Goal: Task Accomplishment & Management: Complete application form

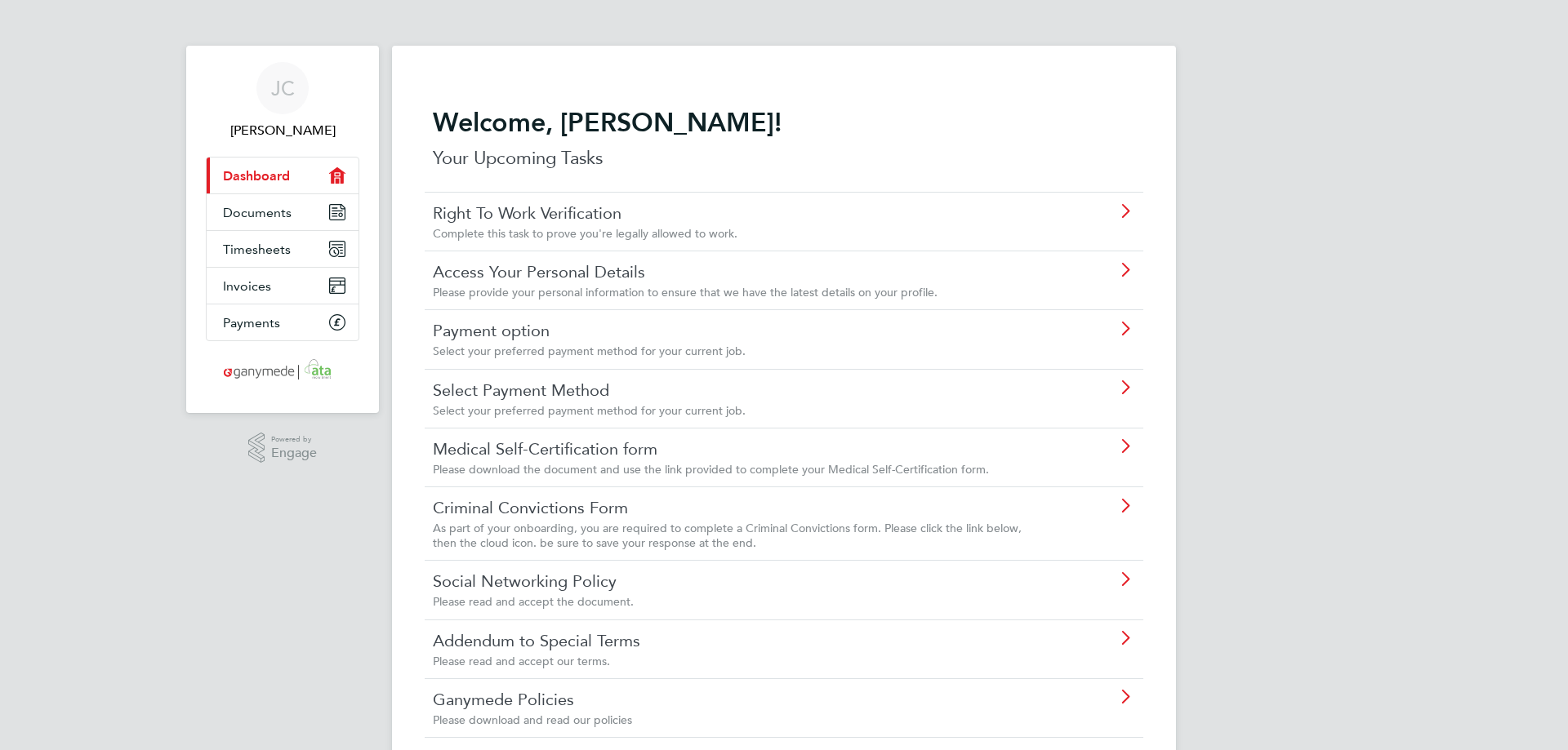
click at [79, 236] on div "JC Johnathan Chavda Applications: Current page: Dashboard Documents Timesheets …" at bounding box center [784, 702] width 1568 height 1404
click at [239, 214] on span "Documents" at bounding box center [257, 213] width 69 height 15
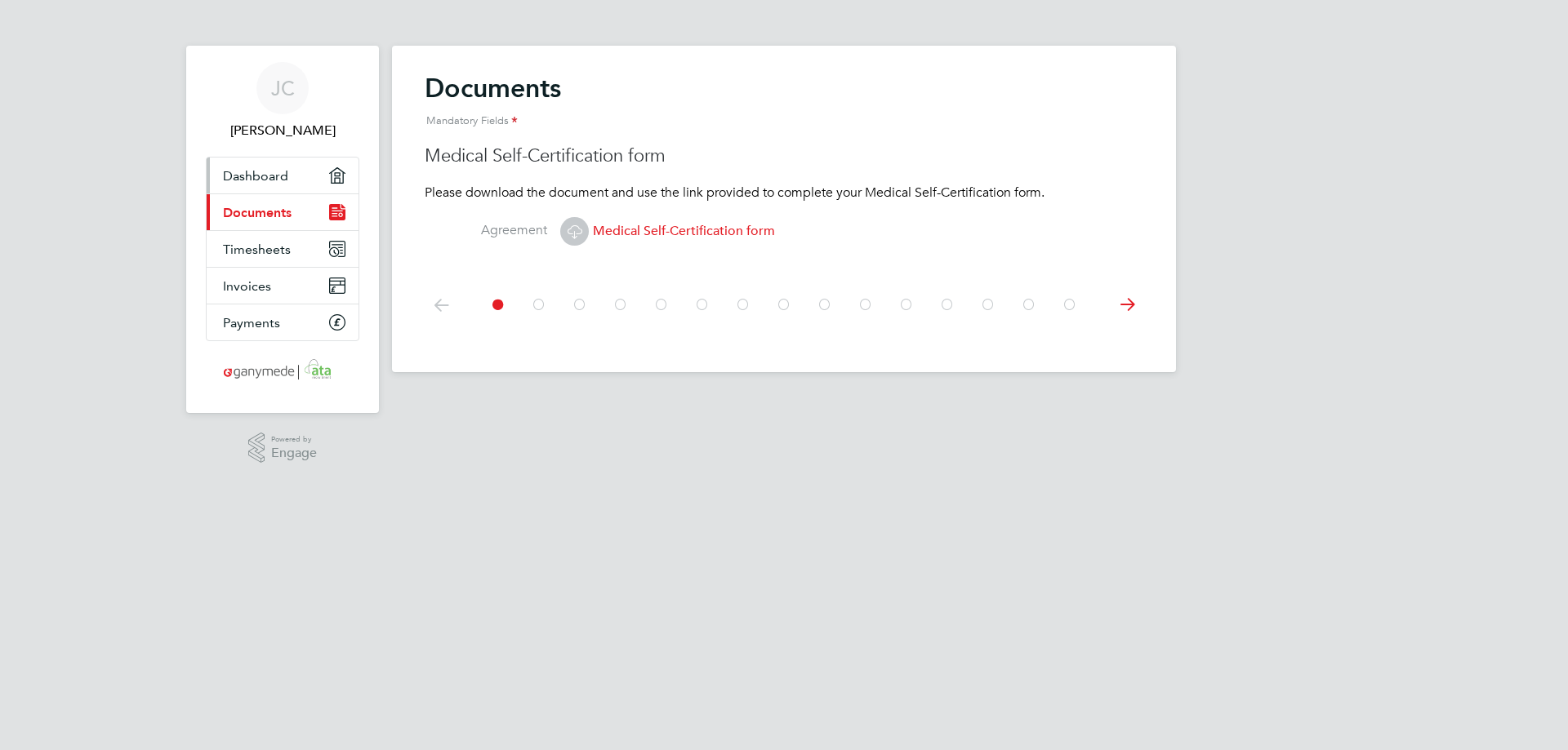
click at [264, 178] on span "Dashboard" at bounding box center [255, 176] width 65 height 15
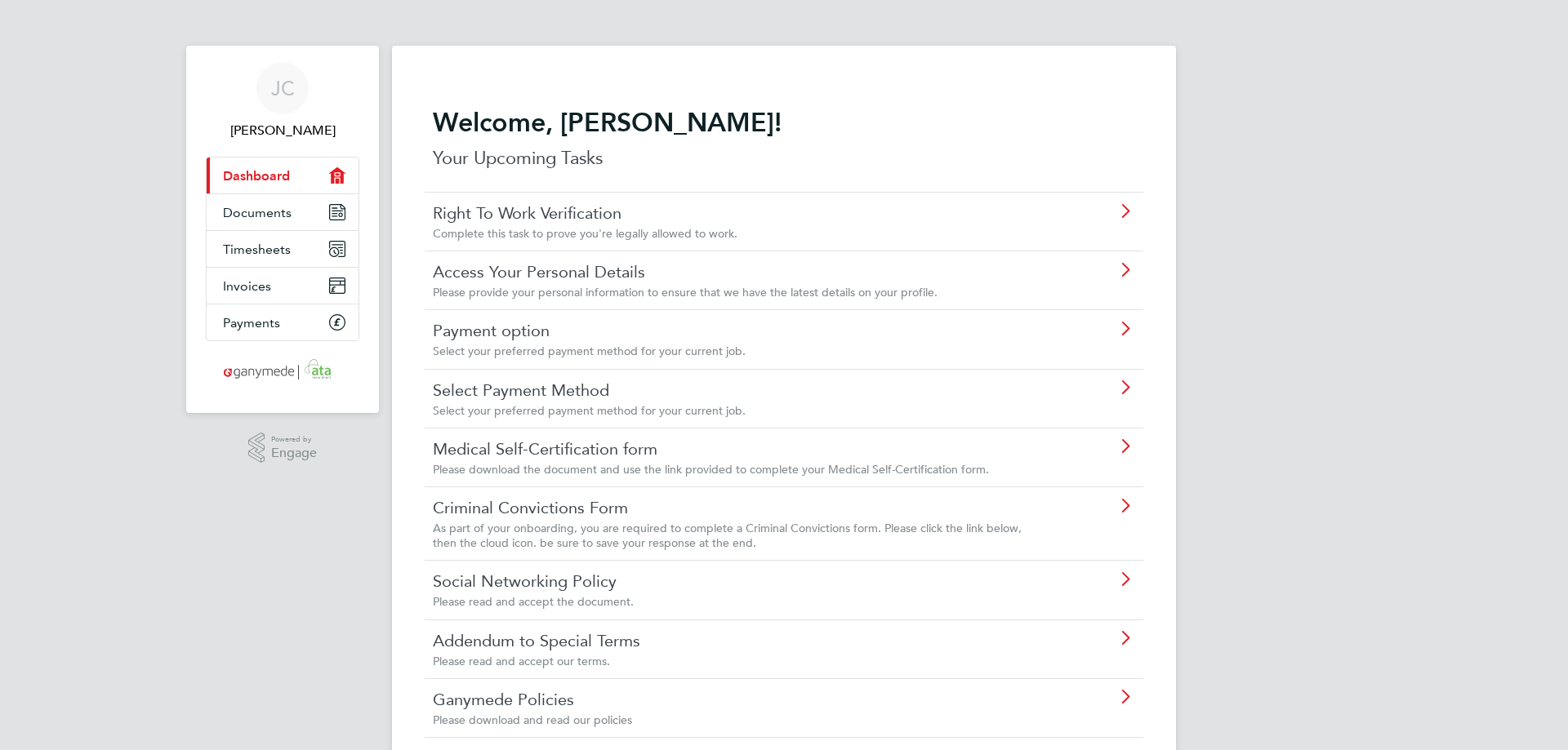
click at [470, 113] on h2 "Welcome, [PERSON_NAME]!" at bounding box center [784, 122] width 702 height 33
click at [609, 166] on p "Your Upcoming Tasks" at bounding box center [784, 158] width 702 height 26
click at [594, 222] on link "Right To Work Verification" at bounding box center [737, 213] width 610 height 21
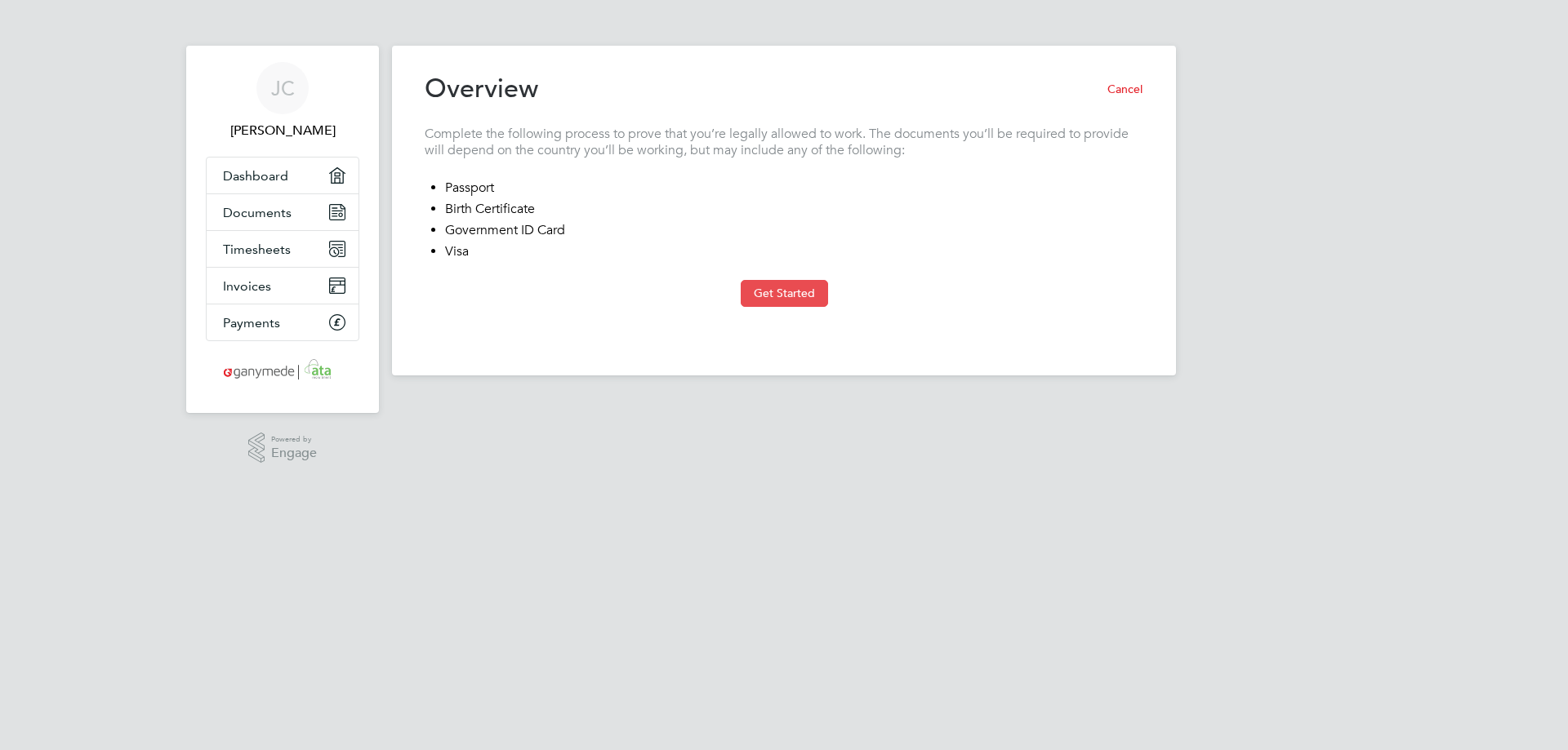
click at [783, 299] on button "Get Started" at bounding box center [784, 293] width 88 height 26
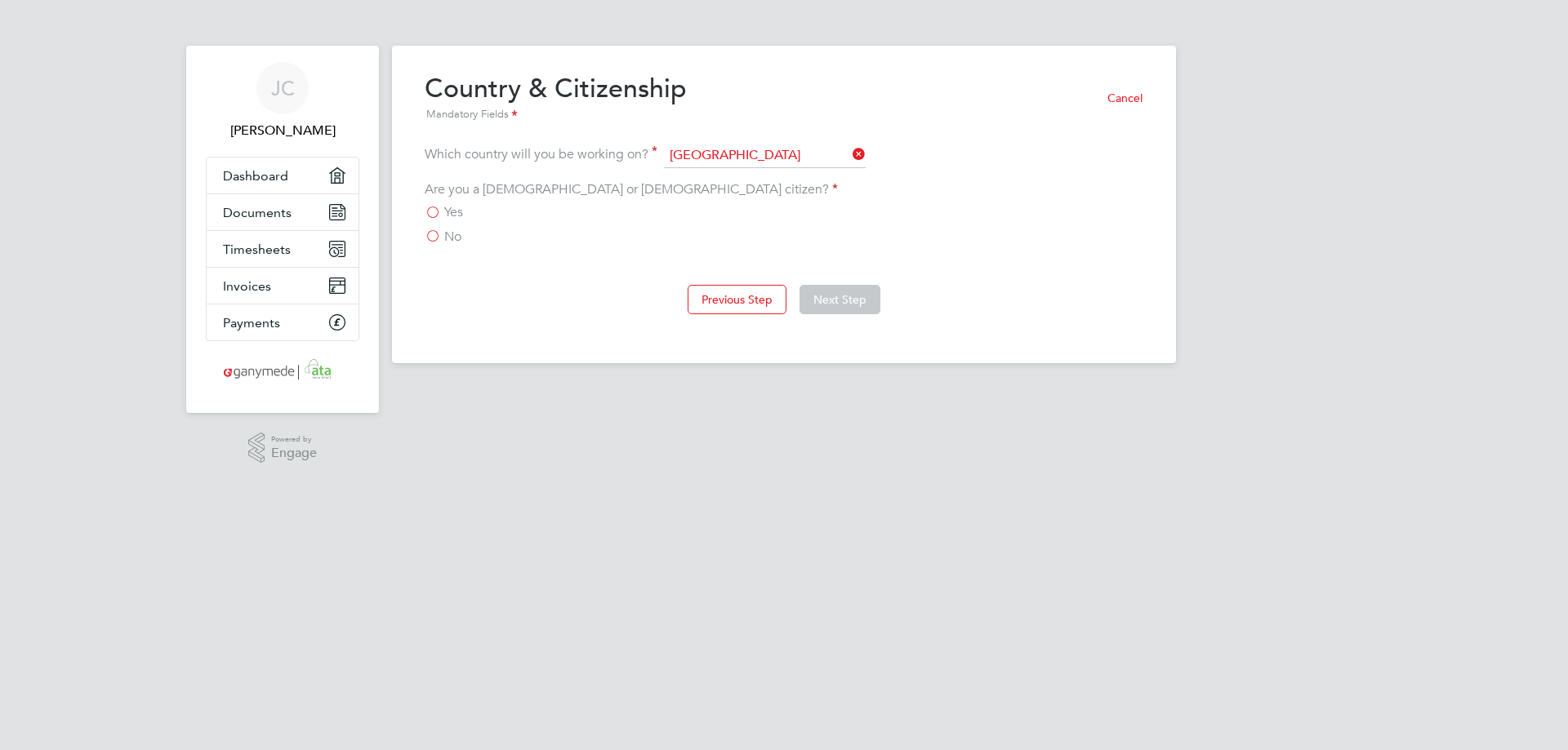
click at [434, 216] on label "Yes" at bounding box center [443, 213] width 38 height 16
click at [0, 0] on input "Yes" at bounding box center [0, 0] width 0 height 0
click at [839, 299] on button "Next Step" at bounding box center [840, 299] width 81 height 29
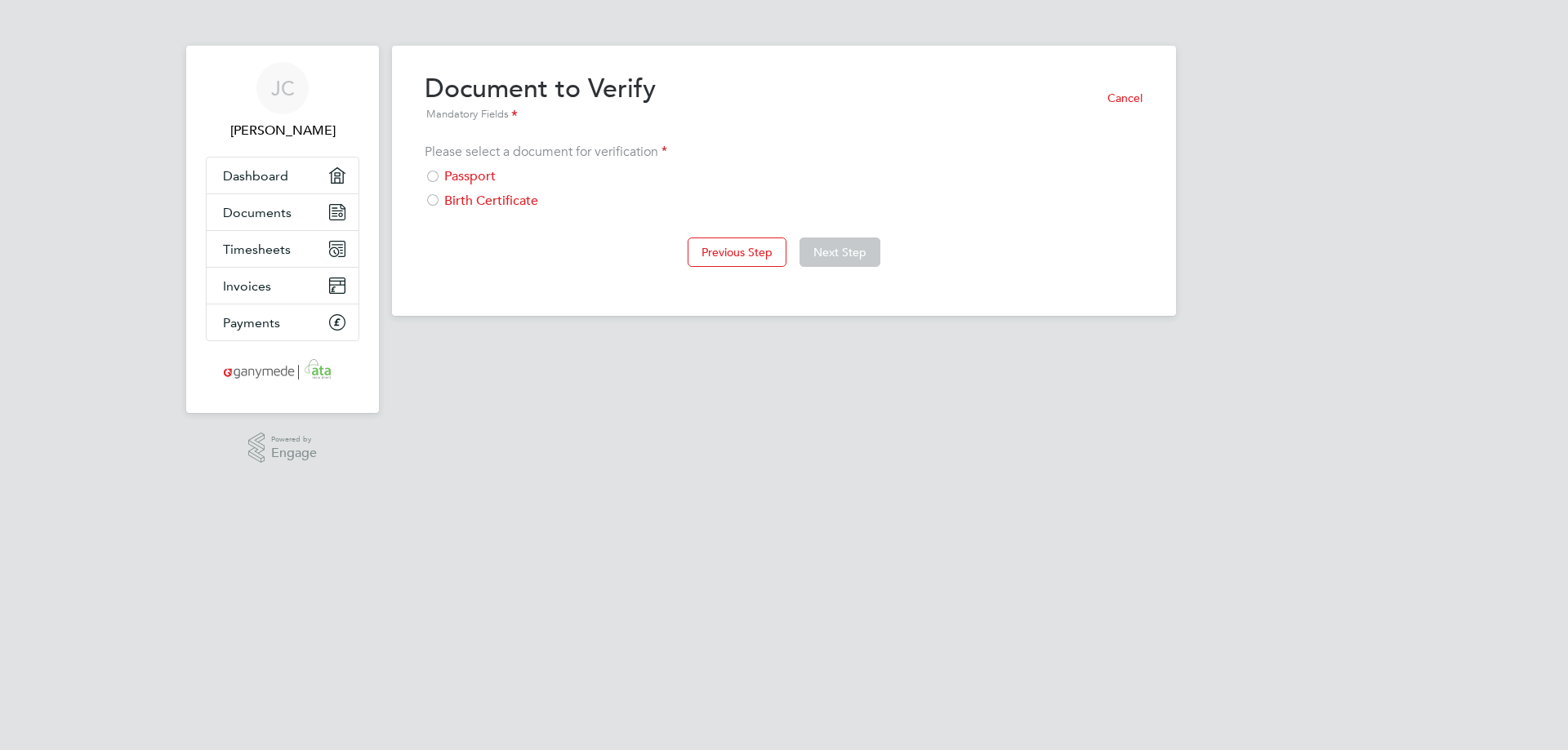
click at [455, 180] on div "Passport" at bounding box center [784, 176] width 718 height 17
click at [859, 252] on button "Next Step" at bounding box center [840, 252] width 81 height 29
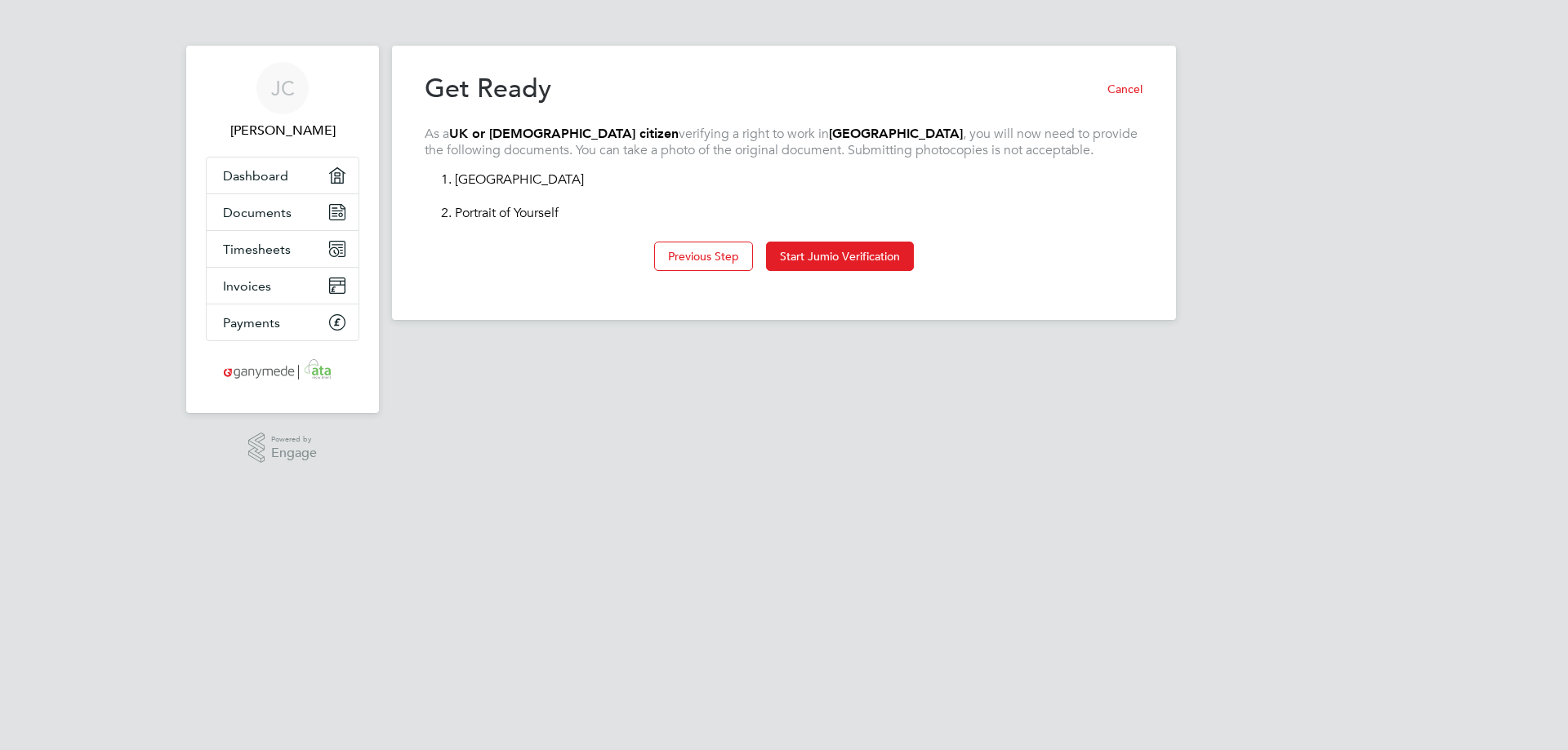
click at [731, 347] on html "JC Johnathan Chavda Applications: Dashboard Documents Timesheets Invoices Payme…" at bounding box center [784, 173] width 1568 height 347
click at [1120, 86] on button "Cancel" at bounding box center [1118, 89] width 49 height 26
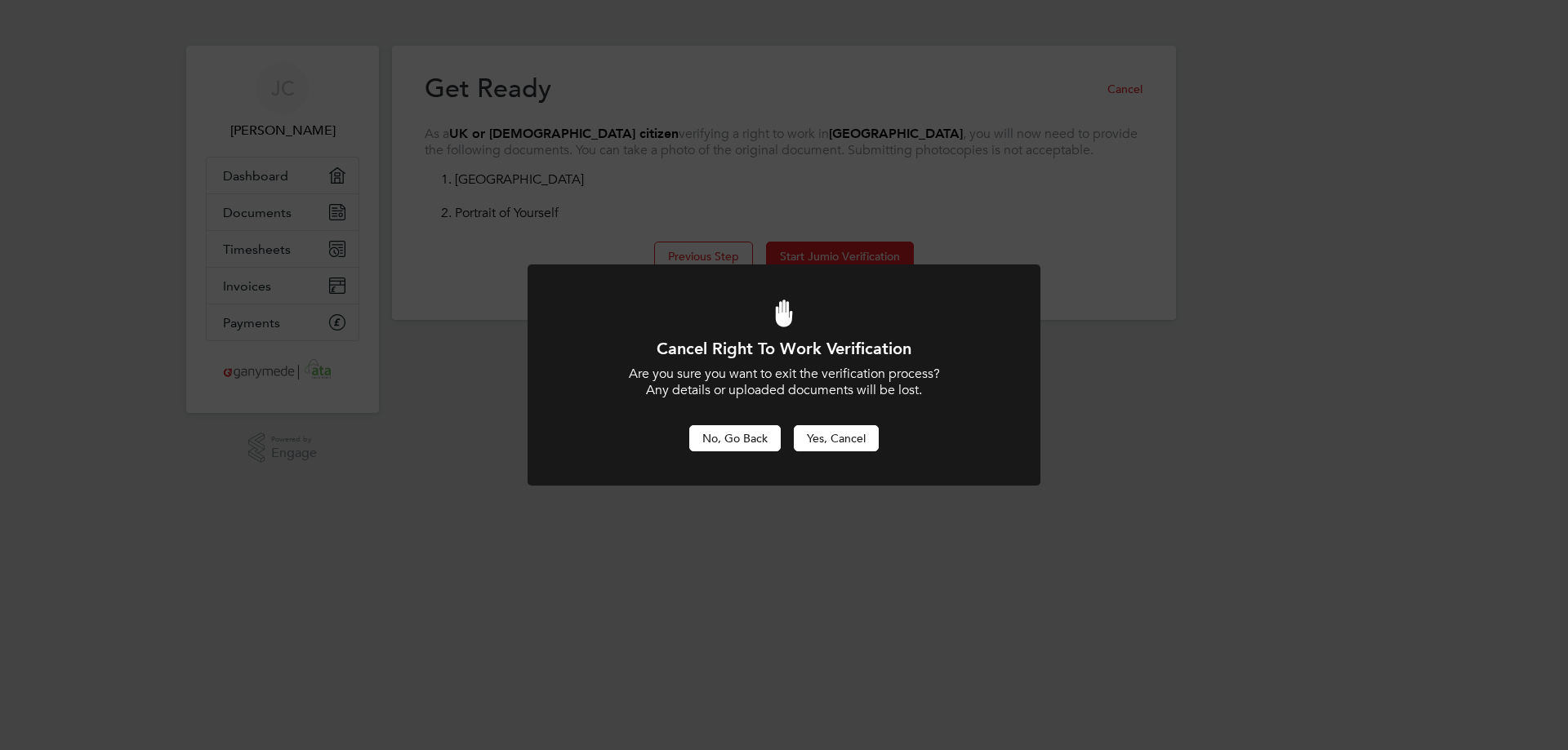
click at [740, 448] on button "No, Go Back" at bounding box center [735, 438] width 91 height 26
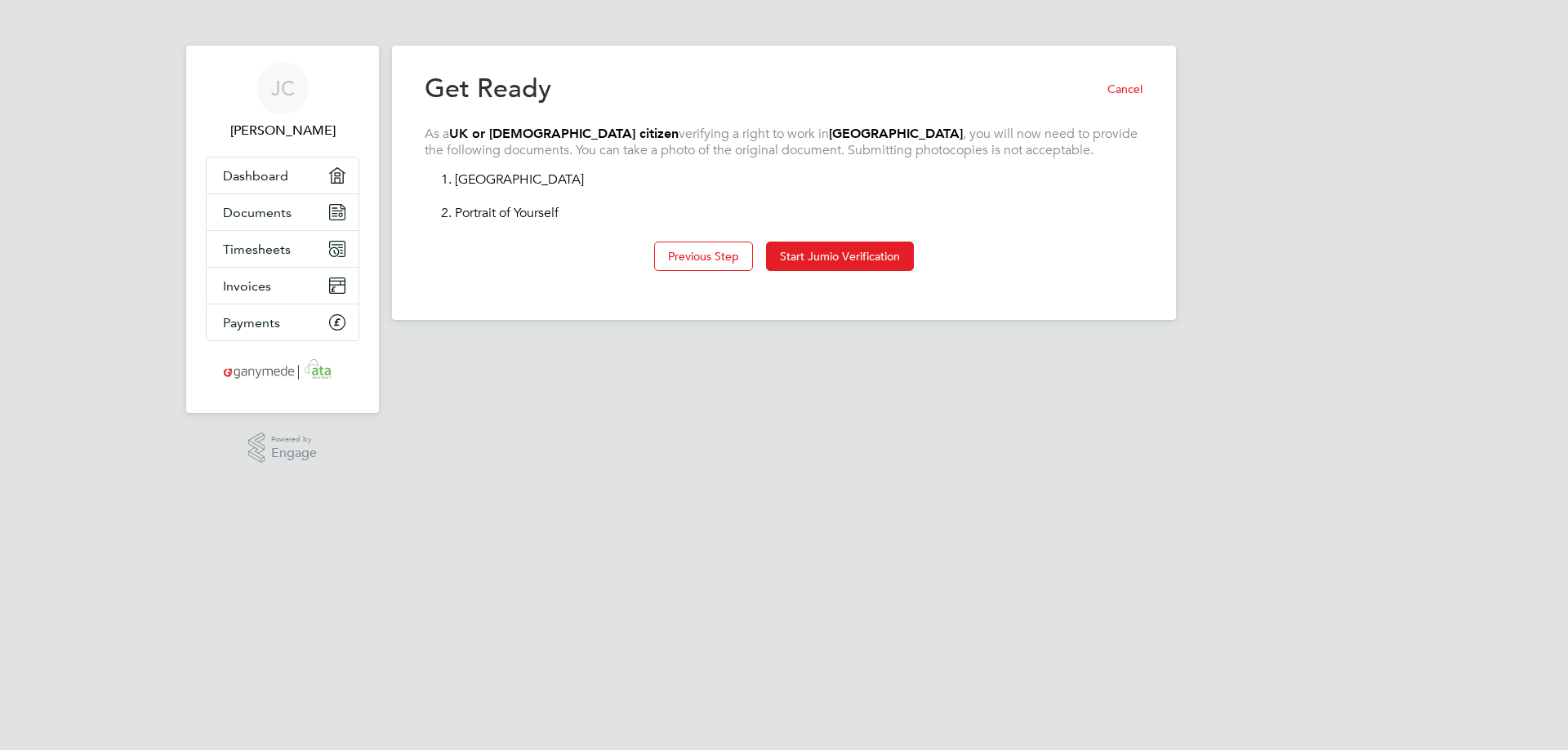
click at [740, 347] on html "JC Johnathan Chavda Applications: Dashboard Documents Timesheets Invoices Payme…" at bounding box center [784, 173] width 1568 height 347
click at [845, 252] on button "Start Jumio Verification" at bounding box center [840, 256] width 147 height 29
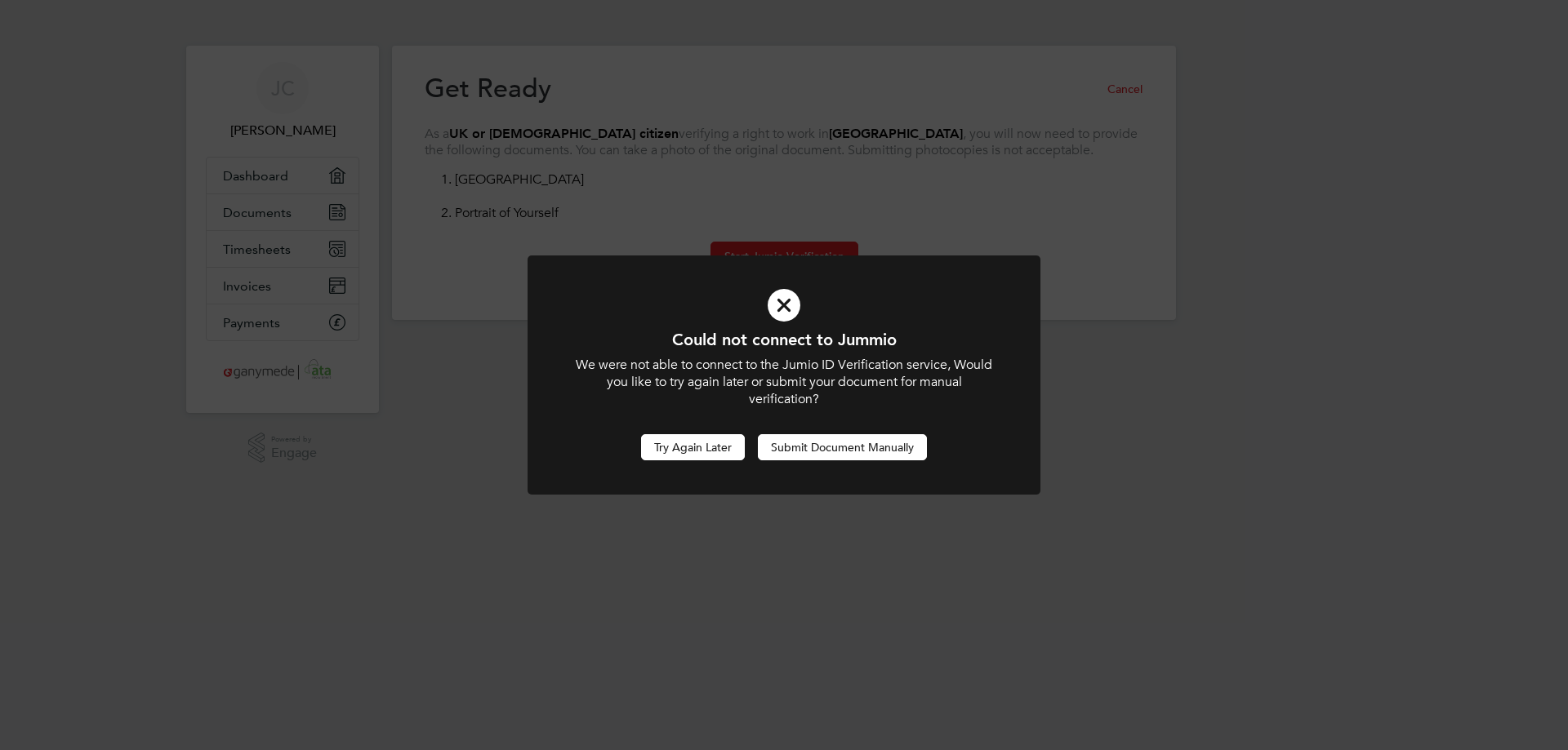
click at [704, 446] on button "Try Again Later" at bounding box center [692, 447] width 104 height 26
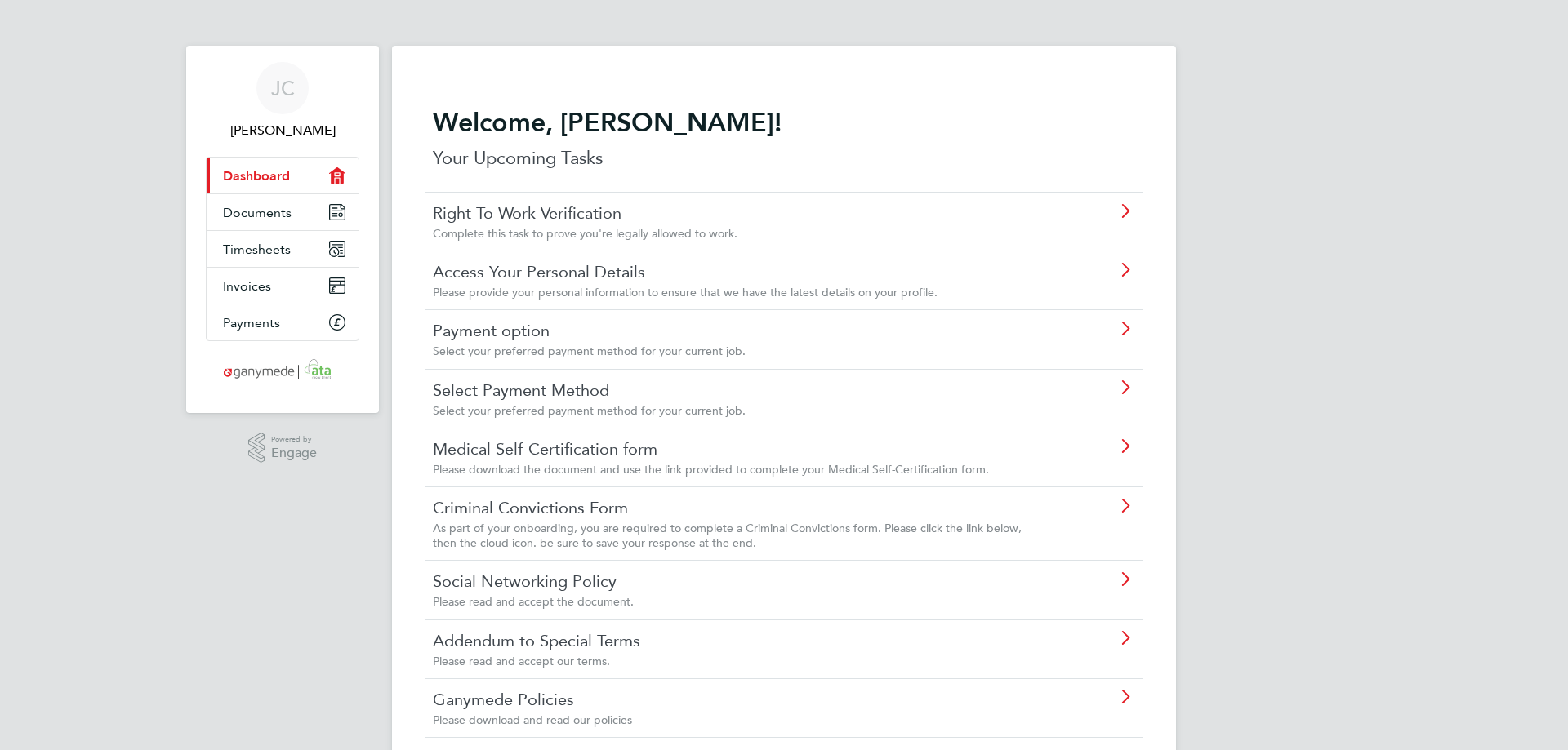
click at [623, 220] on link "Right To Work Verification" at bounding box center [737, 213] width 610 height 21
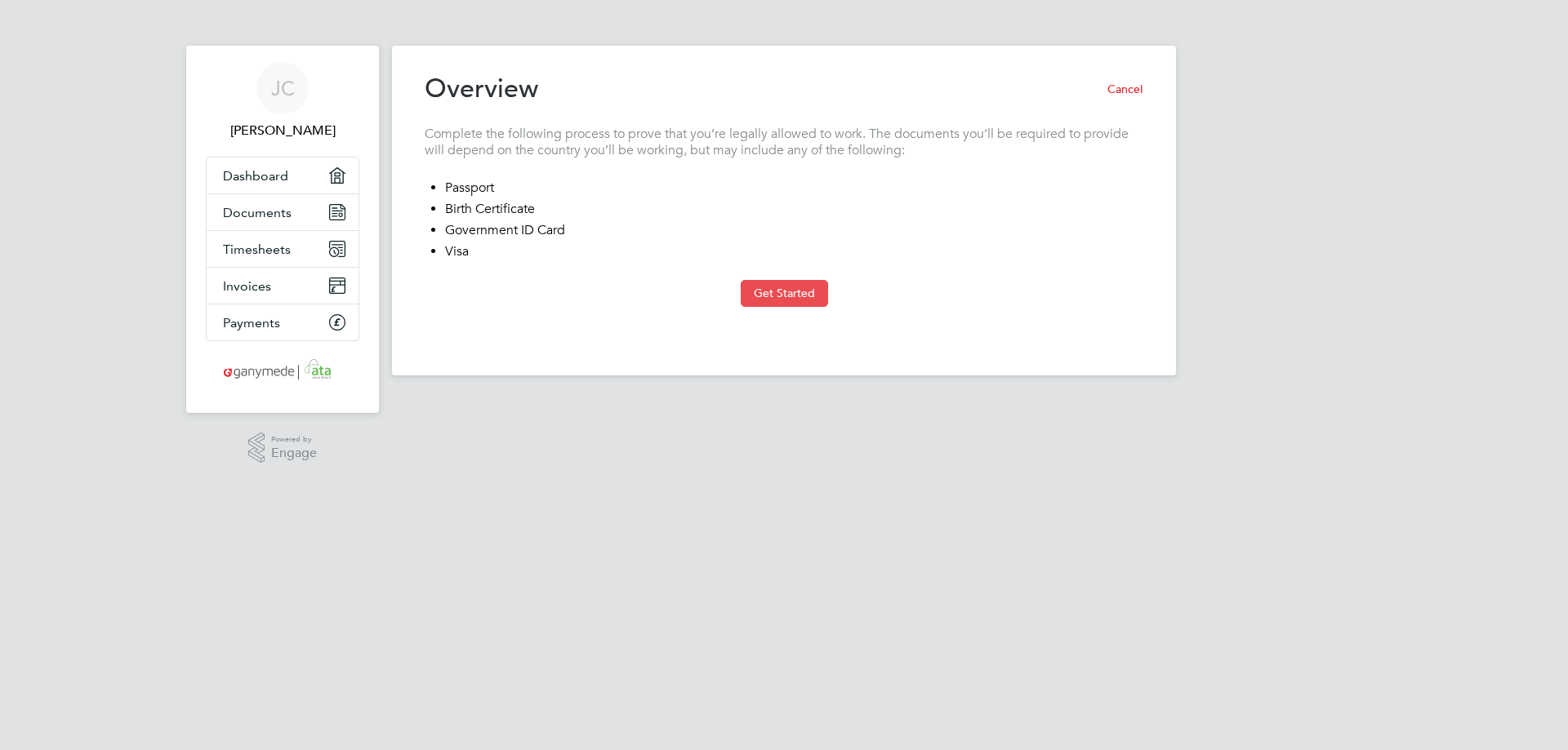
click at [760, 291] on button "Get Started" at bounding box center [784, 293] width 88 height 26
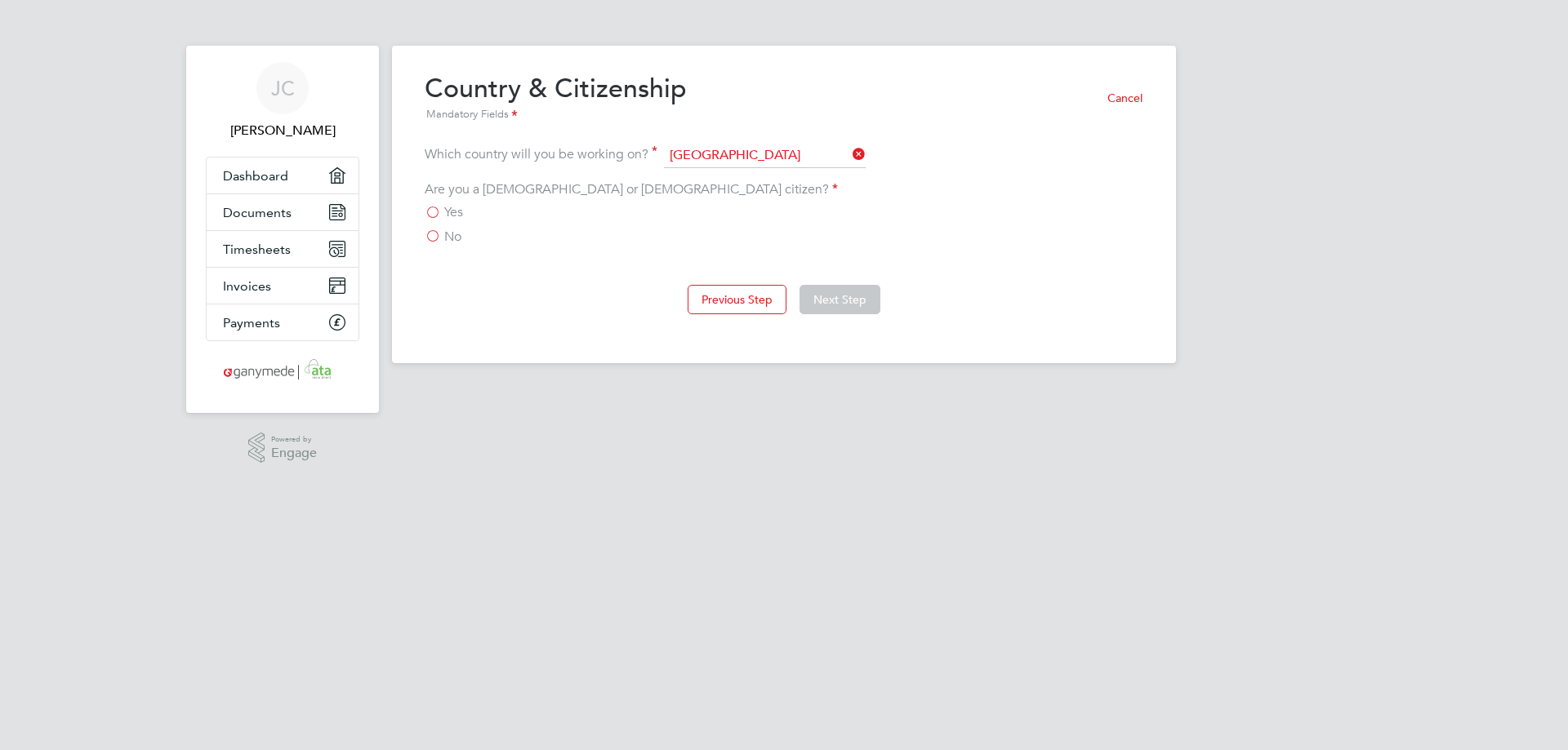
click at [450, 214] on span "Yes" at bounding box center [453, 213] width 19 height 16
click at [0, 0] on input "Yes" at bounding box center [0, 0] width 0 height 0
click at [854, 301] on button "Next Step" at bounding box center [840, 299] width 81 height 29
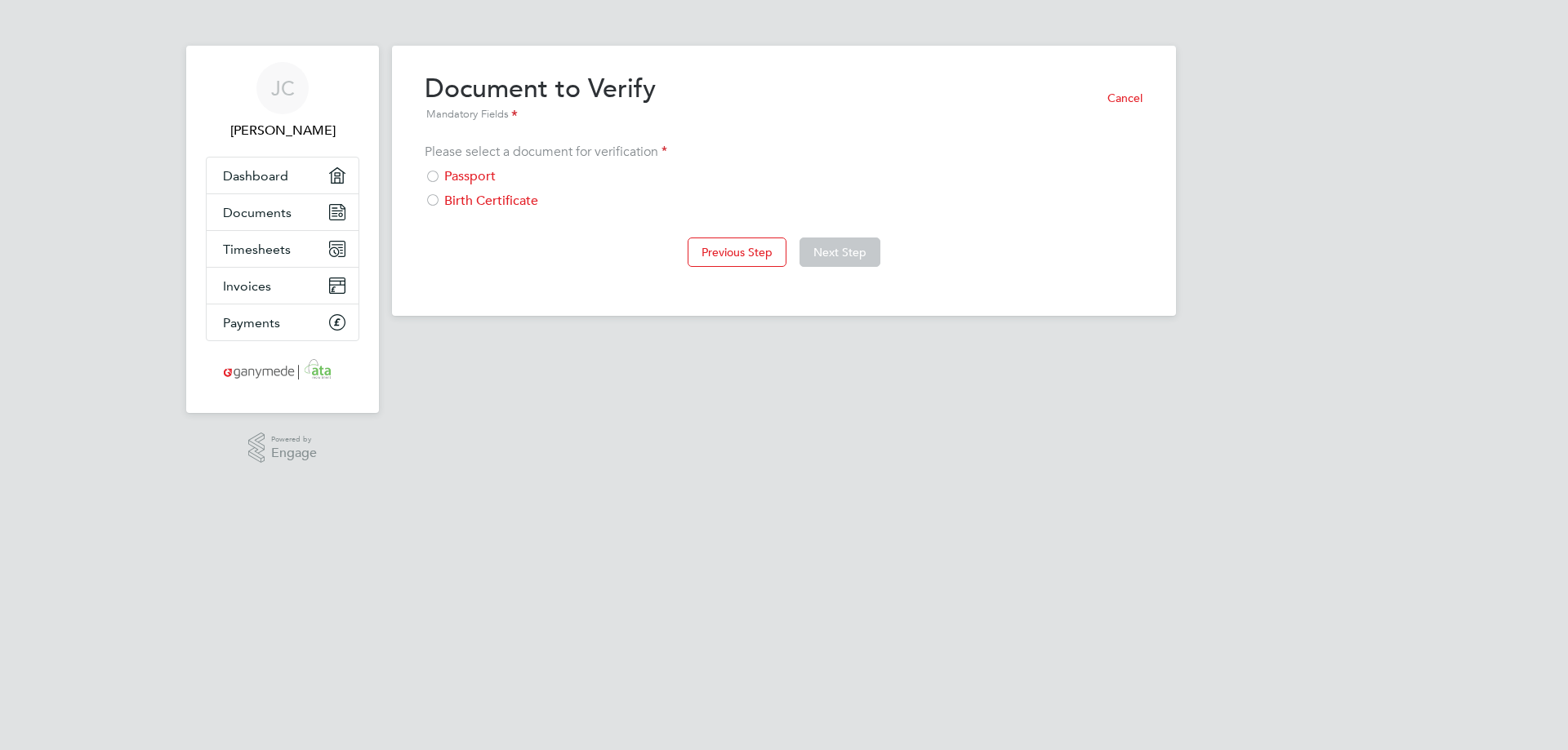
click at [484, 179] on div "Passport" at bounding box center [784, 176] width 718 height 17
click at [870, 253] on button "Next Step" at bounding box center [840, 252] width 81 height 29
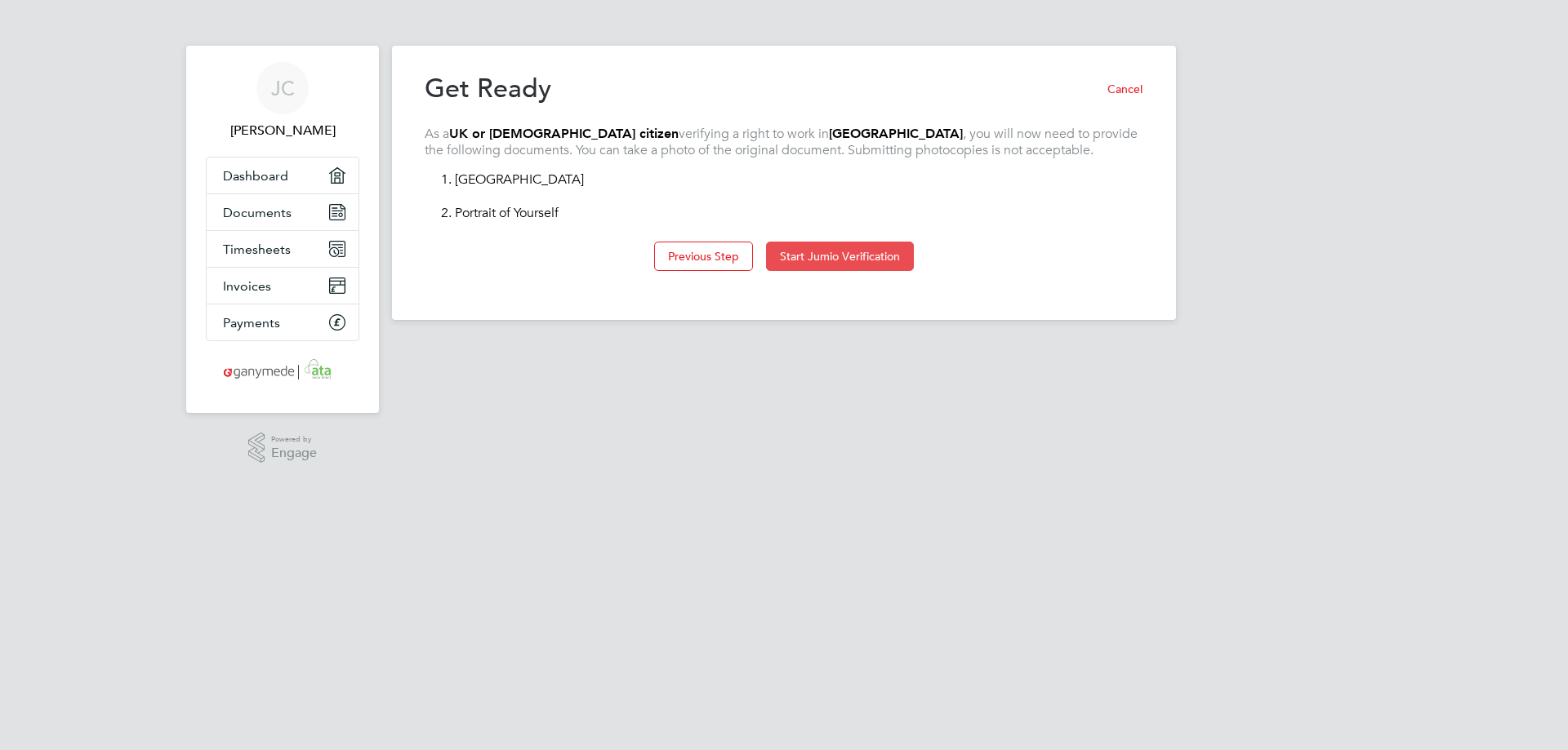
click at [869, 258] on button "Start Jumio Verification" at bounding box center [840, 256] width 147 height 29
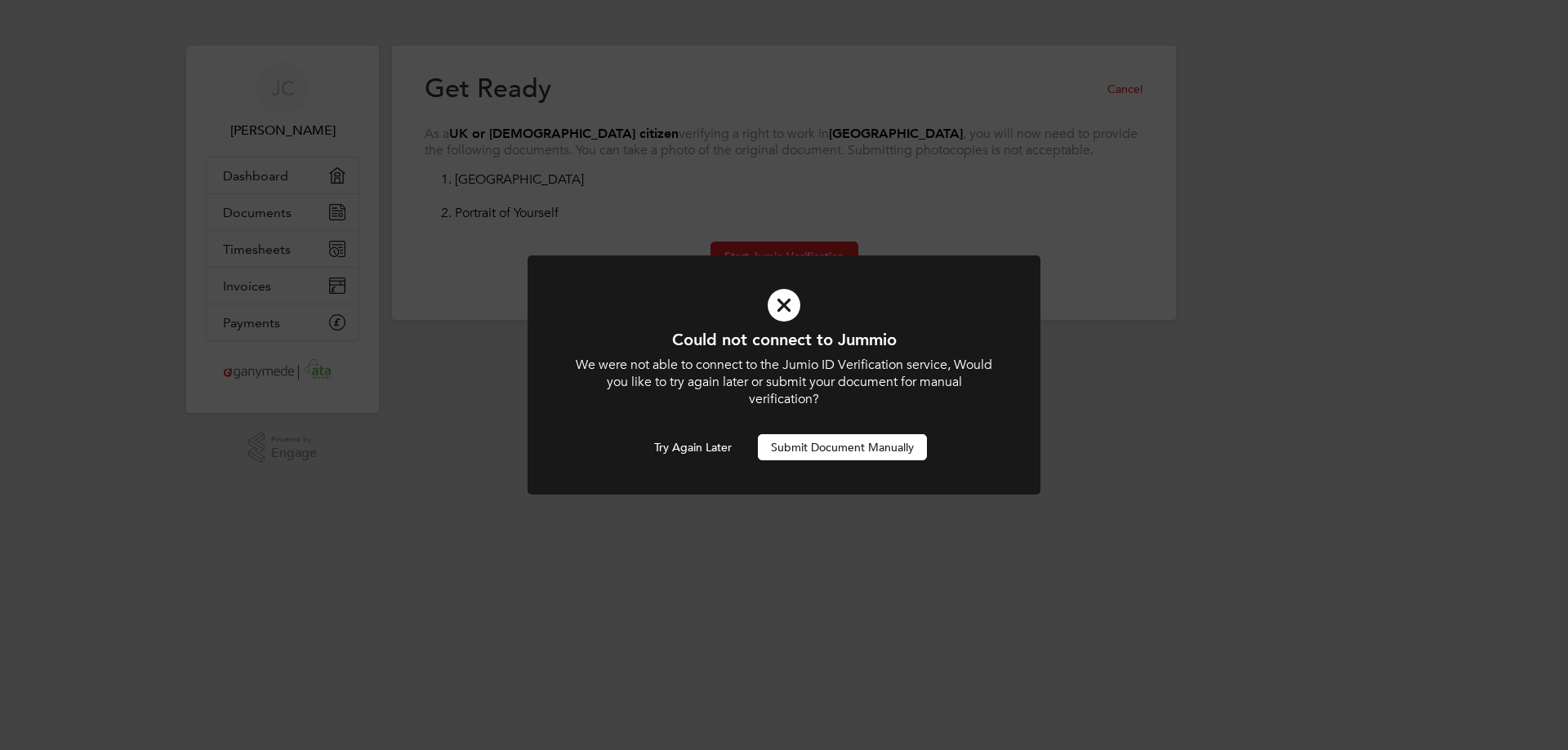
click at [862, 453] on button "Submit Document Manually" at bounding box center [842, 447] width 169 height 26
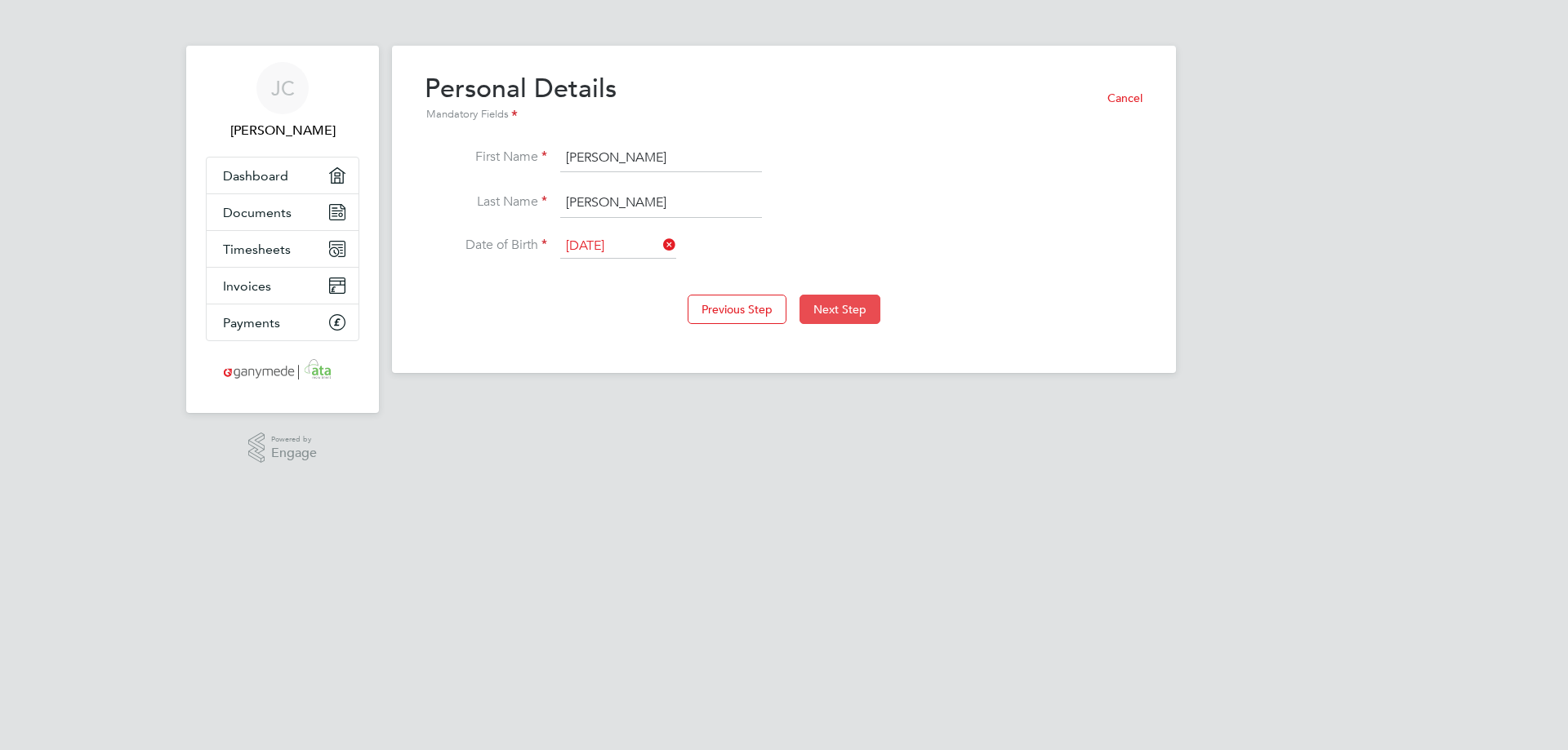
click at [847, 311] on button "Next Step" at bounding box center [840, 309] width 81 height 29
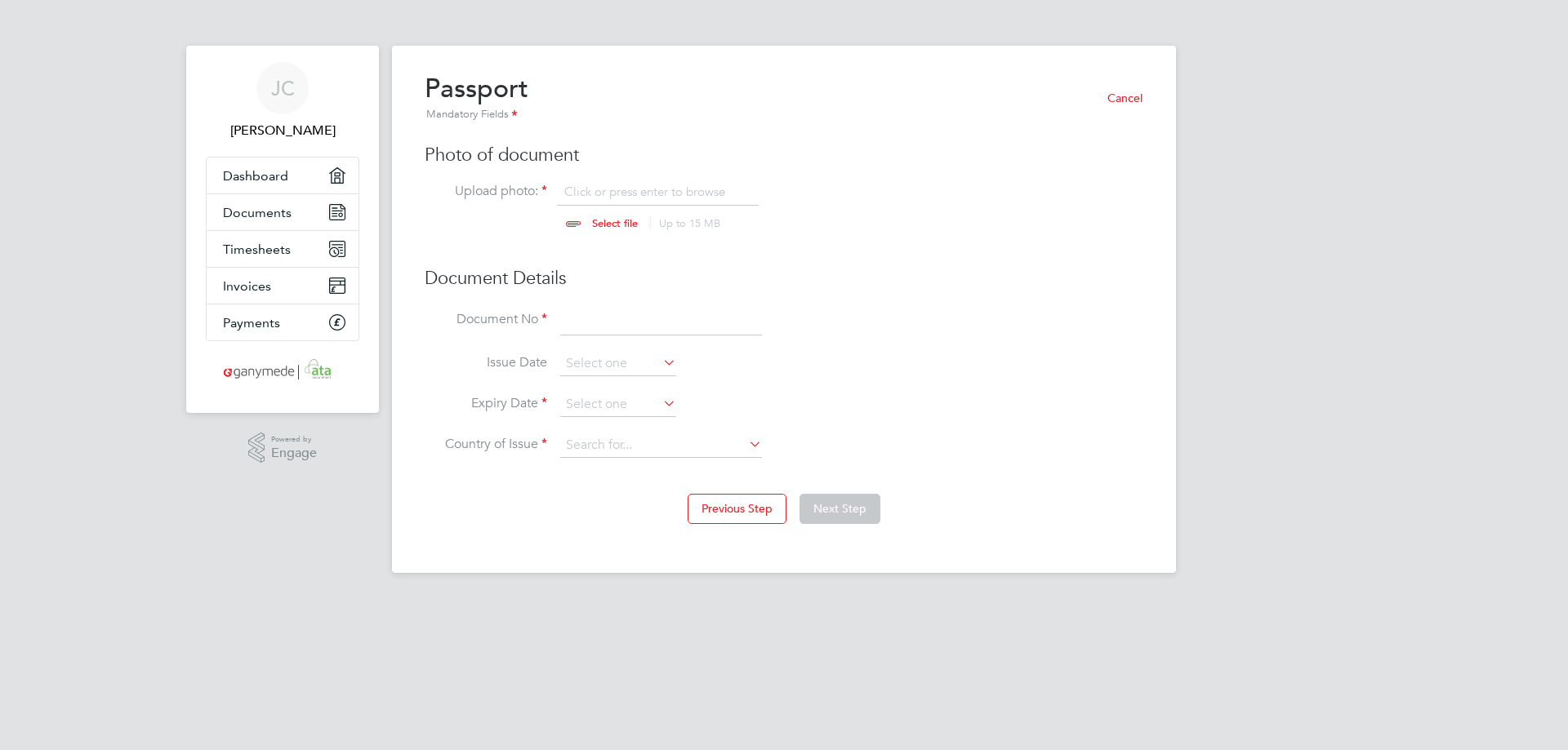
scroll to position [22, 203]
click at [618, 226] on input "file" at bounding box center [630, 208] width 256 height 49
type input "C:\fakepath\Passport.jpeg"
click at [599, 328] on input at bounding box center [660, 321] width 202 height 29
type input "564579785"
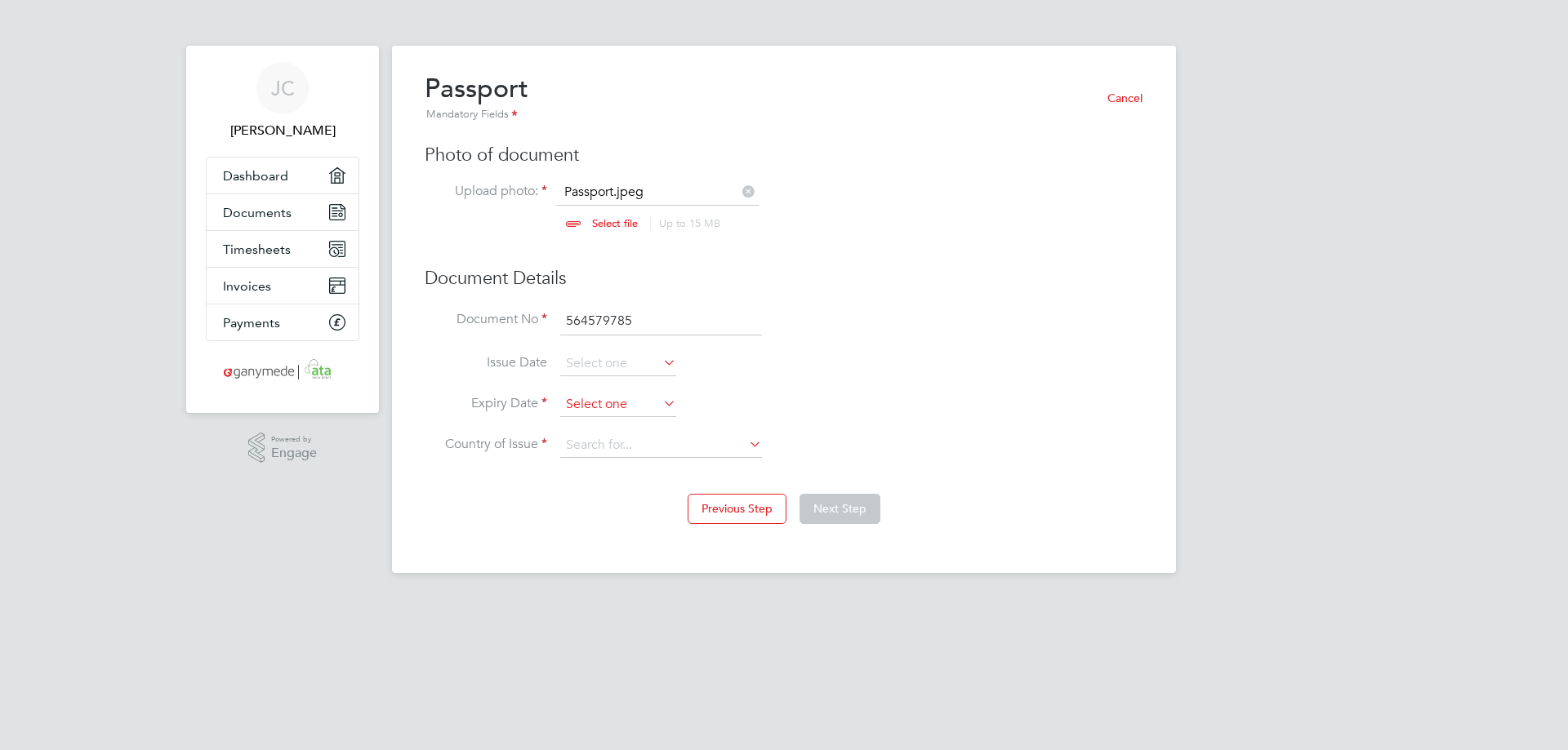
click at [603, 400] on input at bounding box center [618, 404] width 116 height 24
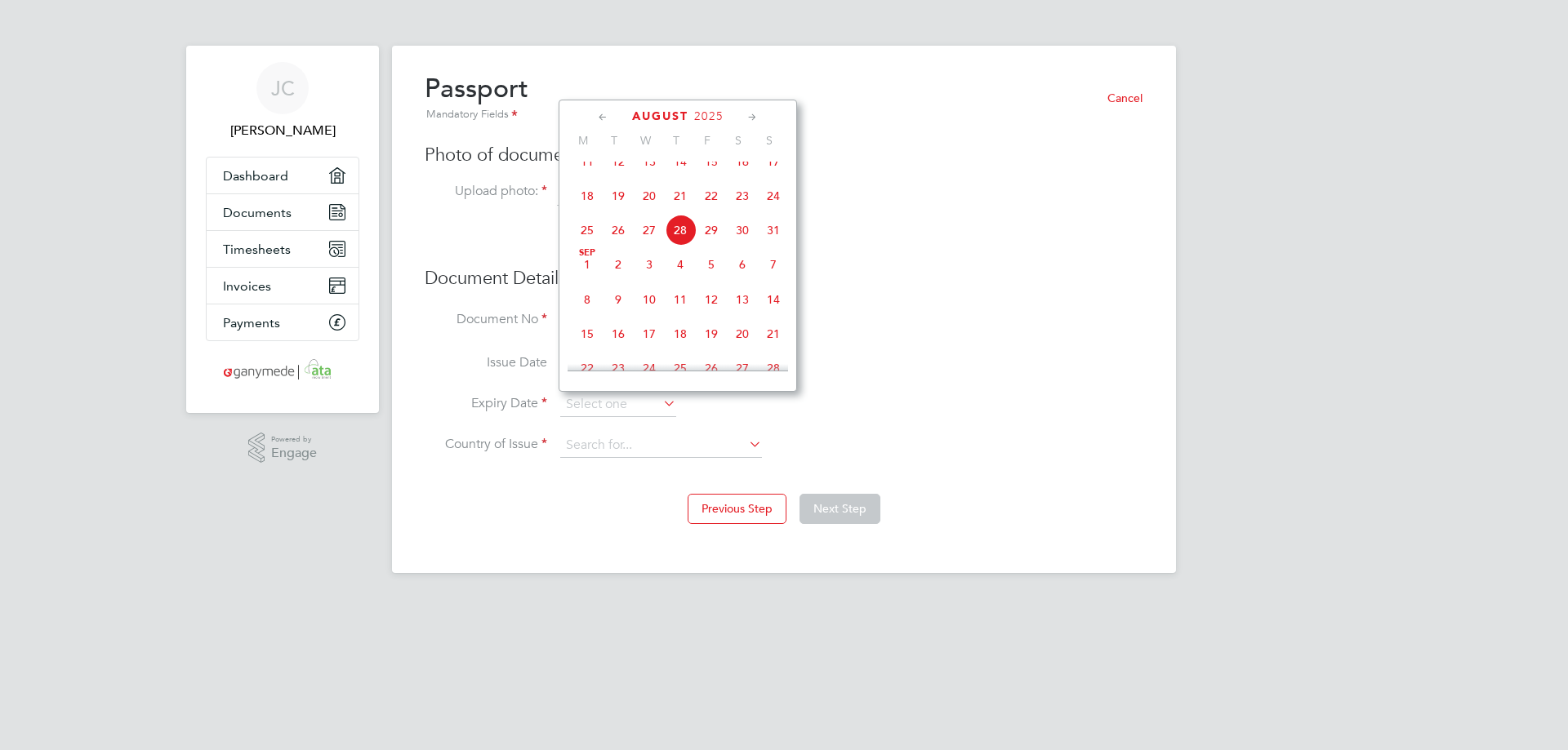
click at [649, 116] on span "August" at bounding box center [660, 116] width 56 height 14
click at [703, 119] on span "2025" at bounding box center [708, 116] width 29 height 14
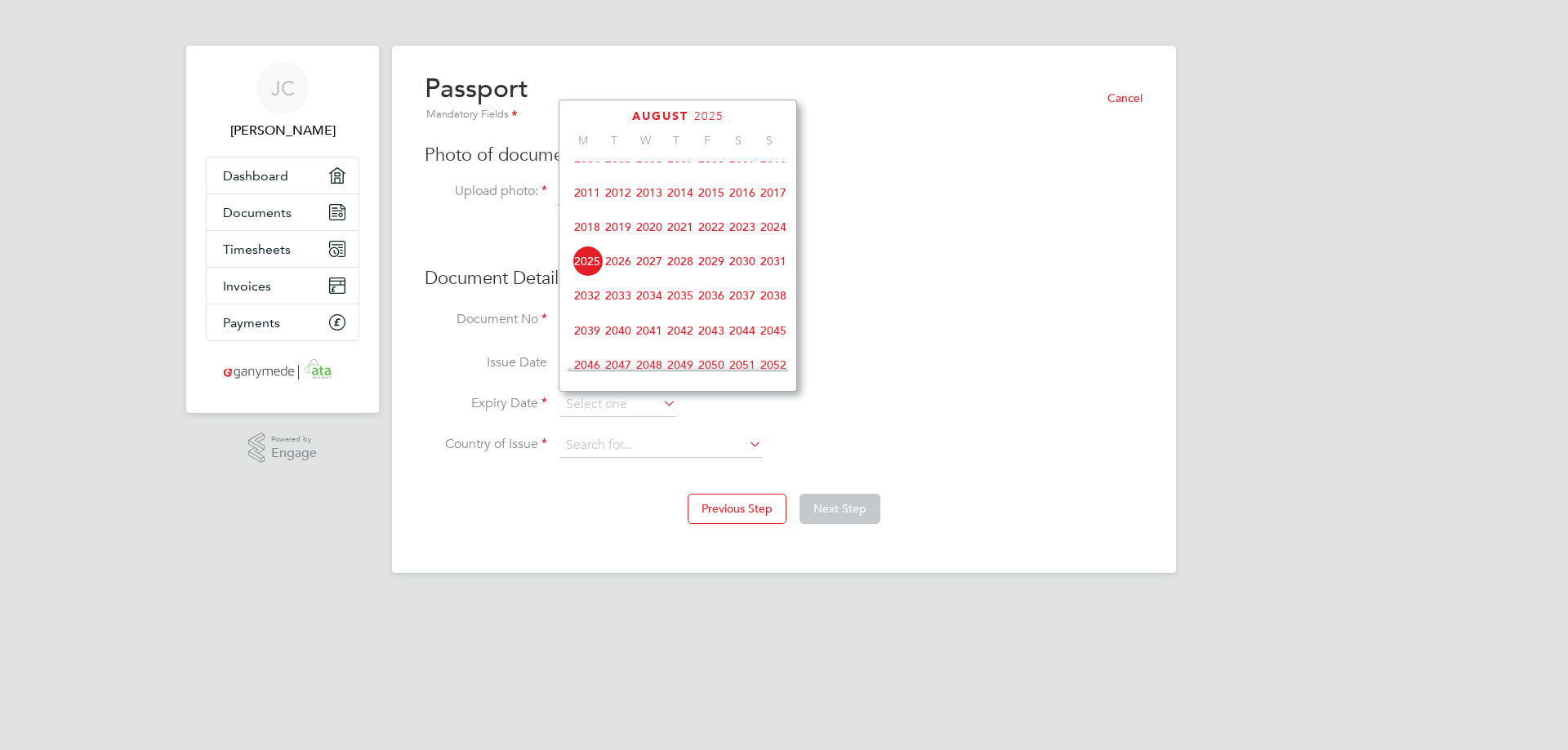
click at [746, 274] on span "2030" at bounding box center [742, 261] width 31 height 31
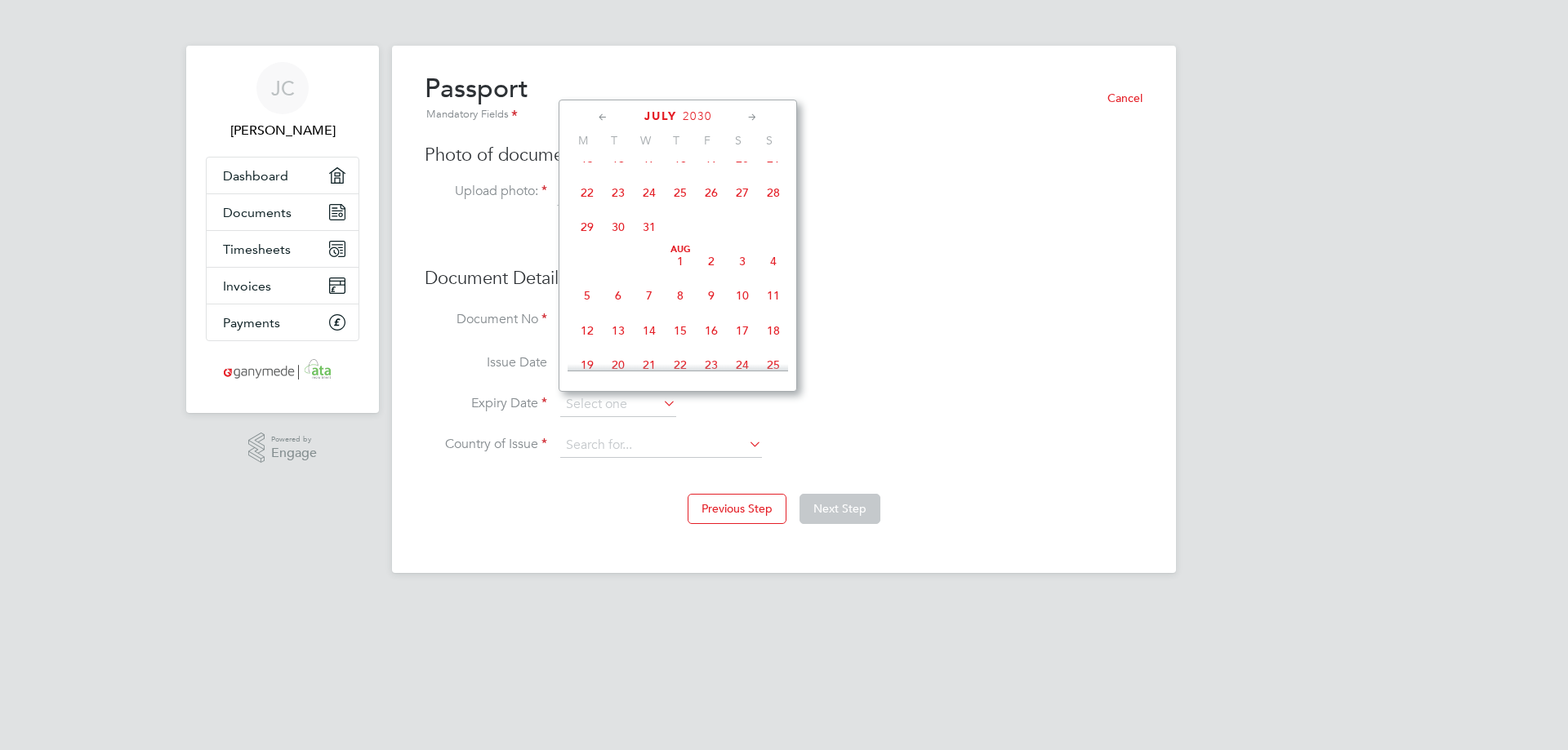
click at [602, 118] on icon at bounding box center [603, 118] width 15 height 18
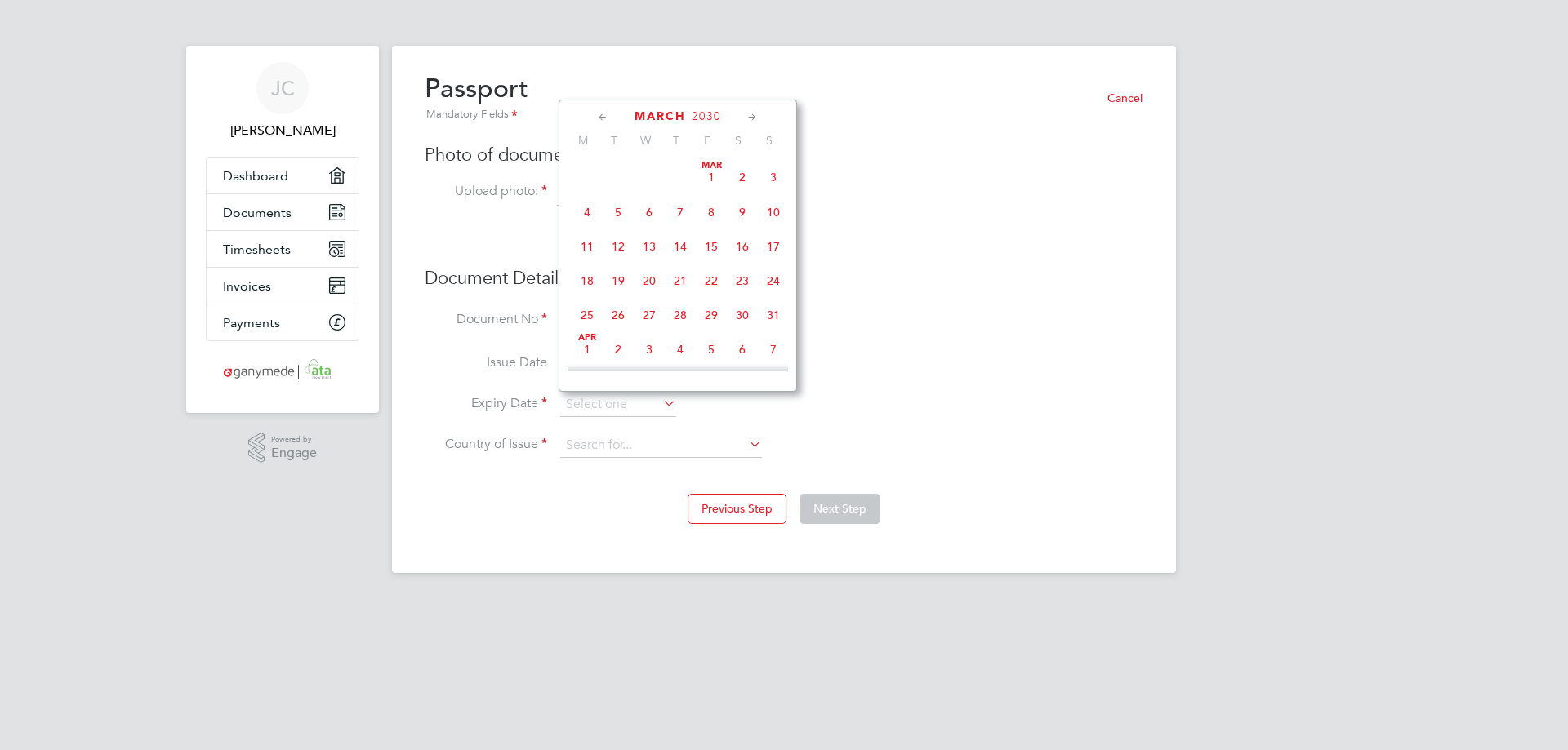
click at [602, 118] on icon at bounding box center [603, 118] width 15 height 18
click at [589, 212] on span "4" at bounding box center [587, 212] width 31 height 31
type input "04 Feb 2030"
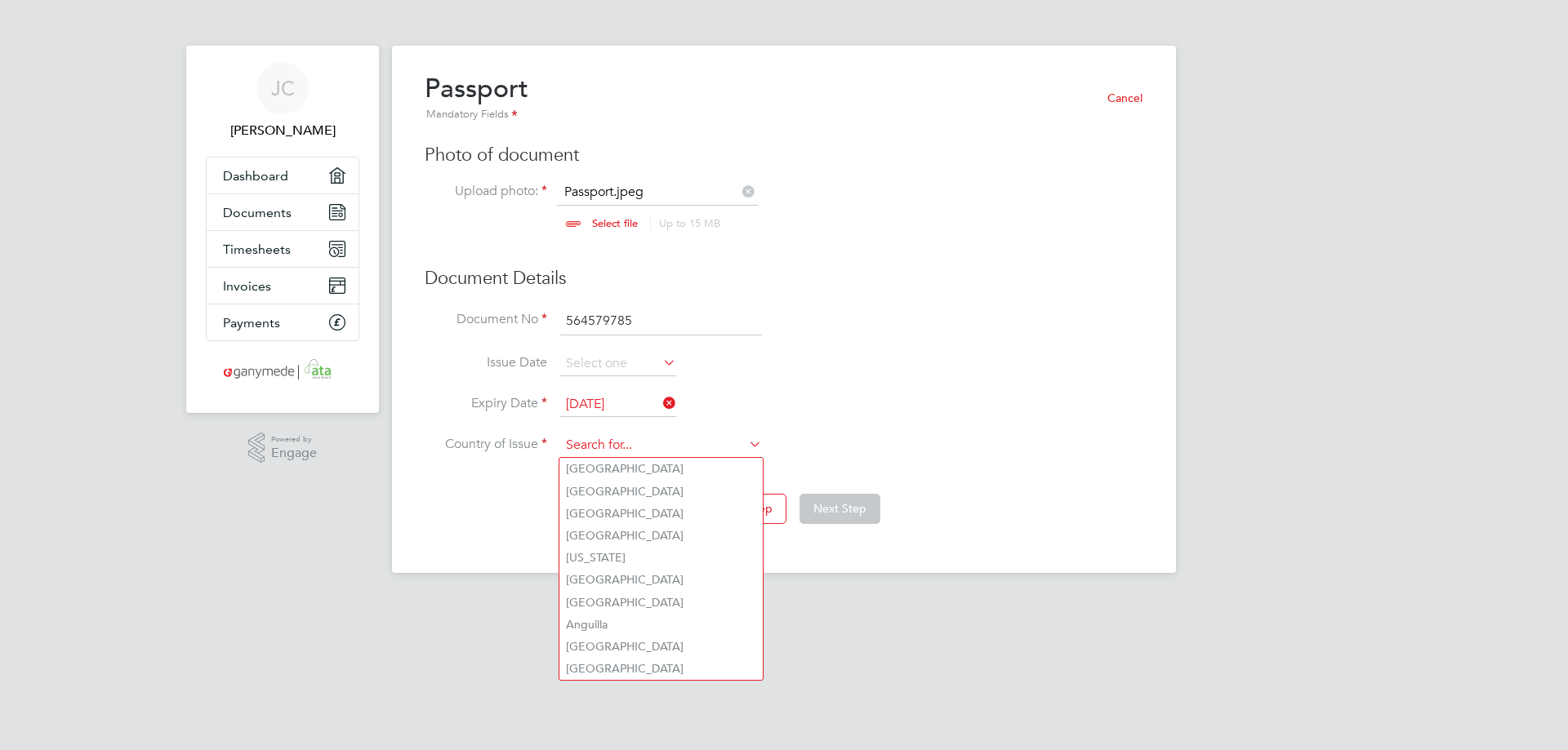
click at [591, 443] on input at bounding box center [660, 445] width 202 height 24
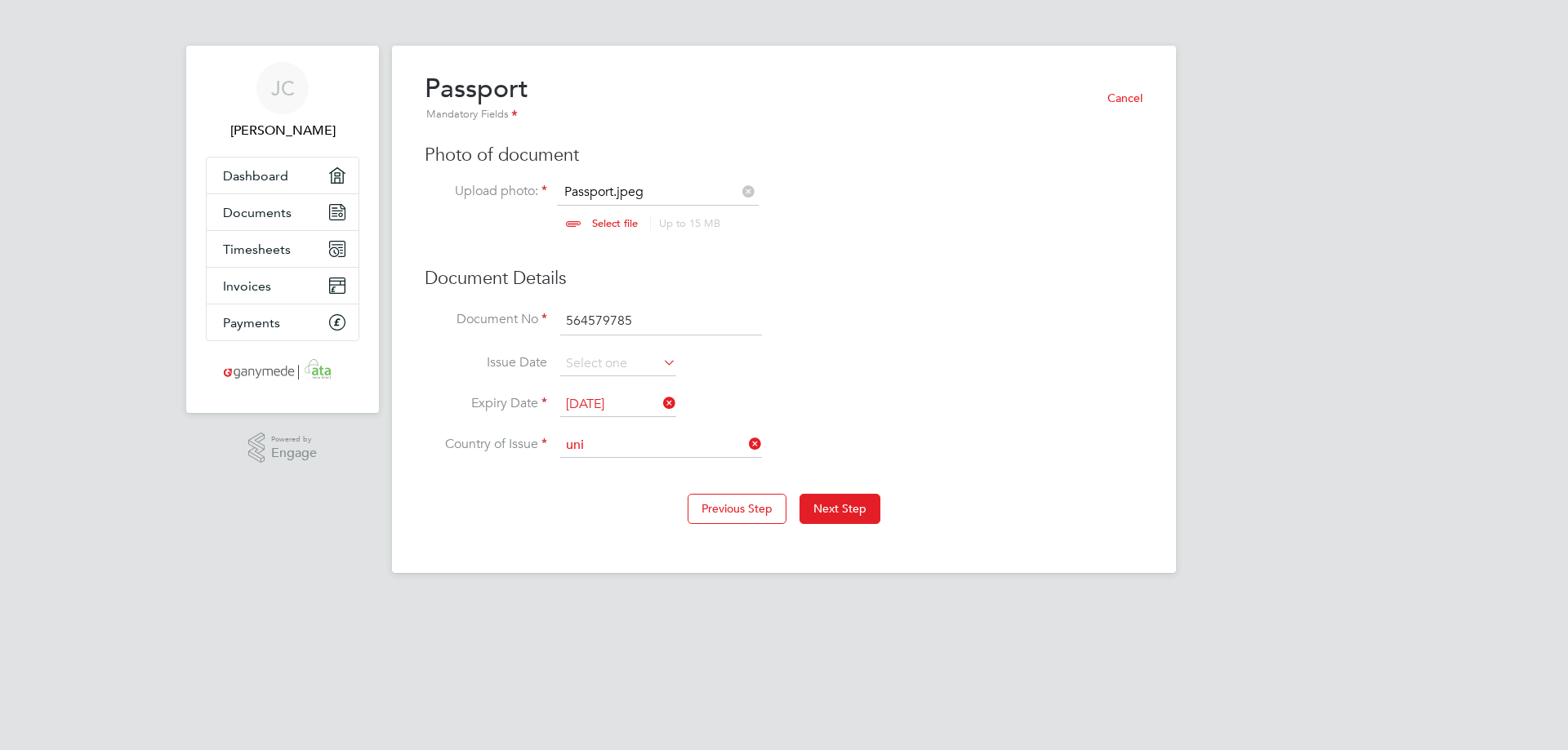
click at [679, 559] on li "Uni ted Kingdom" at bounding box center [713, 558] width 309 height 22
type input "[GEOGRAPHIC_DATA]"
click at [761, 550] on div "Overview Cancel Complete the following process to prove that you’re legally all…" at bounding box center [784, 309] width 784 height 527
click at [837, 510] on button "Next Step" at bounding box center [840, 508] width 81 height 29
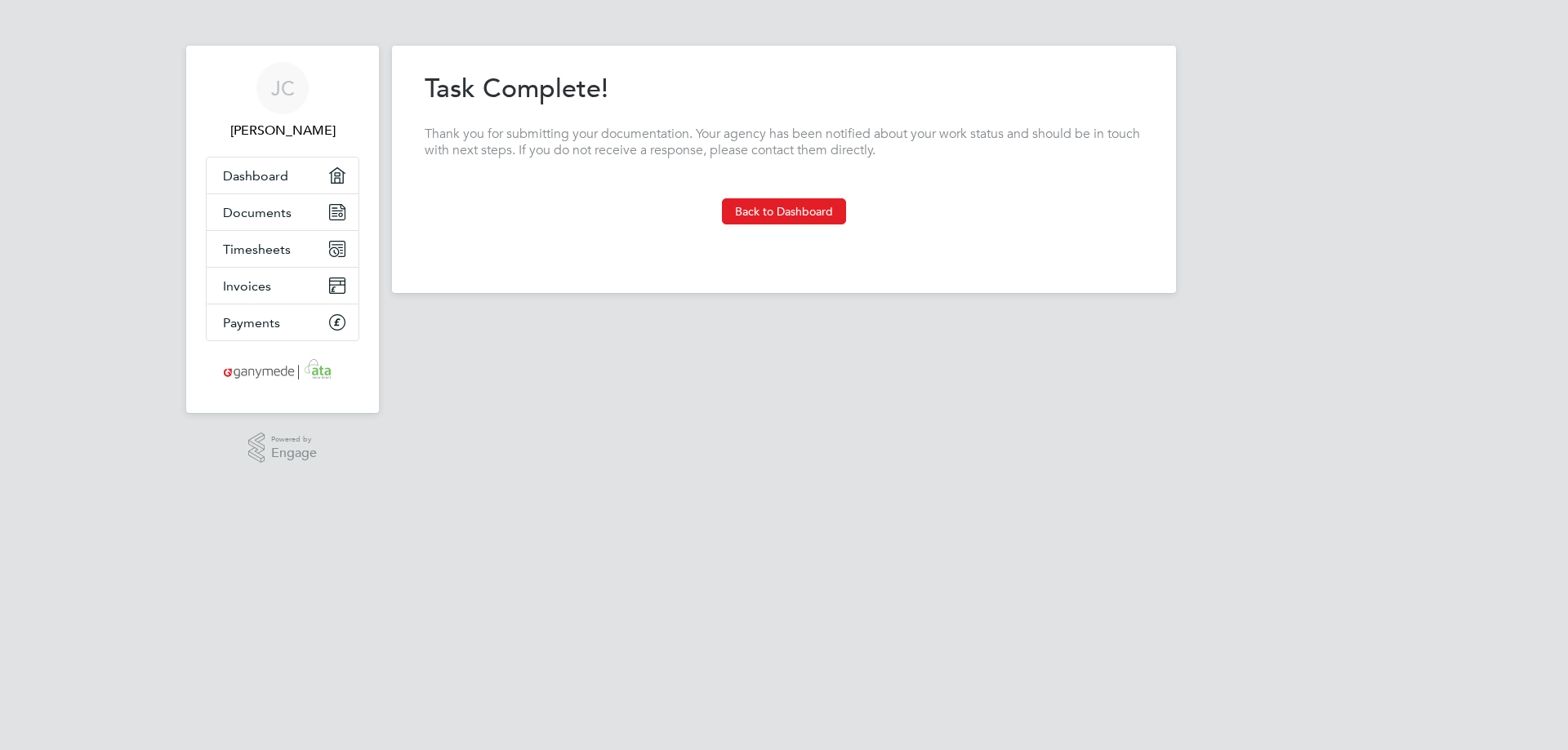
click at [781, 319] on html "JC Johnathan Chavda Applications: Dashboard Documents Timesheets Invoices Payme…" at bounding box center [784, 159] width 1568 height 319
click at [783, 210] on button "Back to Dashboard" at bounding box center [784, 211] width 124 height 26
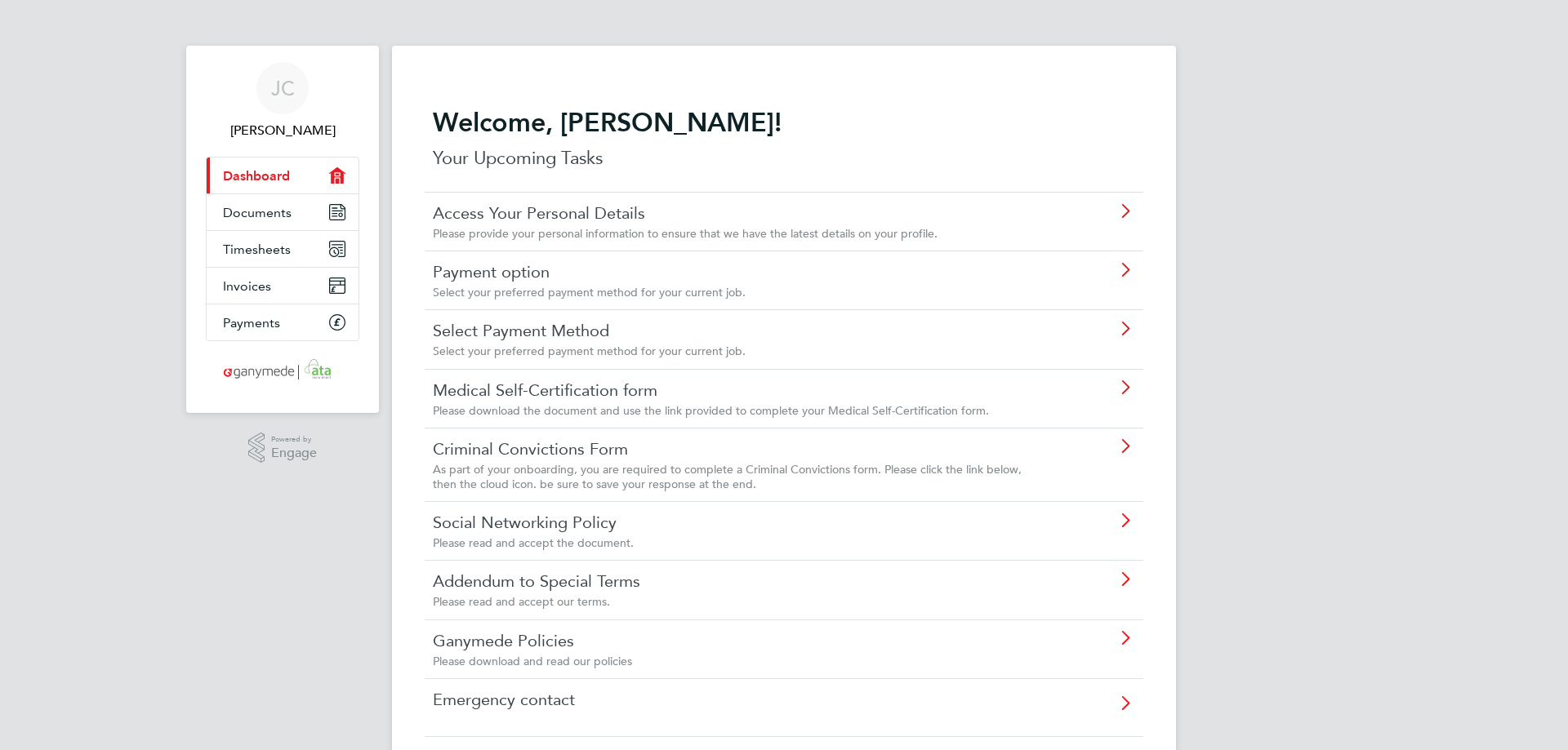
click at [776, 219] on link "Access Your Personal Details" at bounding box center [737, 213] width 610 height 21
click at [741, 283] on div "Payment option Select your preferred payment method for your current job." at bounding box center [741, 280] width 618 height 38
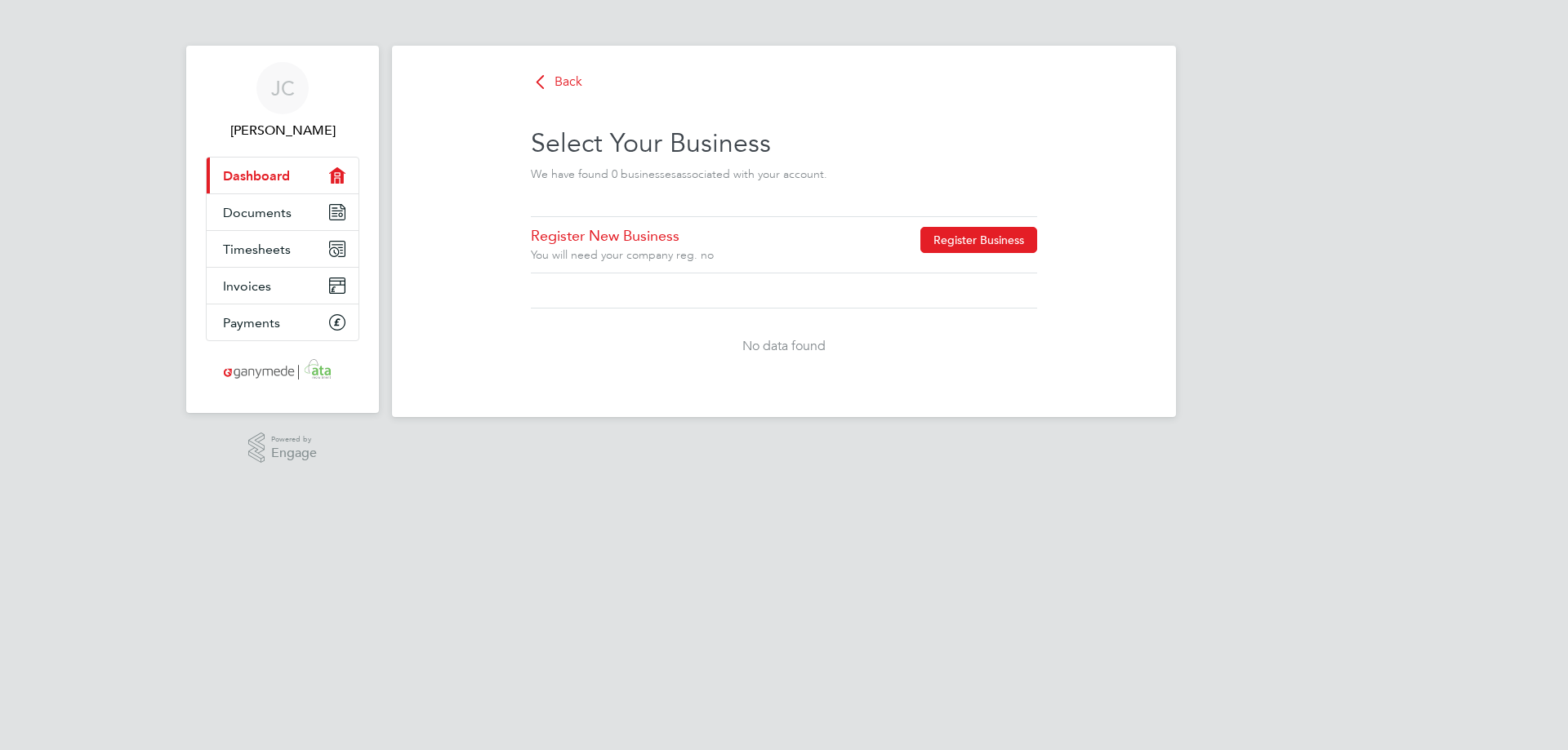
click at [964, 243] on button "Register Business" at bounding box center [978, 240] width 117 height 26
type input "[GEOGRAPHIC_DATA]"
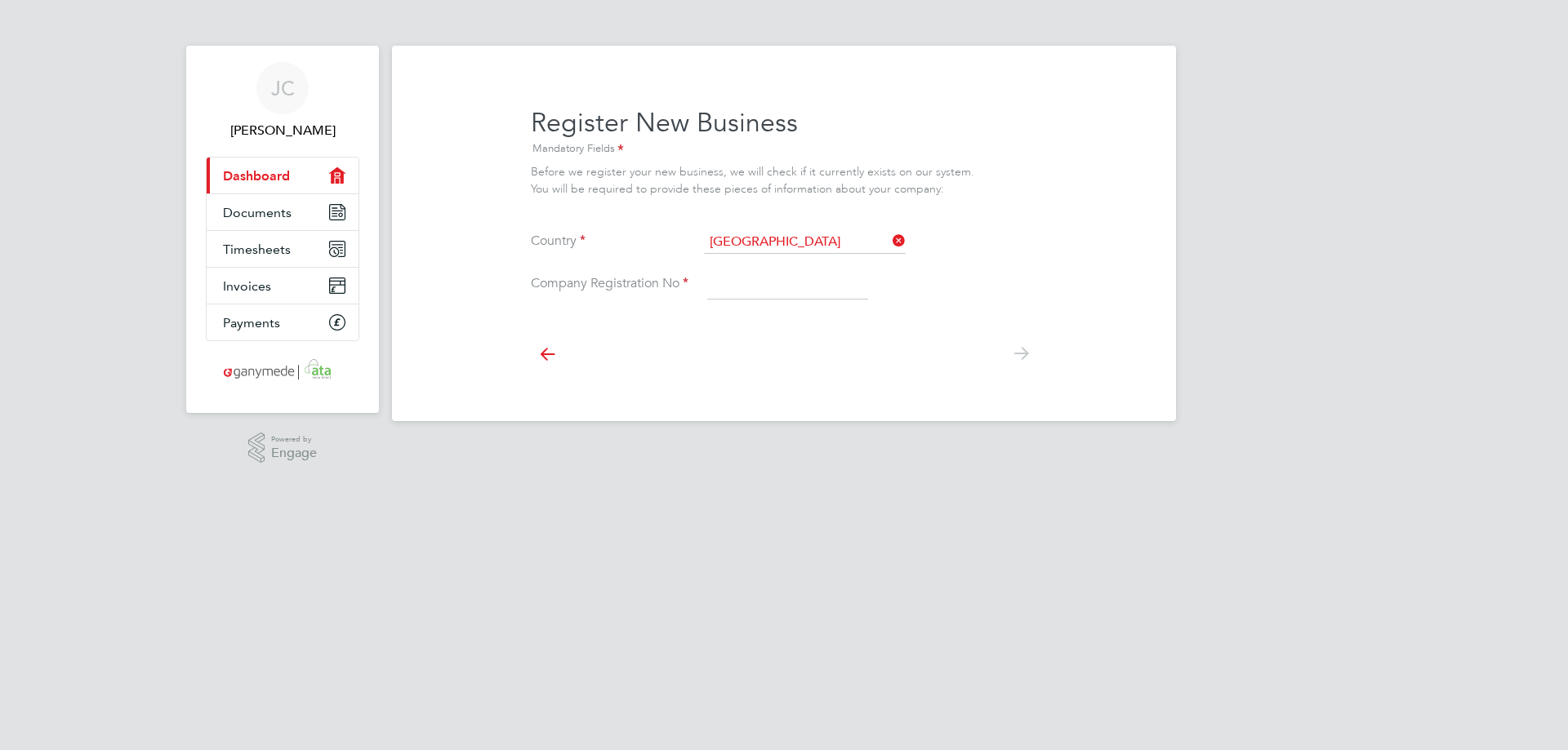
click at [776, 286] on input at bounding box center [788, 285] width 161 height 29
paste input "11856618"
type input "11856618"
click at [1017, 344] on icon at bounding box center [1021, 354] width 33 height 37
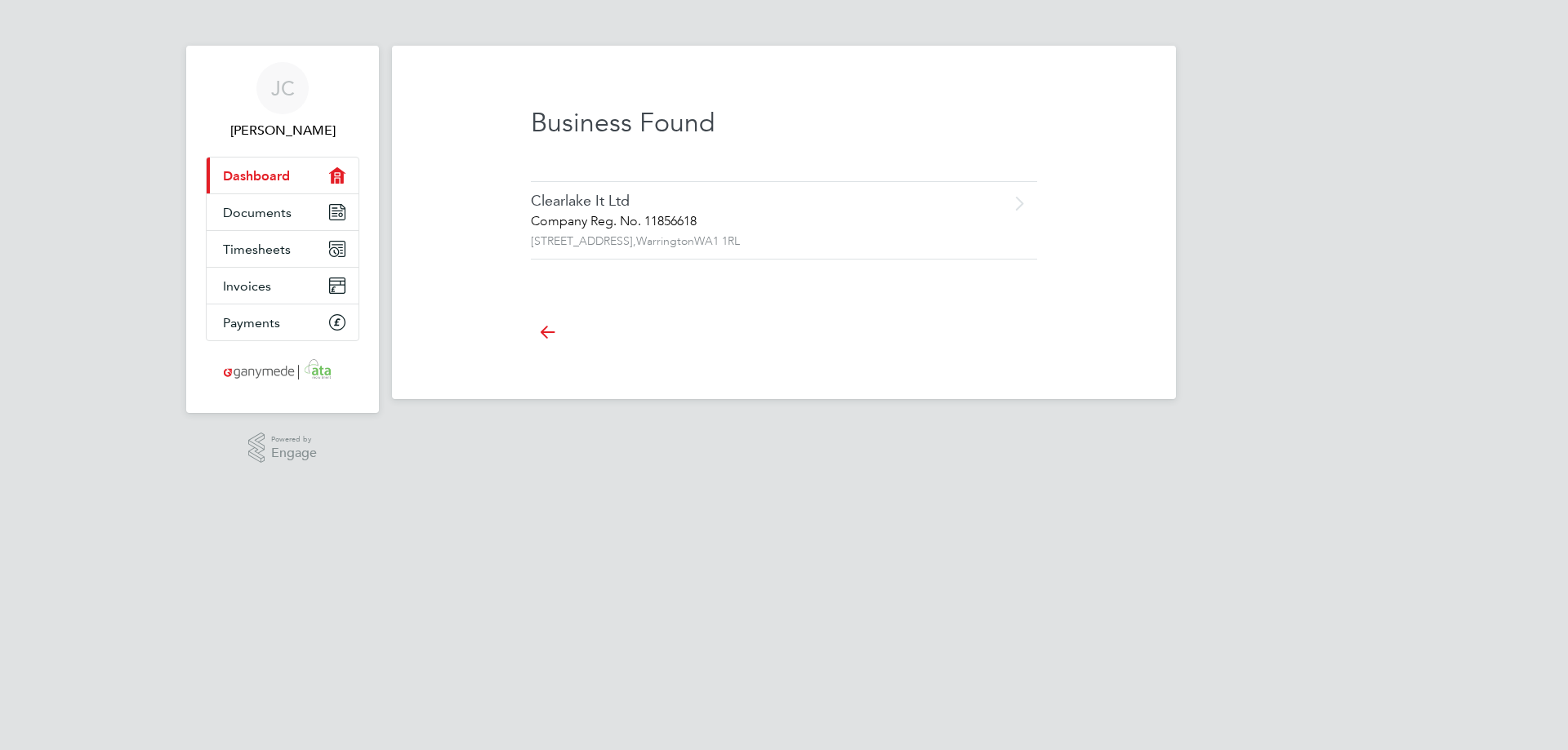
click at [682, 217] on div "Company Reg. No. 11856618" at bounding box center [750, 222] width 438 height 17
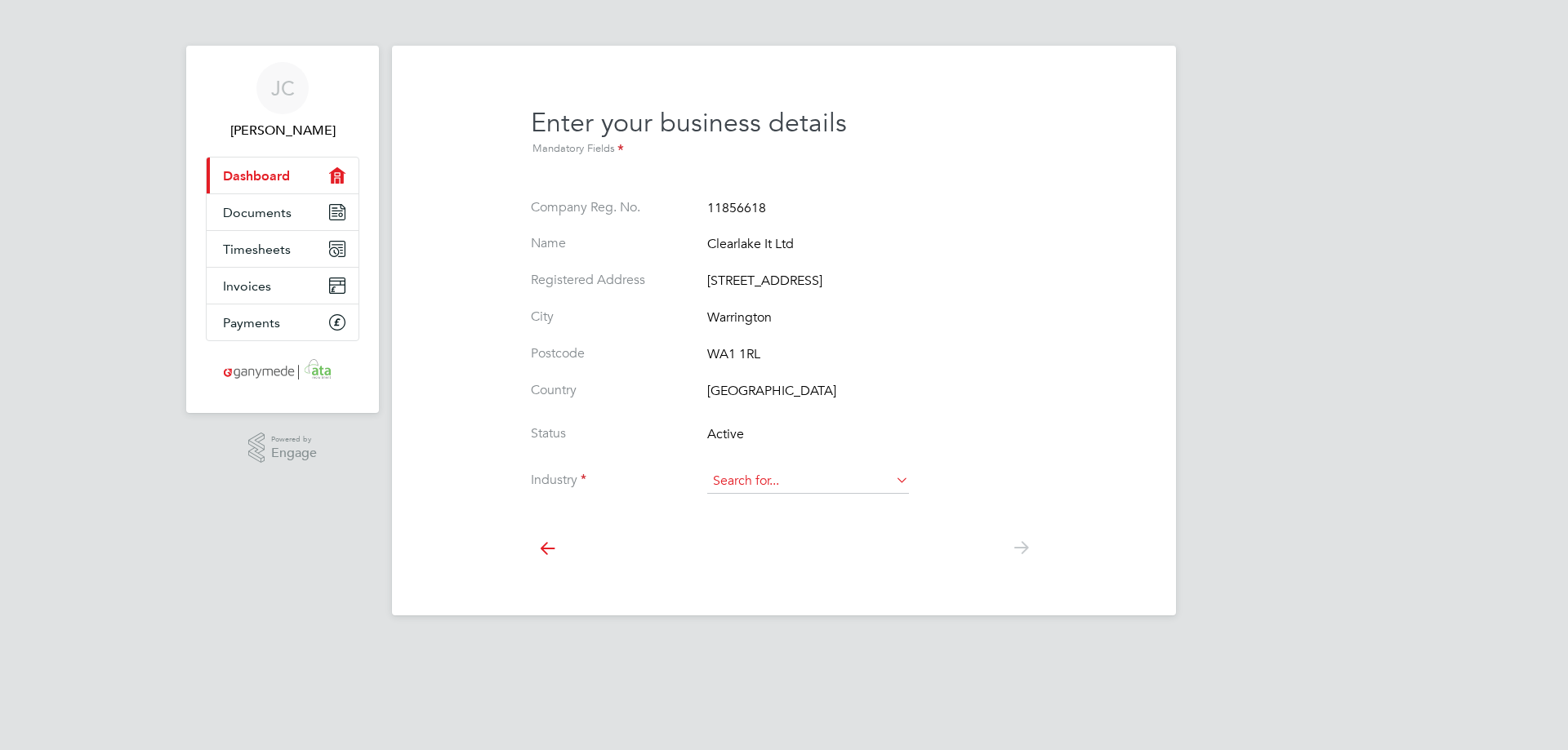
click at [781, 484] on input at bounding box center [808, 481] width 202 height 24
click at [798, 540] on li "IT & Telecom" at bounding box center [808, 550] width 204 height 22
type input "IT & Telecom"
click at [868, 567] on div at bounding box center [784, 546] width 507 height 72
click at [1016, 548] on icon at bounding box center [1021, 548] width 33 height 37
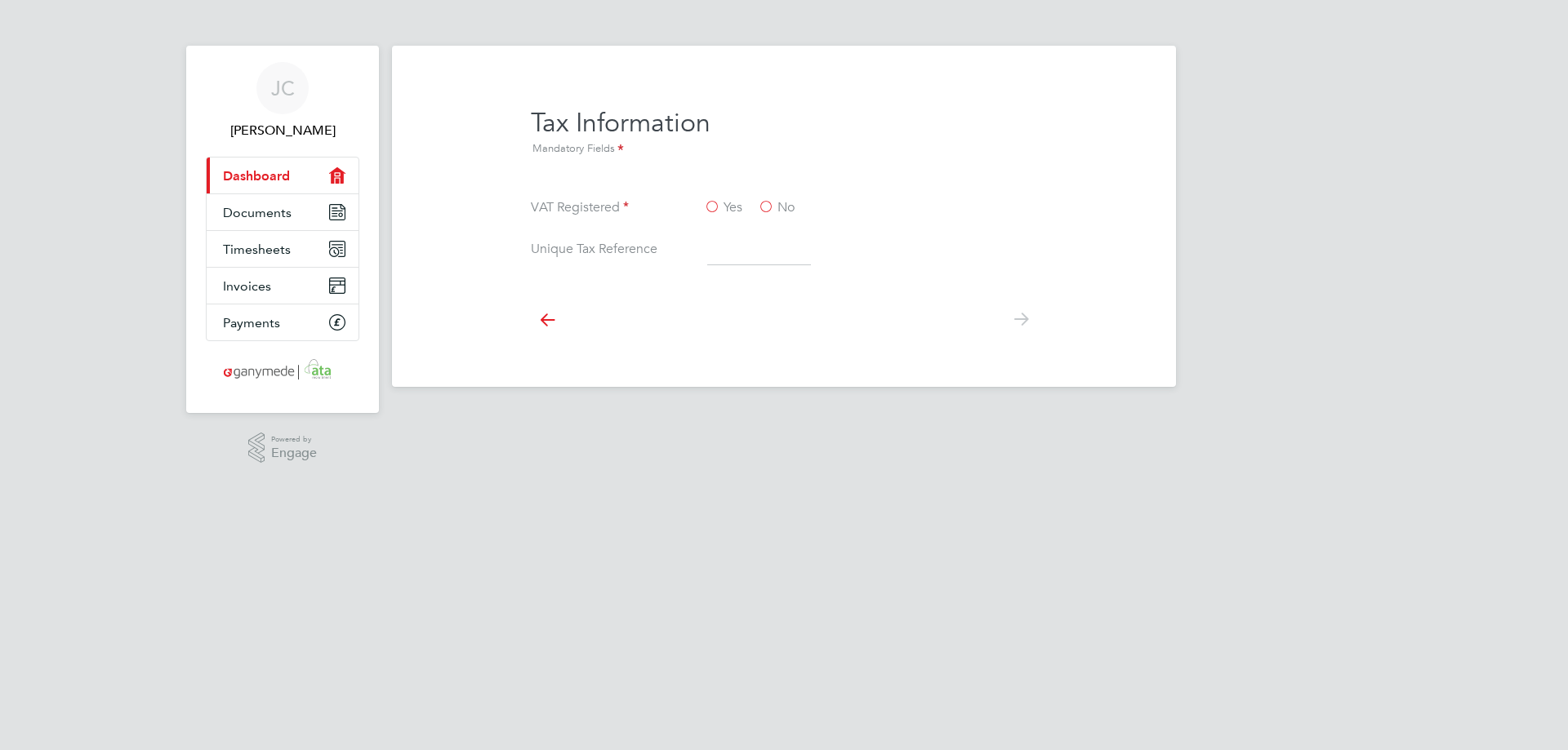
click at [782, 413] on html "[PERSON_NAME] Applications: Current page: Dashboard Documents Timesheets Invoic…" at bounding box center [784, 206] width 1568 height 413
click at [710, 214] on label "Yes" at bounding box center [723, 207] width 38 height 17
click at [0, 0] on input "Yes" at bounding box center [0, 0] width 0 height 0
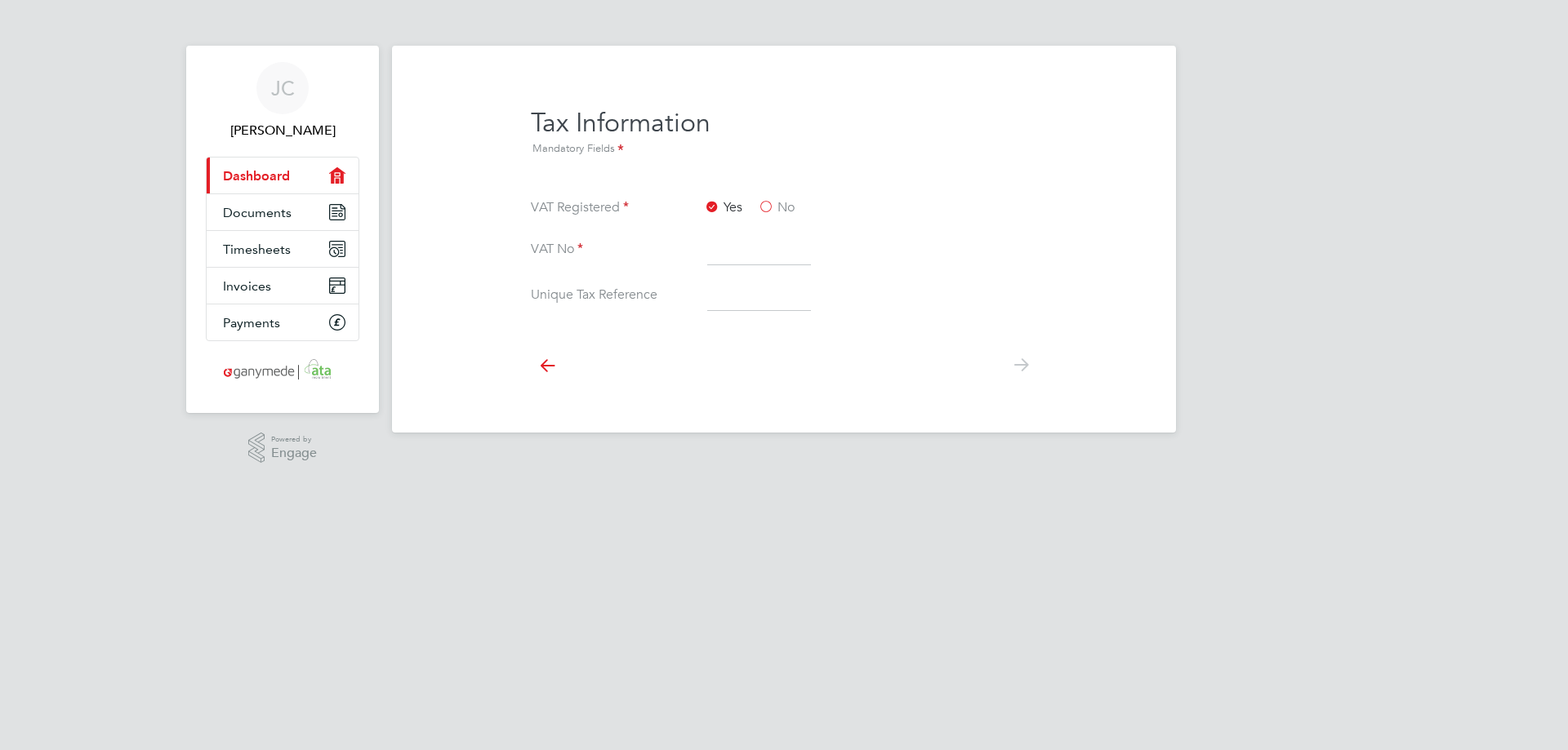
click at [718, 394] on div at bounding box center [784, 364] width 507 height 72
click at [748, 251] on input at bounding box center [759, 251] width 104 height 29
paste input "317471113"
type input "317471113"
click at [1018, 365] on icon at bounding box center [1021, 366] width 33 height 37
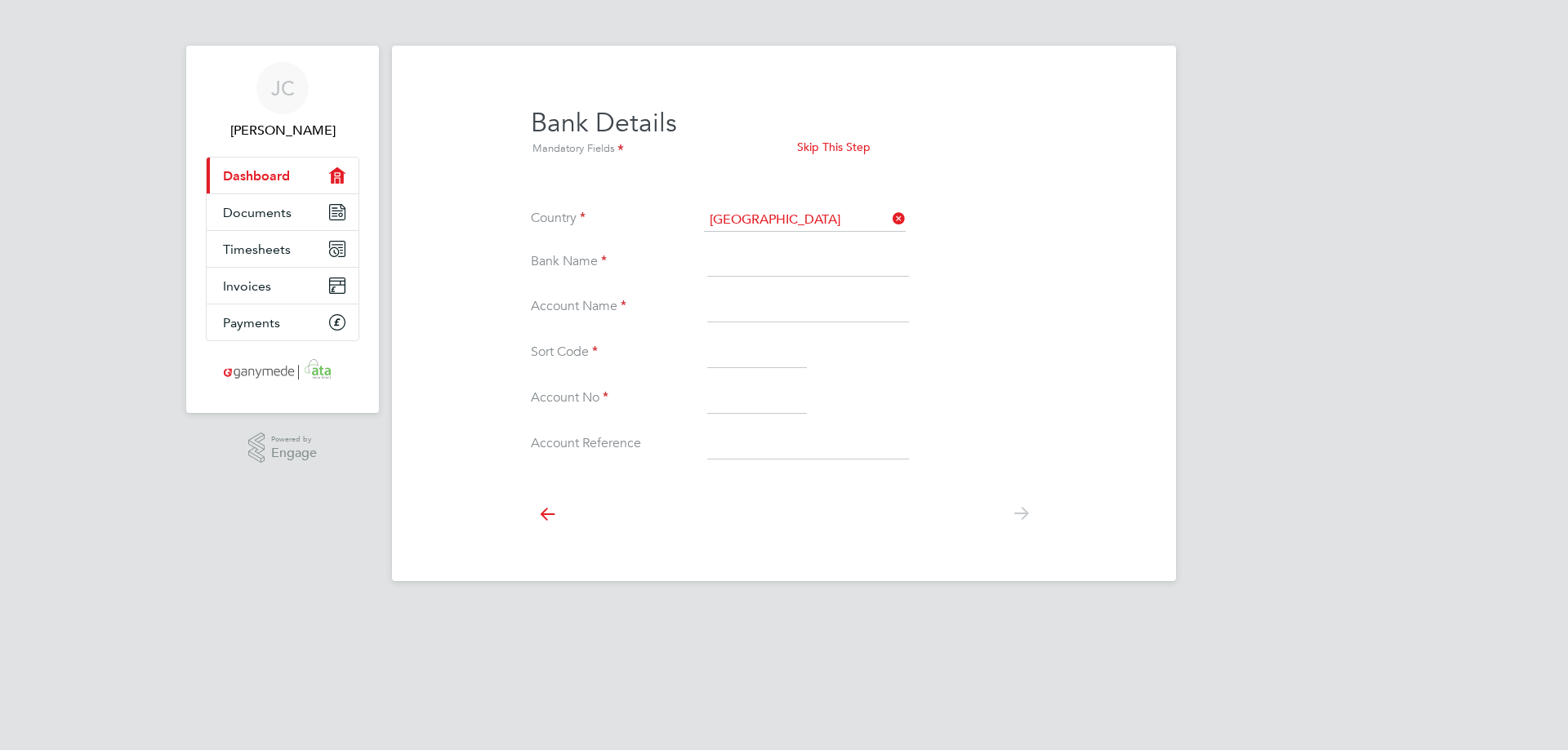
click at [803, 261] on input at bounding box center [808, 262] width 202 height 29
type input "Metro Bank"
type input "ClearLake IT Ltd"
type input "[DATE]"
type input "32832121"
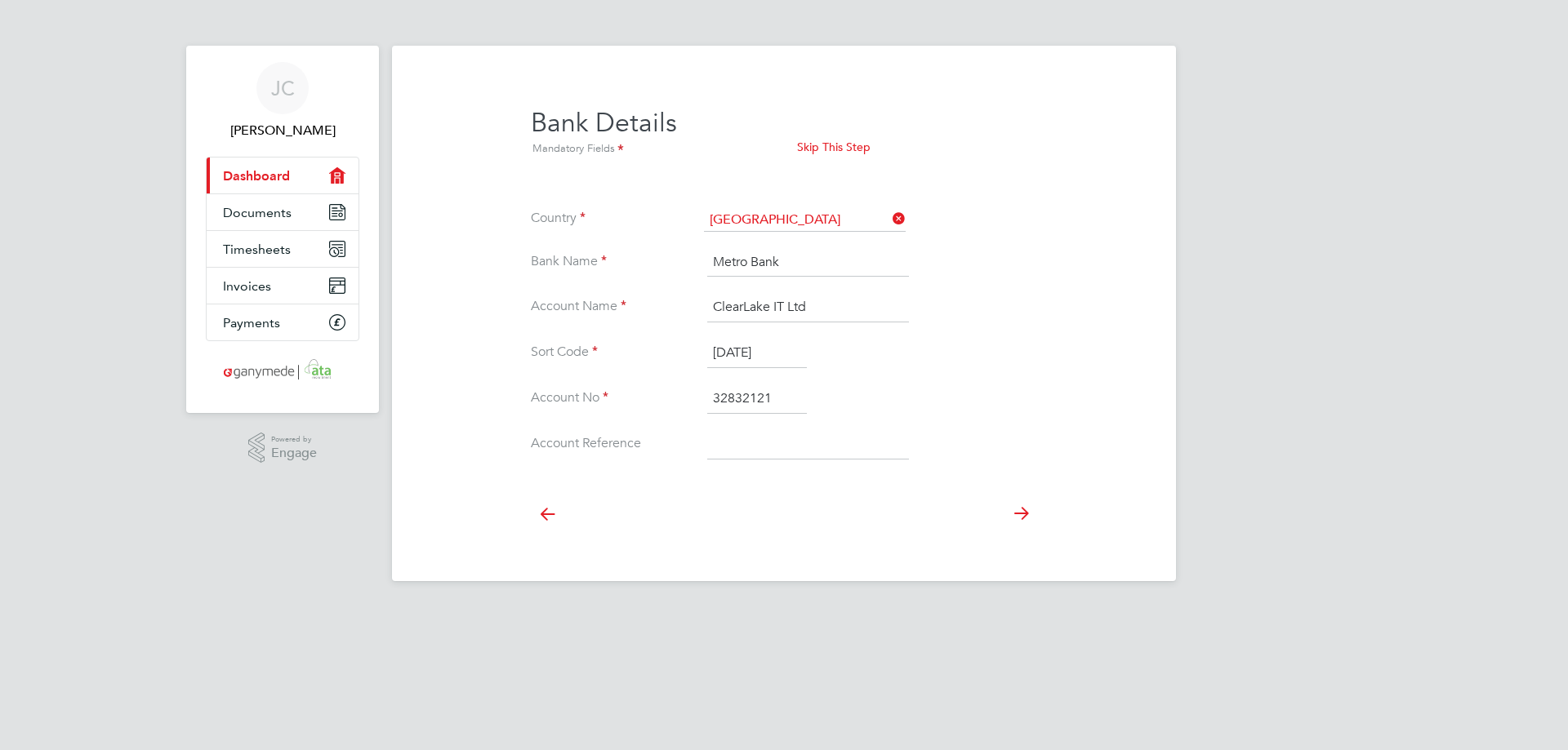
click at [1022, 519] on icon at bounding box center [1021, 514] width 33 height 37
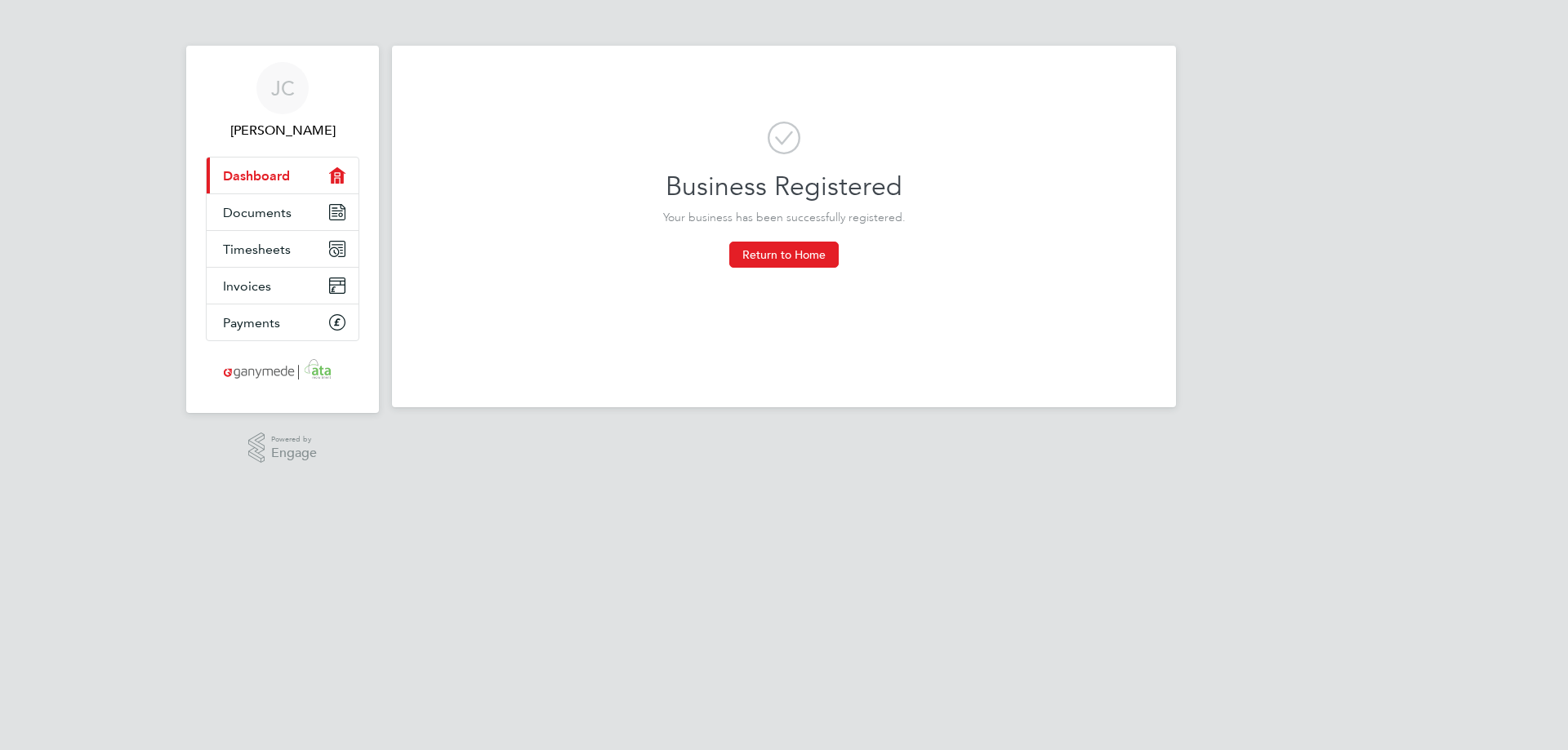
click at [936, 433] on html "[PERSON_NAME] Applications: Current page: Dashboard Documents Timesheets Invoic…" at bounding box center [784, 216] width 1568 height 433
click at [791, 264] on button "Return to Home" at bounding box center [784, 254] width 109 height 26
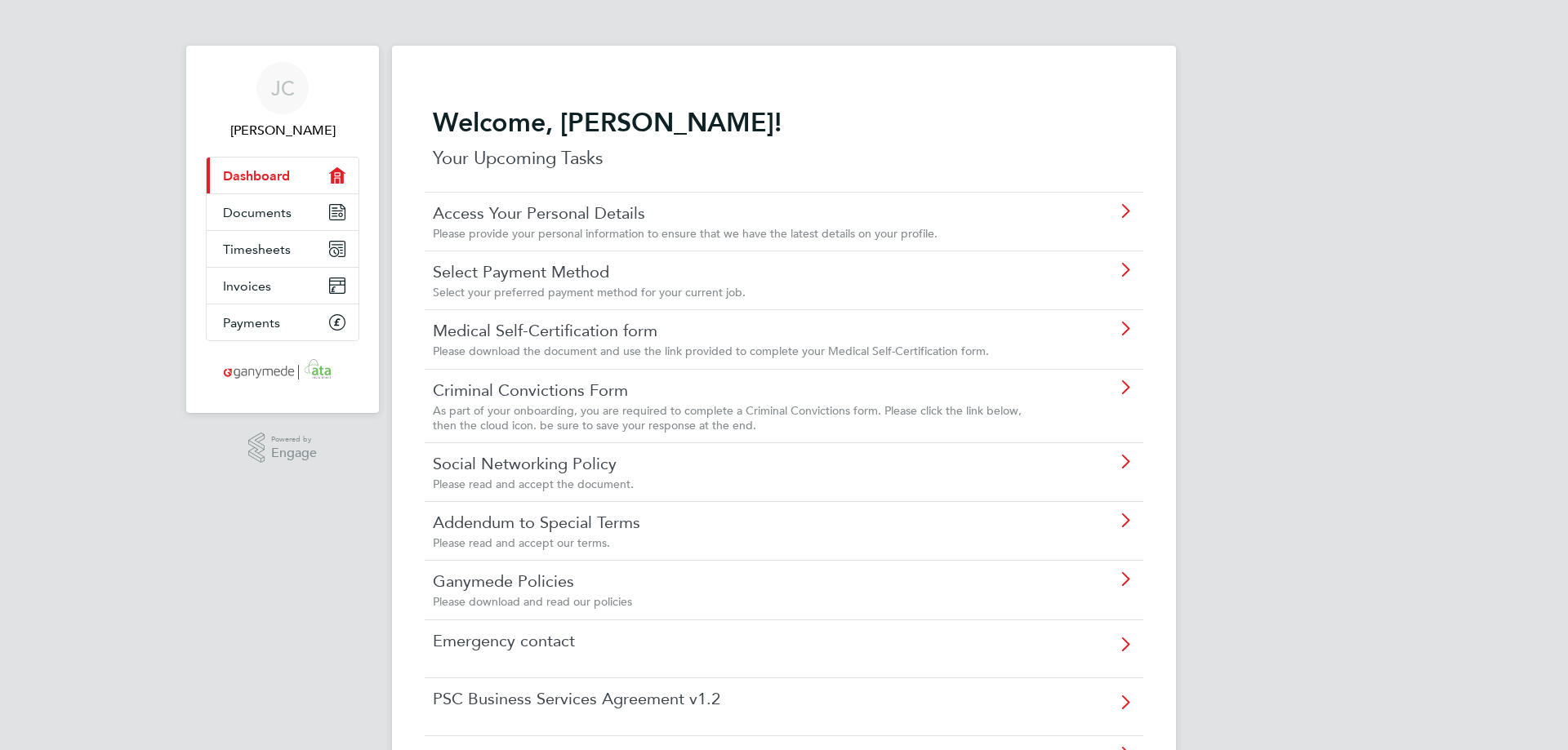
click at [746, 287] on div "Select your preferred payment method for your current job." at bounding box center [737, 292] width 610 height 14
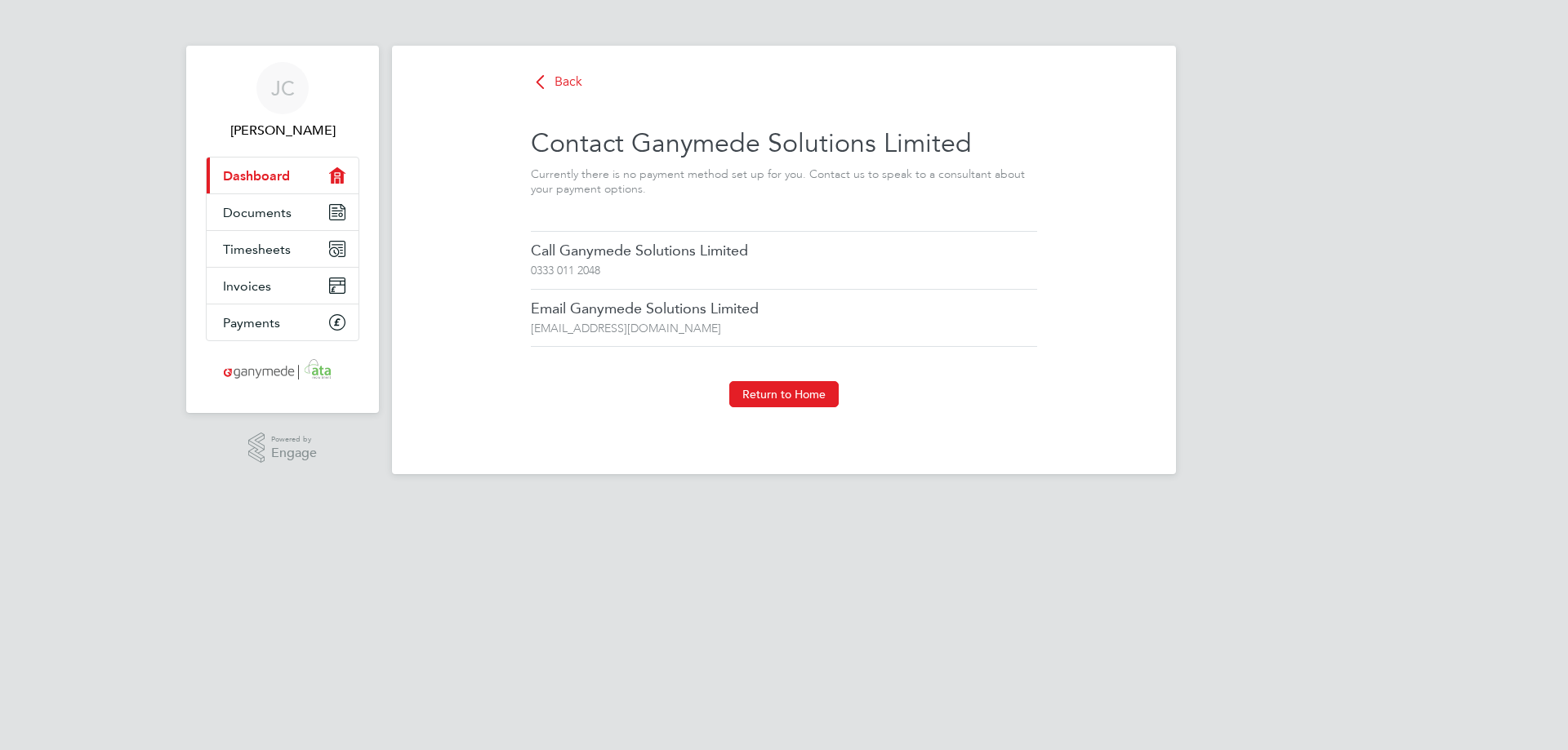
click at [600, 419] on div "Return to Home" at bounding box center [784, 411] width 507 height 61
click at [776, 387] on button "Return to Home" at bounding box center [784, 394] width 109 height 26
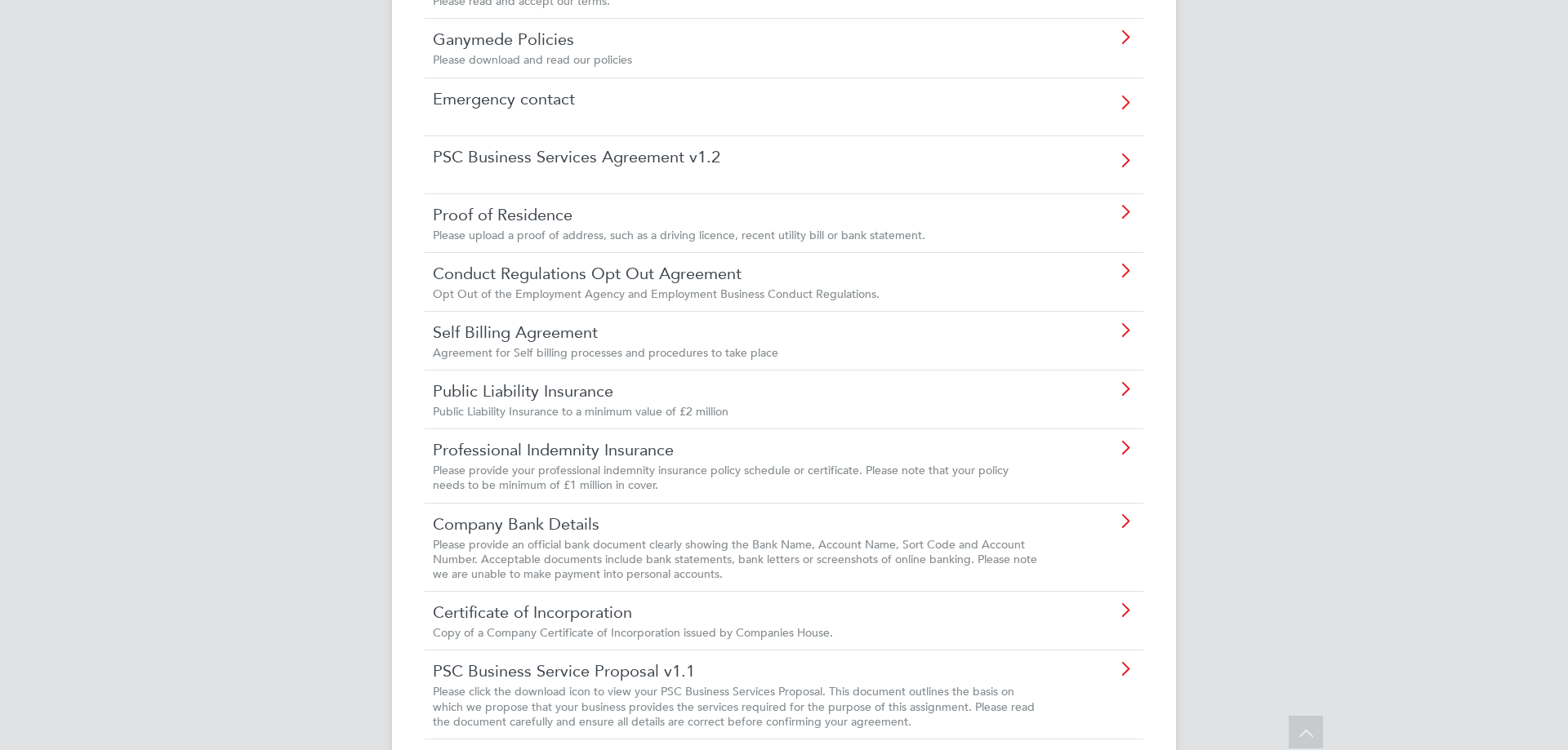
scroll to position [572, 0]
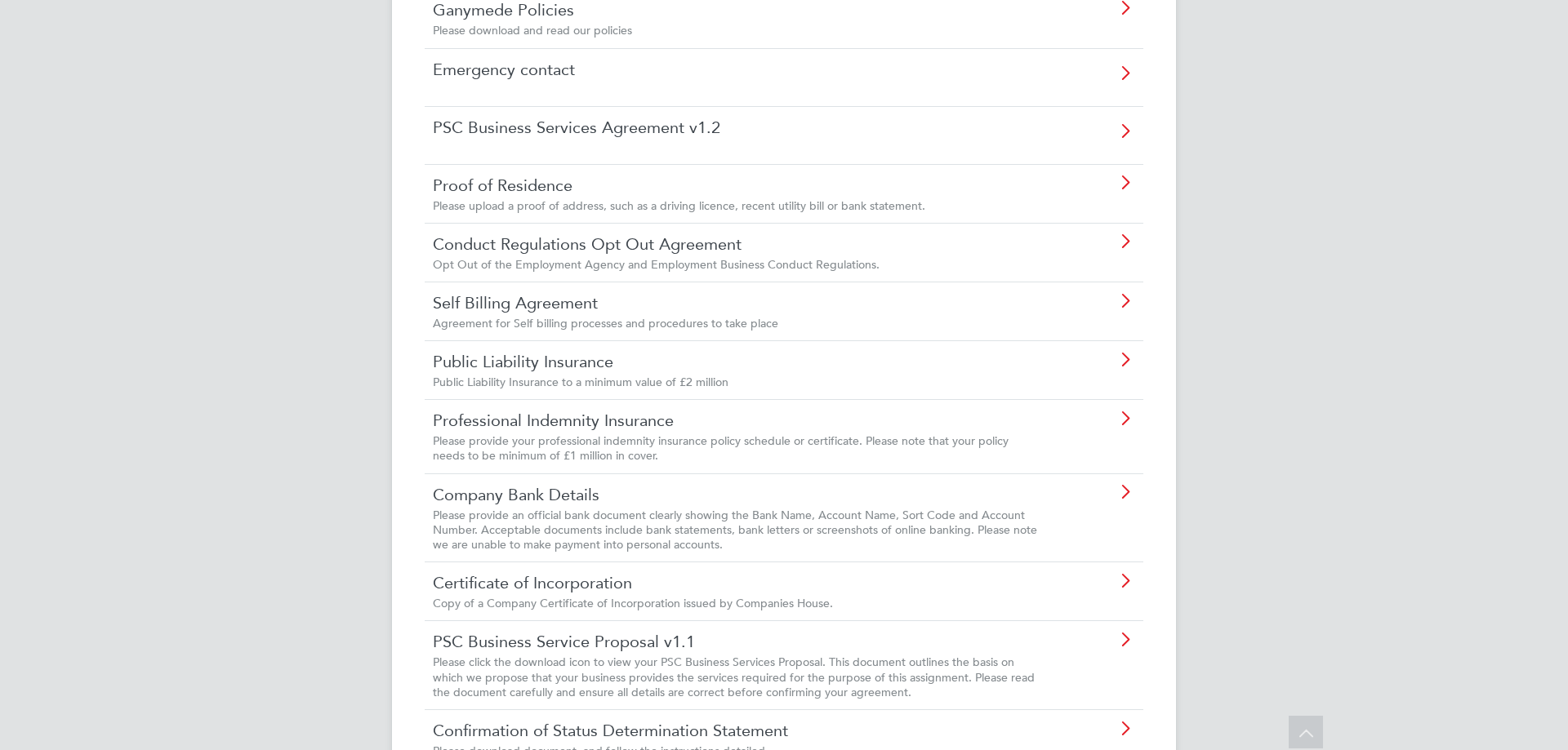
click at [635, 379] on span "Public Liability Insurance to a minimum value of £2 million" at bounding box center [580, 382] width 296 height 14
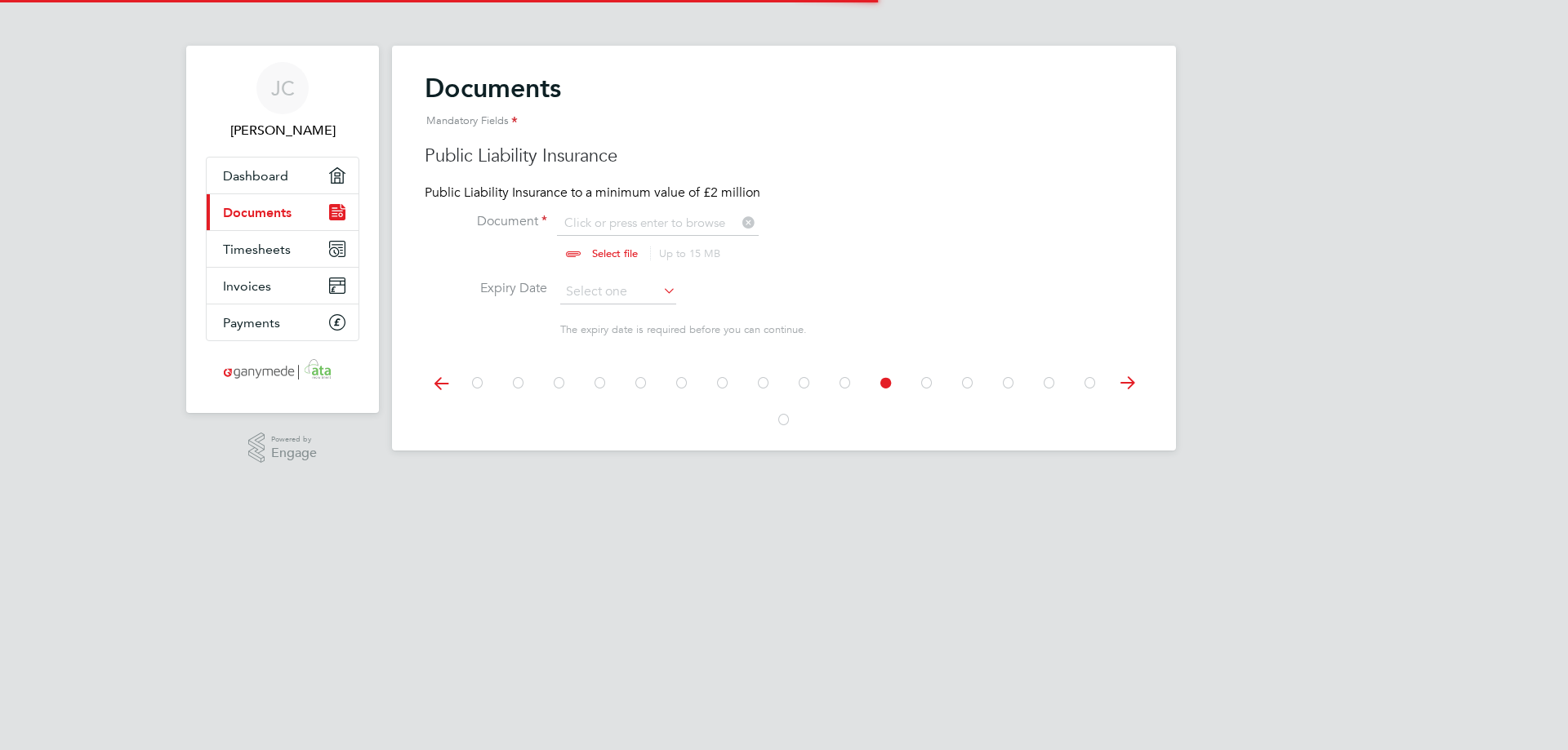
scroll to position [22, 203]
click at [623, 252] on input "file" at bounding box center [630, 239] width 256 height 49
type input "C:\fakepath\DC501 - PI certificate.pdf"
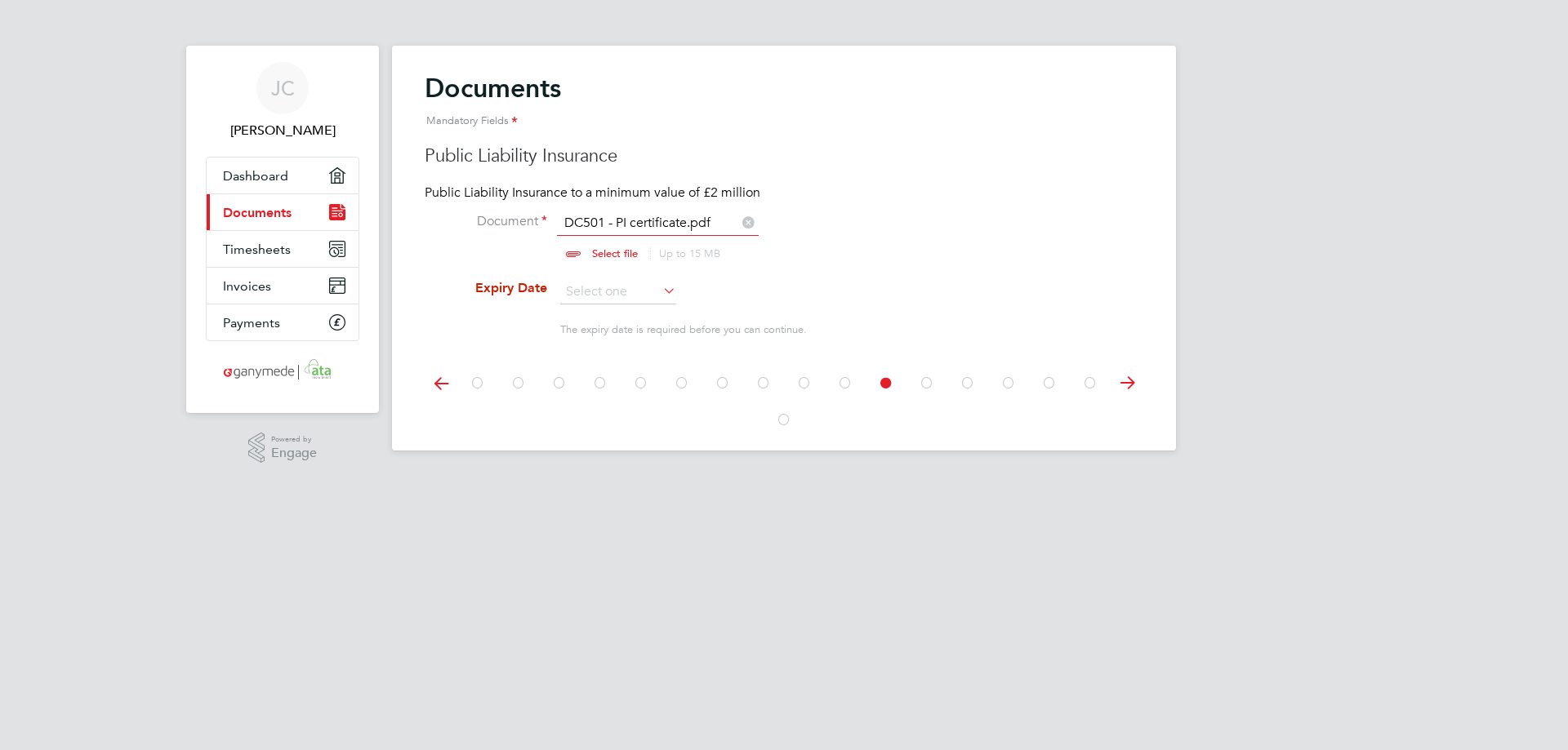
click at [745, 223] on icon at bounding box center [748, 221] width 18 height 18
click at [696, 223] on input "file" at bounding box center [630, 239] width 256 height 49
type input "C:\fakepath\DC502 - PL certificate.pdf"
drag, startPoint x: 1277, startPoint y: 312, endPoint x: 1199, endPoint y: 309, distance: 78.1
click at [1277, 312] on div "[PERSON_NAME] Applications: Dashboard Current page: Documents Timesheets Invoic…" at bounding box center [784, 238] width 1568 height 477
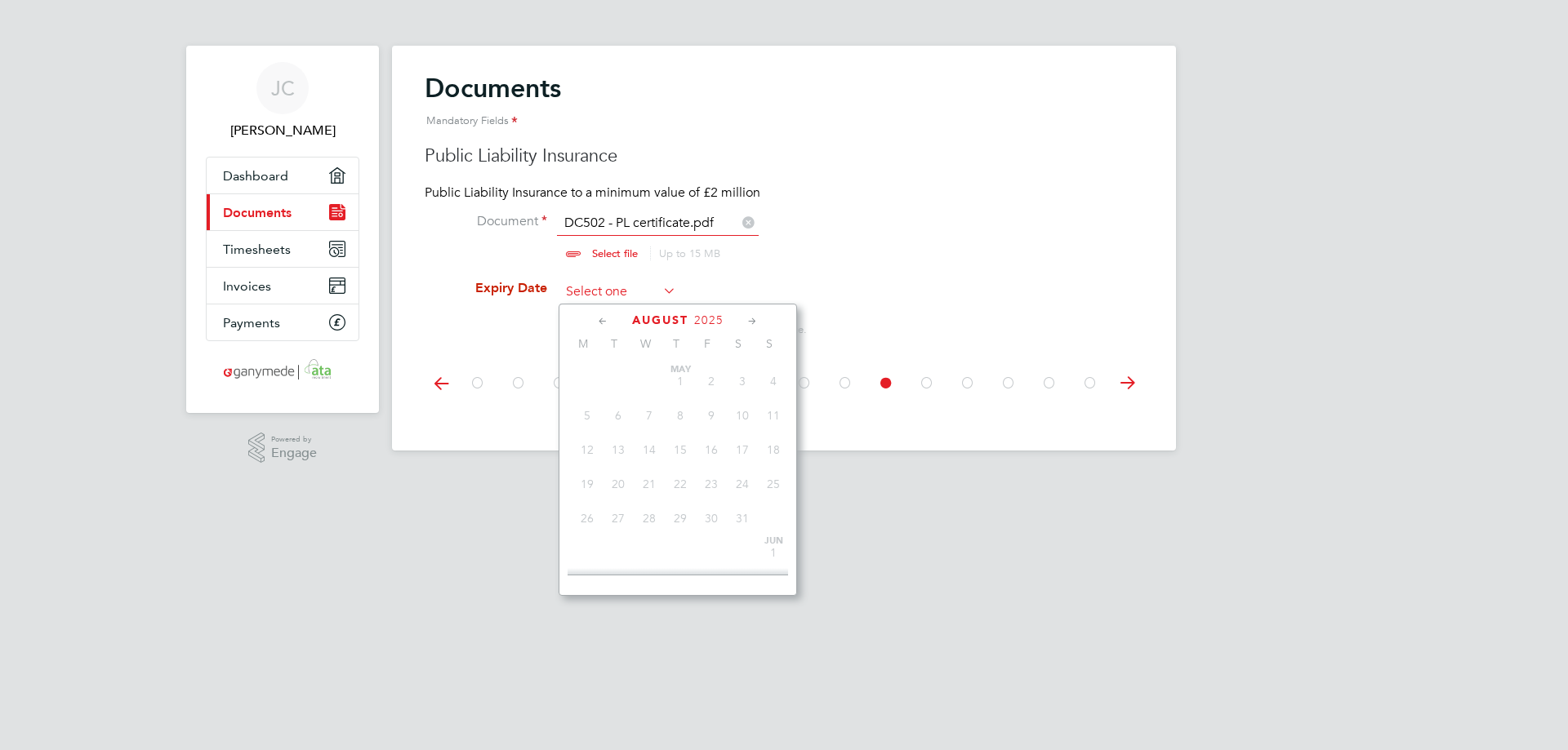
click at [617, 298] on input at bounding box center [618, 292] width 116 height 24
click at [757, 318] on icon at bounding box center [752, 322] width 15 height 18
click at [650, 379] on span "3" at bounding box center [649, 363] width 31 height 31
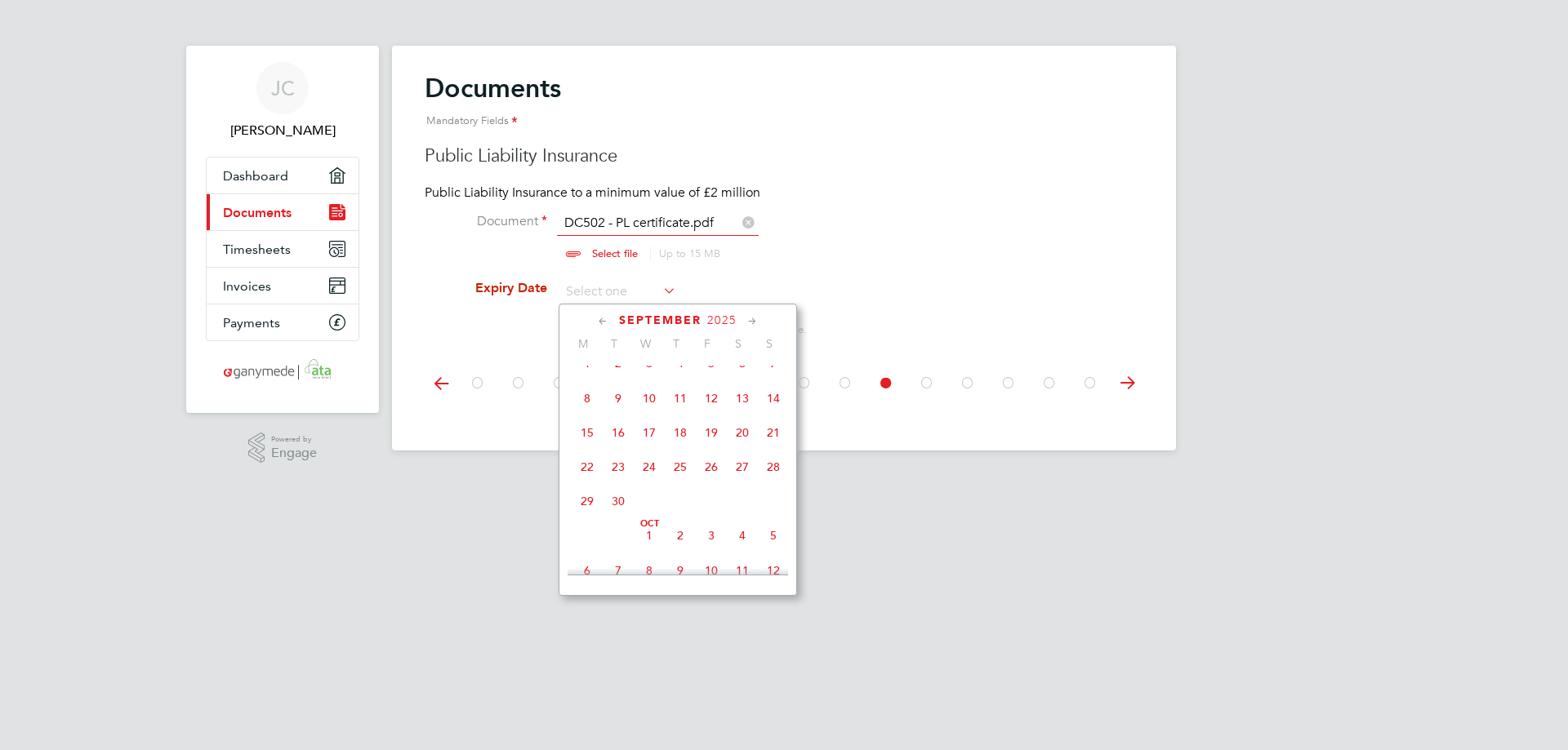
type input "[DATE]"
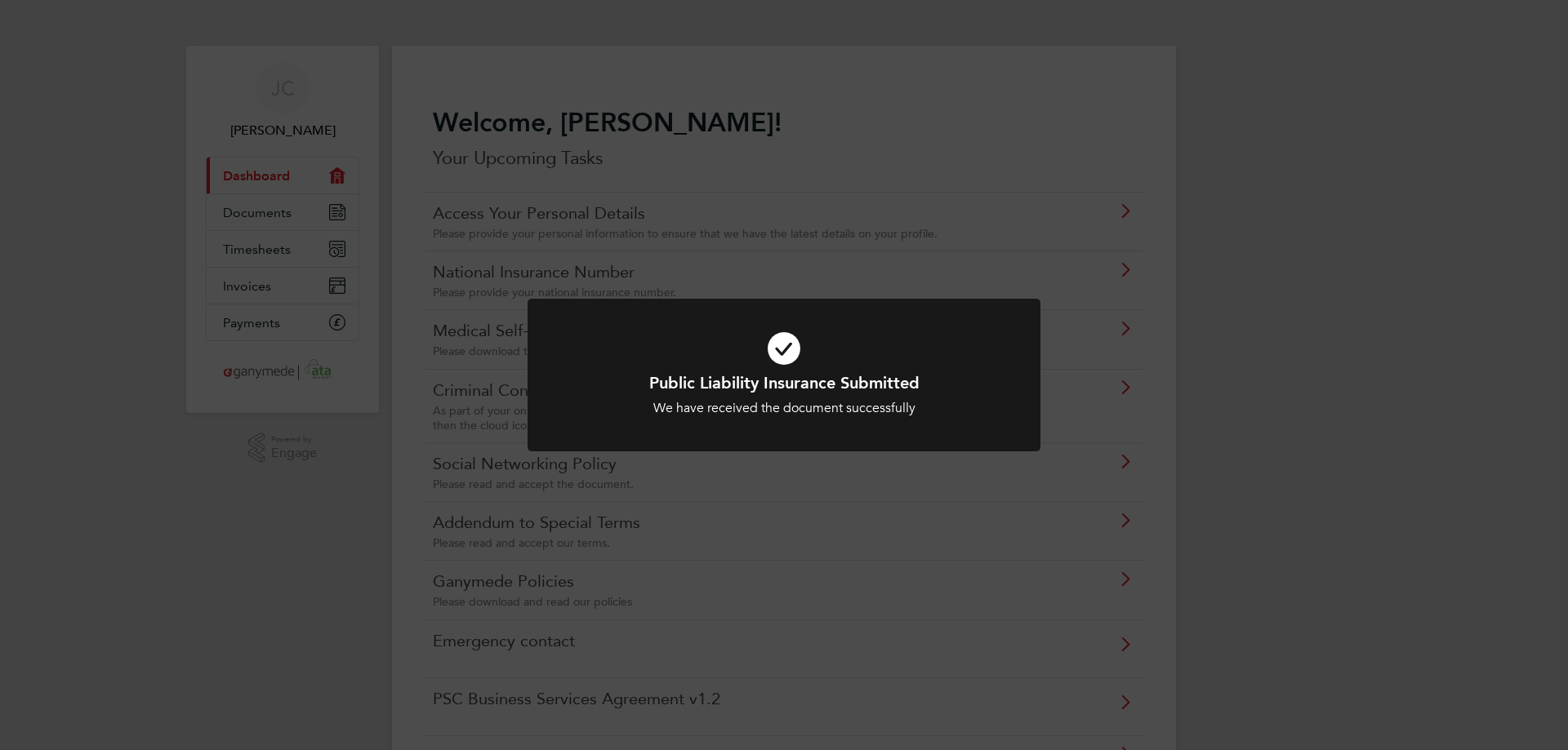
click at [121, 62] on div "Public Liability Insurance Submitted We have received the document successfully…" at bounding box center [784, 375] width 1568 height 750
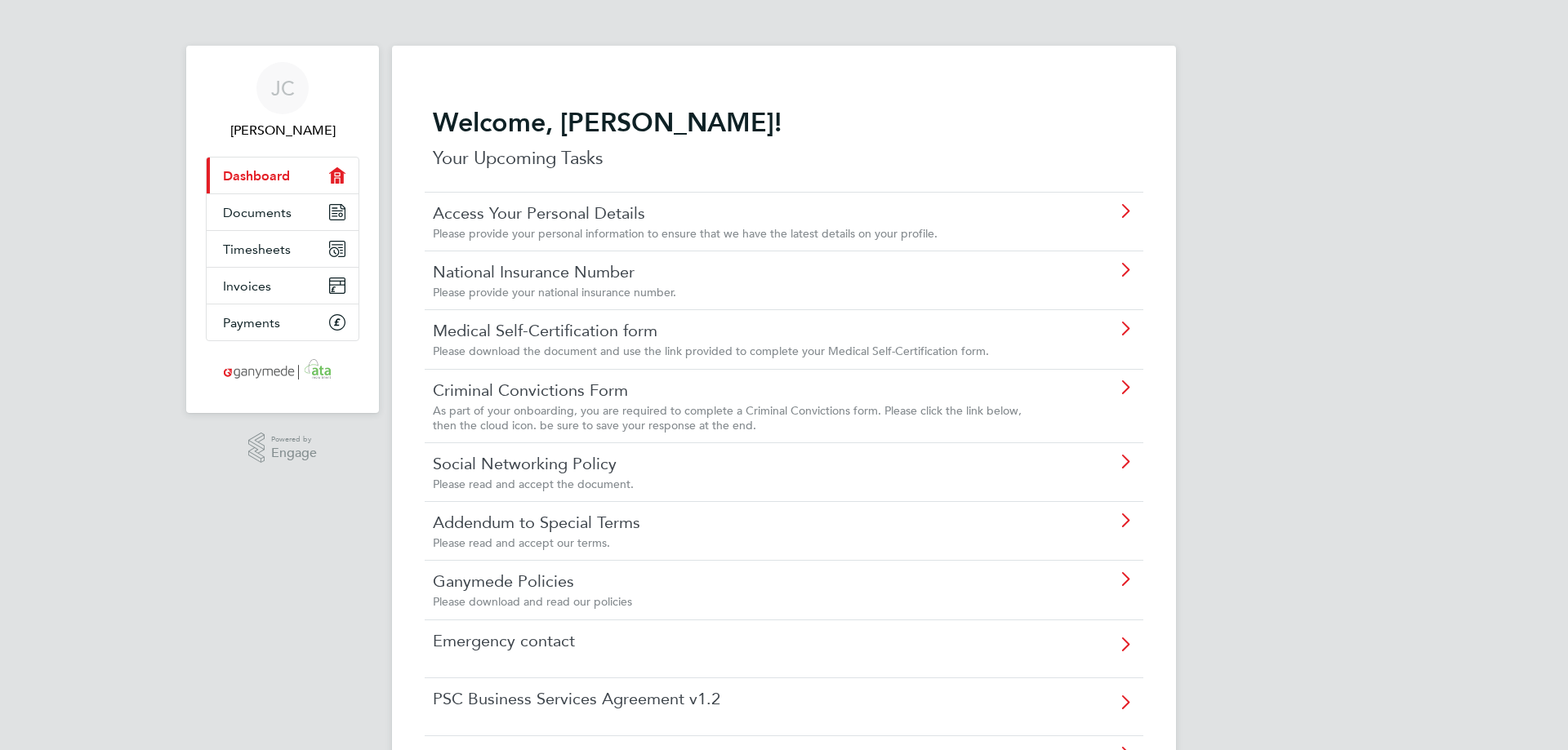
click at [84, 244] on div "[PERSON_NAME] Applications: Current page: Dashboard Documents Timesheets Invoic…" at bounding box center [784, 688] width 1568 height 1375
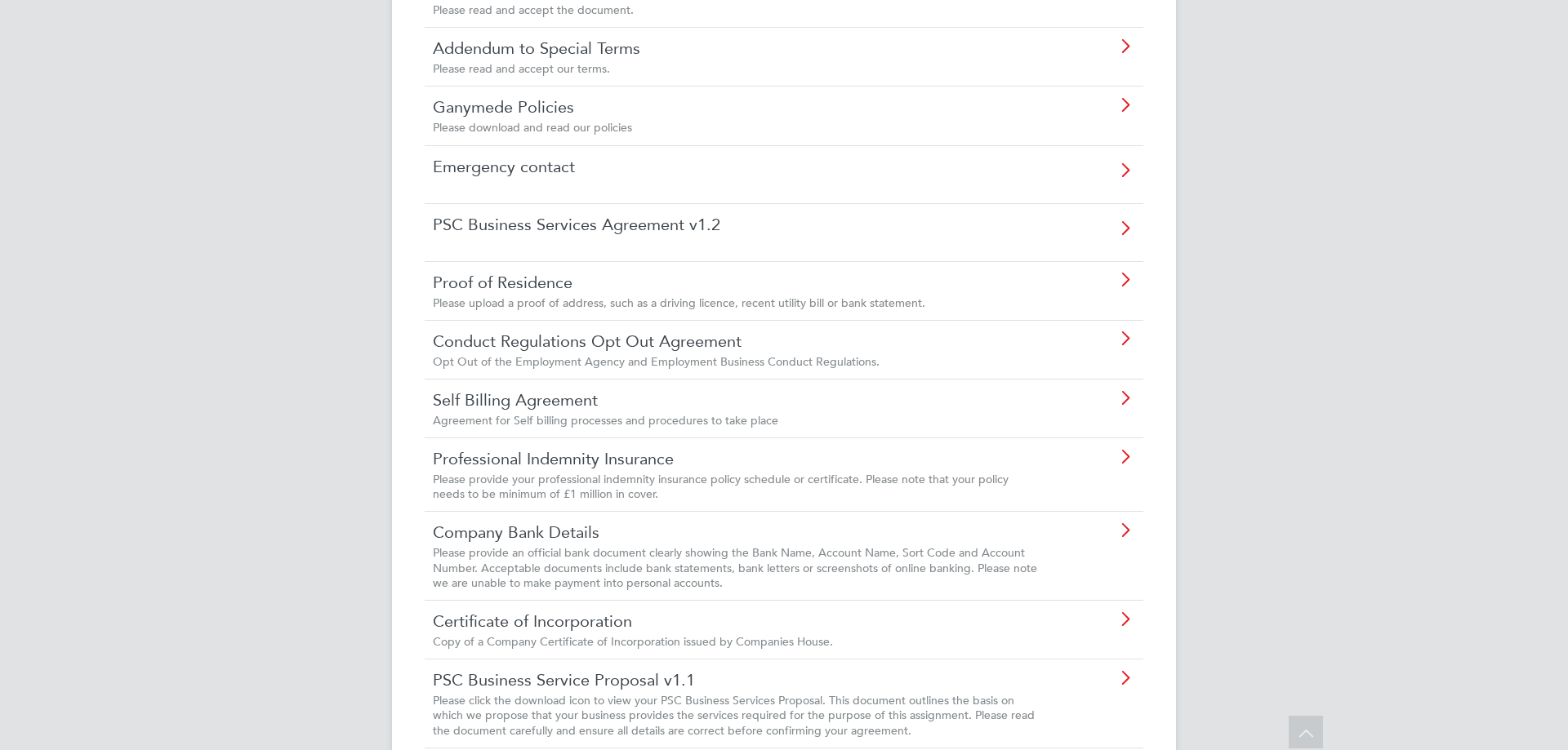
scroll to position [489, 0]
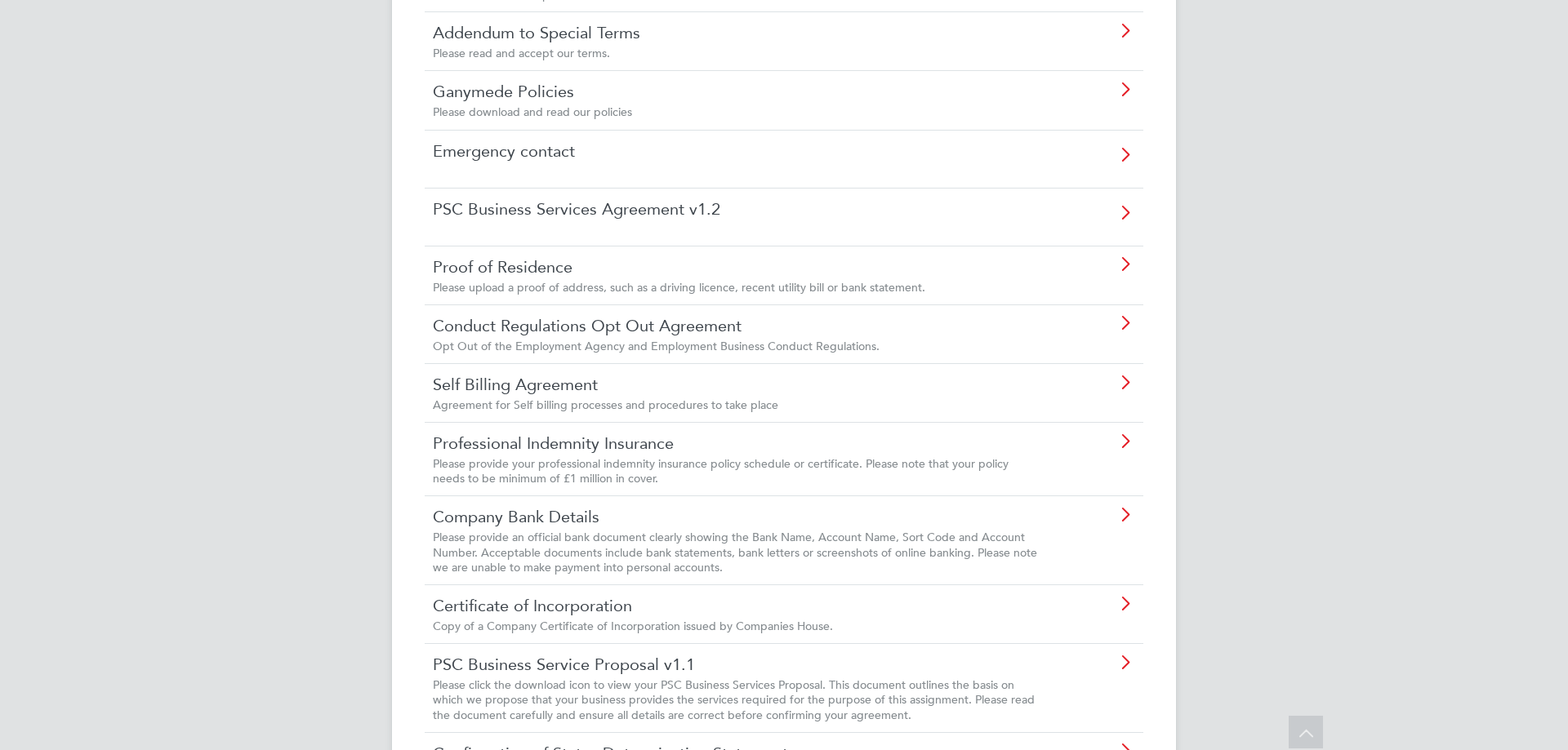
click at [664, 463] on span "Please provide your professional indemnity insurance policy schedule or certifi…" at bounding box center [720, 470] width 575 height 29
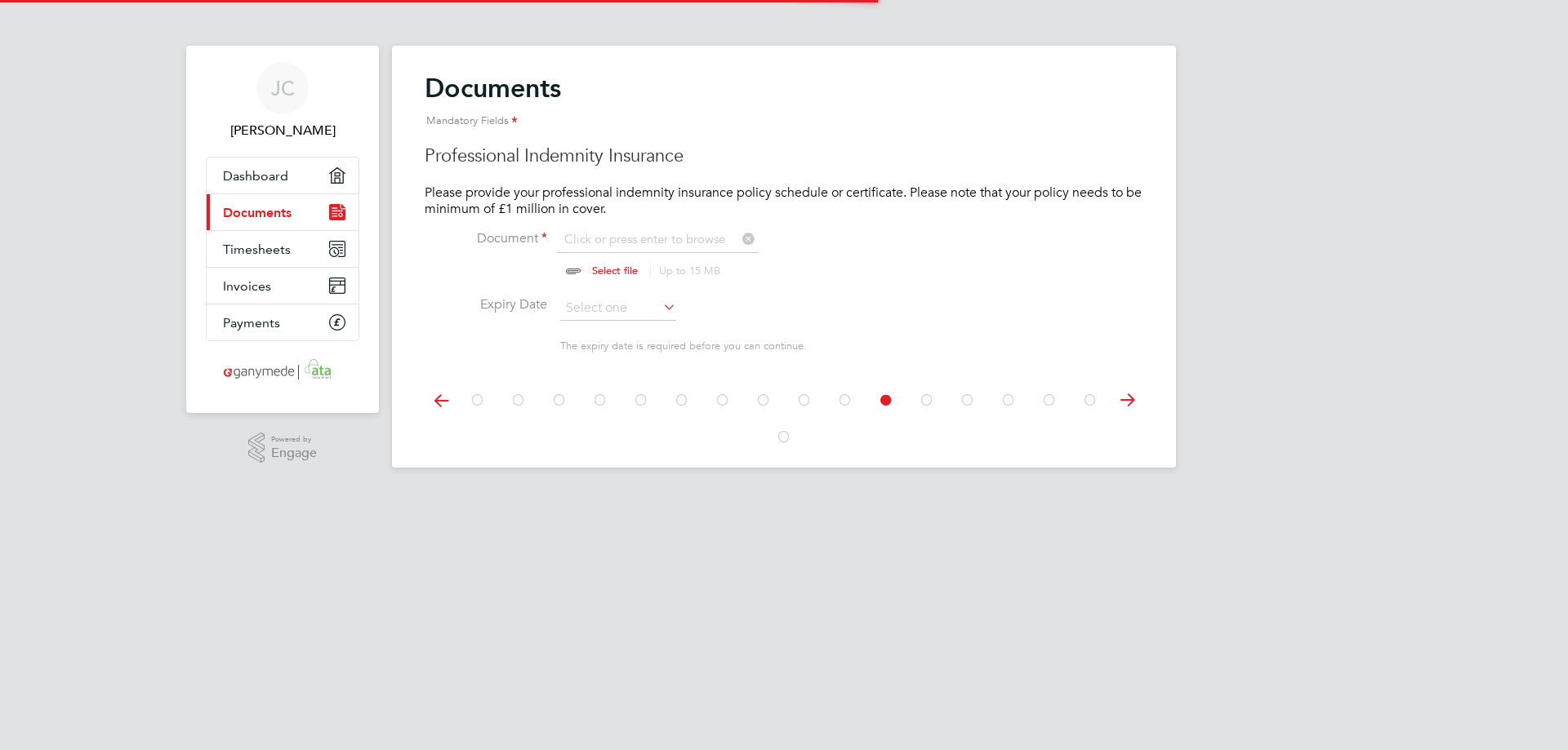
scroll to position [22, 203]
click at [679, 241] on input "file" at bounding box center [630, 255] width 256 height 49
type input "C:\fakepath\DC501 - PI certificate.pdf"
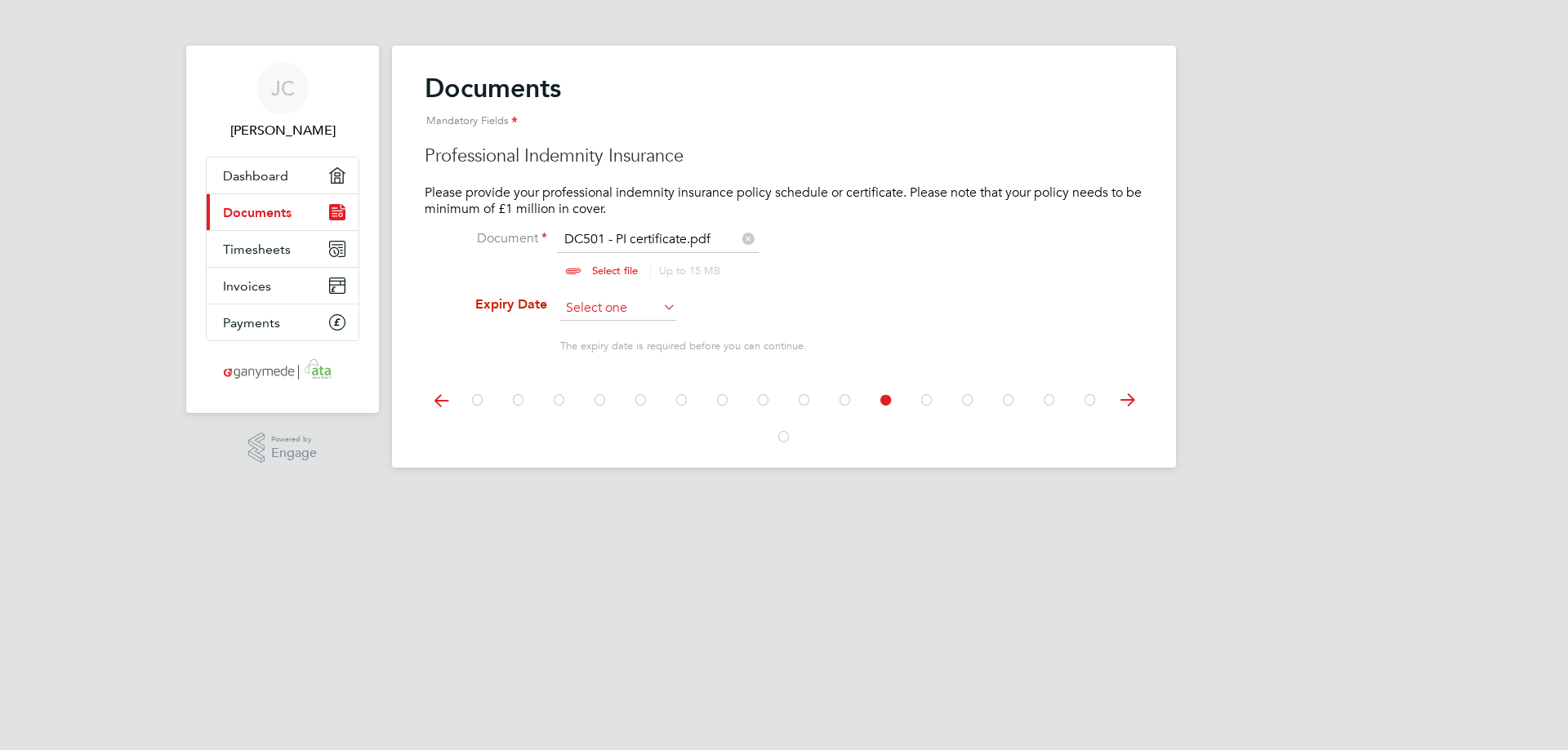
click at [651, 307] on input at bounding box center [618, 309] width 116 height 24
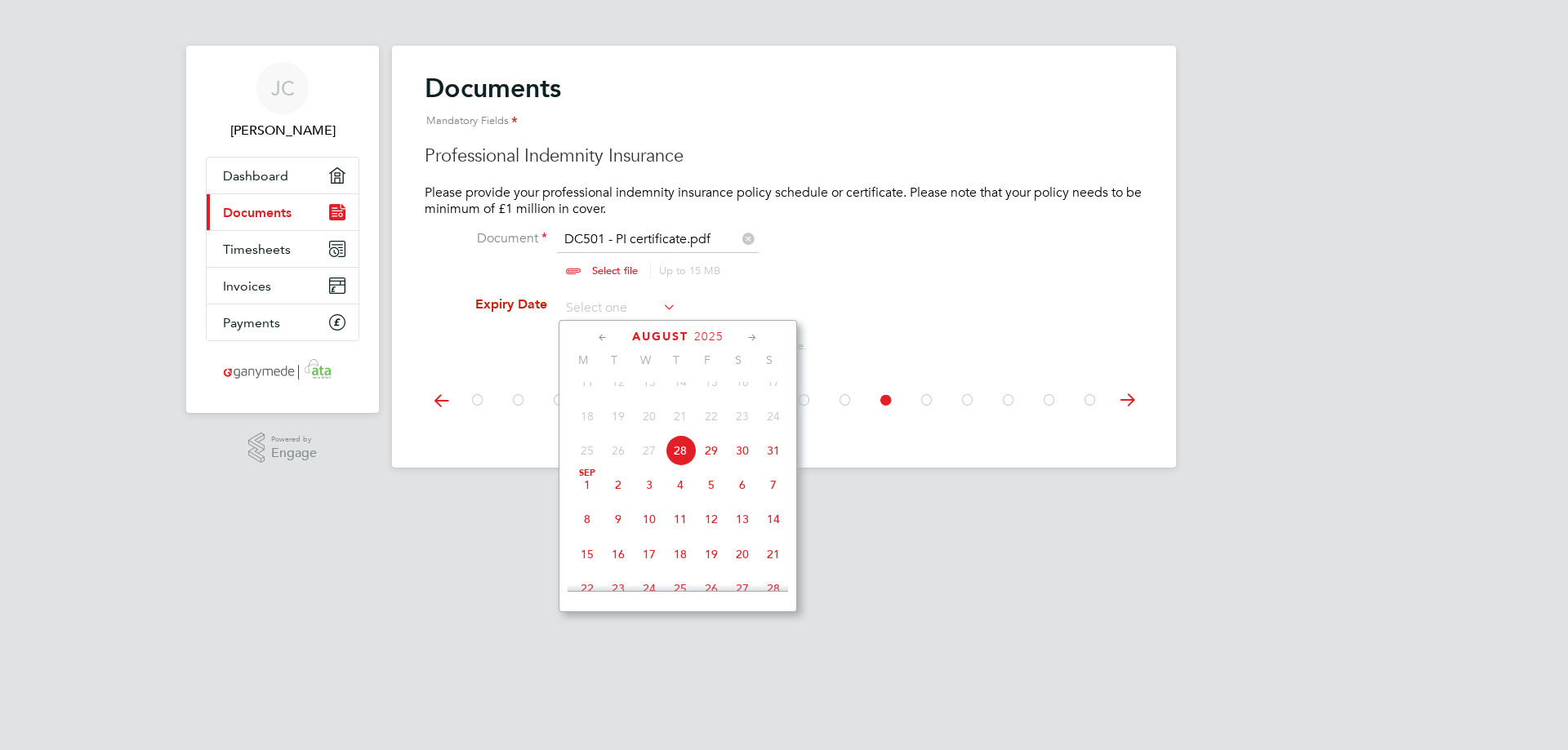
click at [749, 332] on div "[DATE] M T W T F S S [DATE] 2 3 4 5 6 7 8 9 10 11 12 13 14 15 16 17 18 19 20 21…" at bounding box center [678, 466] width 239 height 292
click at [750, 335] on icon at bounding box center [752, 338] width 15 height 18
click at [649, 396] on span "3" at bounding box center [649, 380] width 31 height 31
type input "[DATE]"
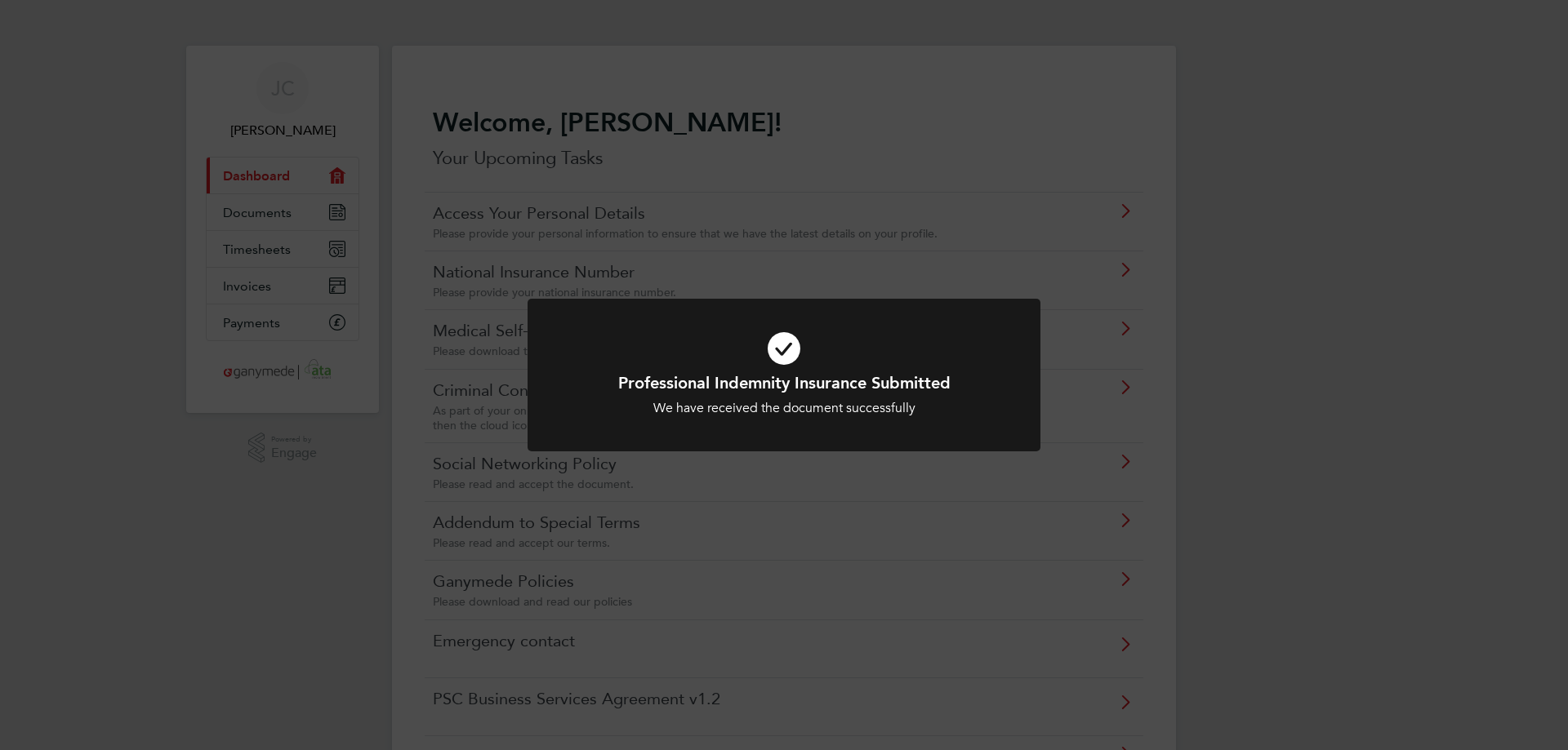
click at [1346, 375] on div "Professional Indemnity Insurance Submitted We have received the document succes…" at bounding box center [784, 375] width 1568 height 750
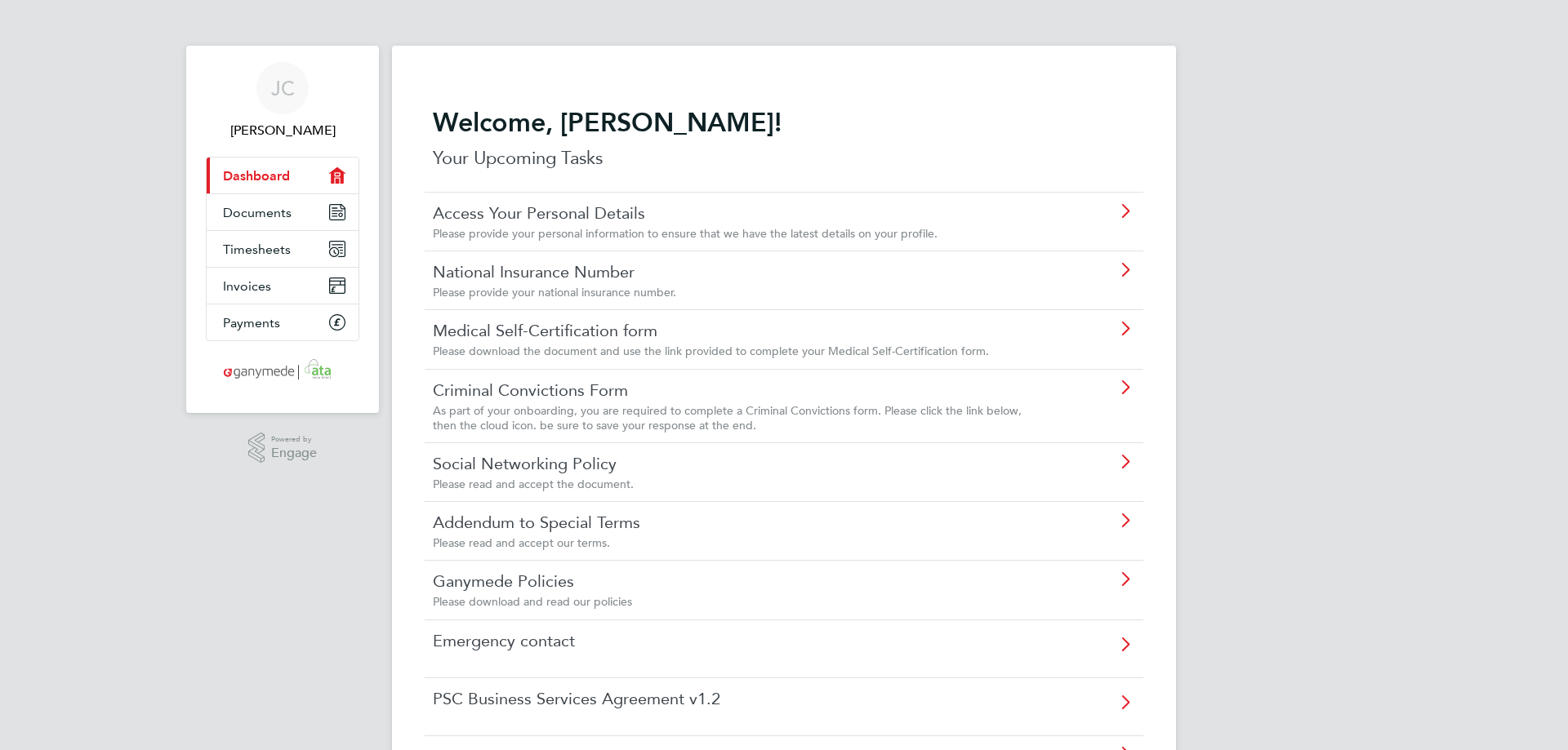
click at [1326, 255] on div "[PERSON_NAME] Applications: Current page: Dashboard Documents Timesheets Invoic…" at bounding box center [784, 650] width 1568 height 1302
click at [947, 472] on link "Social Networking Policy" at bounding box center [737, 463] width 610 height 21
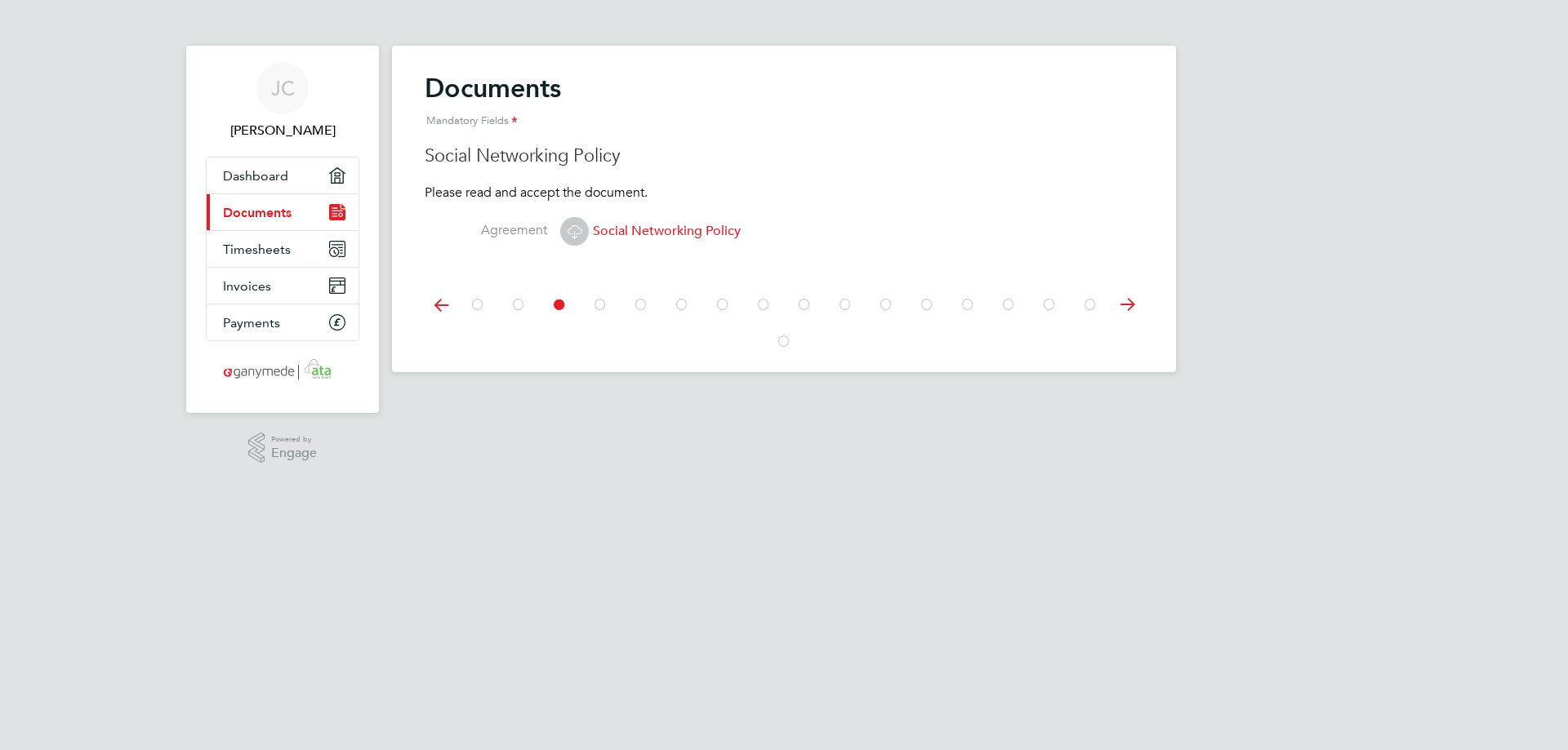
click at [673, 233] on span "Social Networking Policy" at bounding box center [650, 231] width 180 height 16
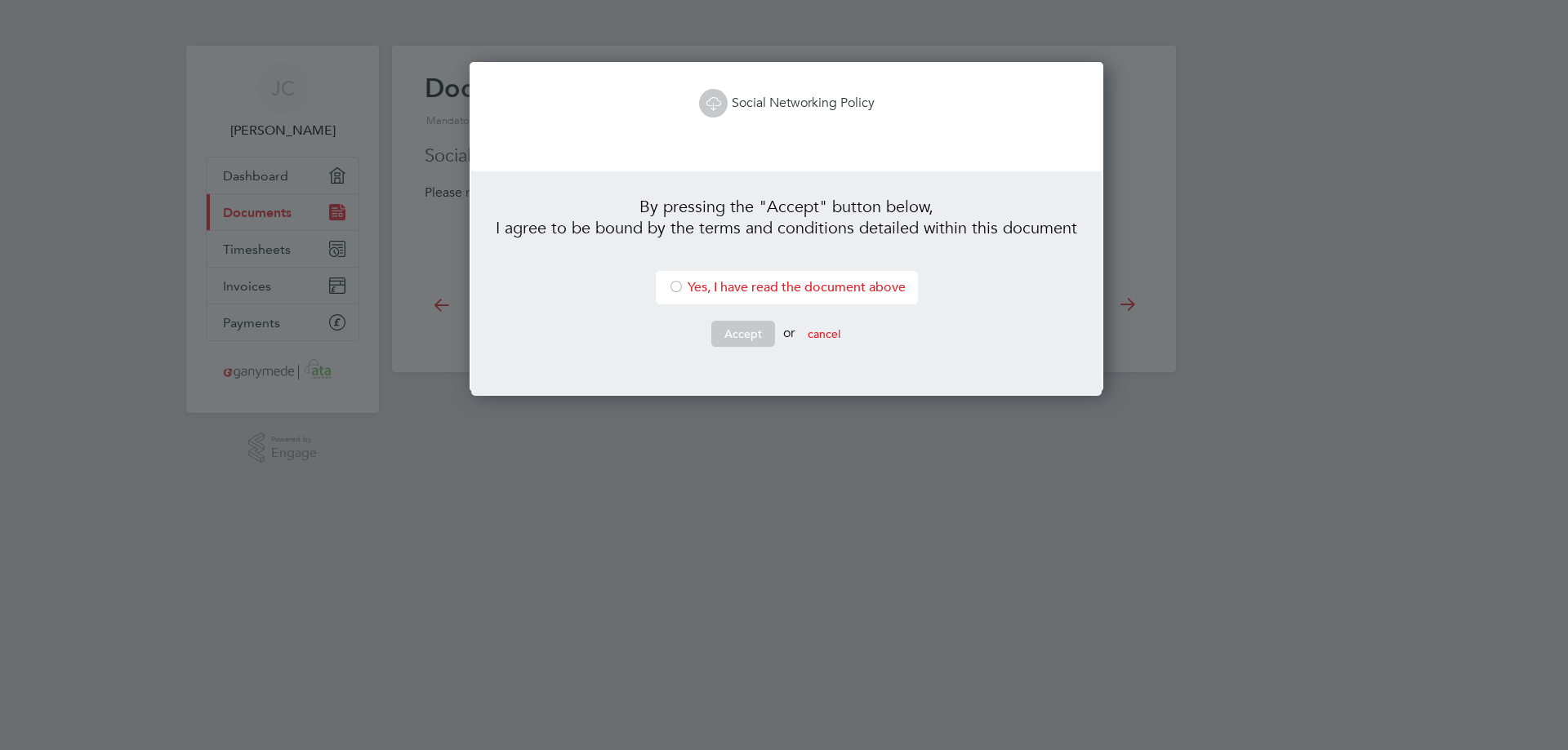
scroll to position [331, 628]
click at [759, 96] on link "Social Networking Policy" at bounding box center [787, 103] width 176 height 16
click at [811, 290] on li "Yes, I have read the document above" at bounding box center [787, 288] width 262 height 33
click at [727, 334] on button "Accept" at bounding box center [743, 334] width 63 height 26
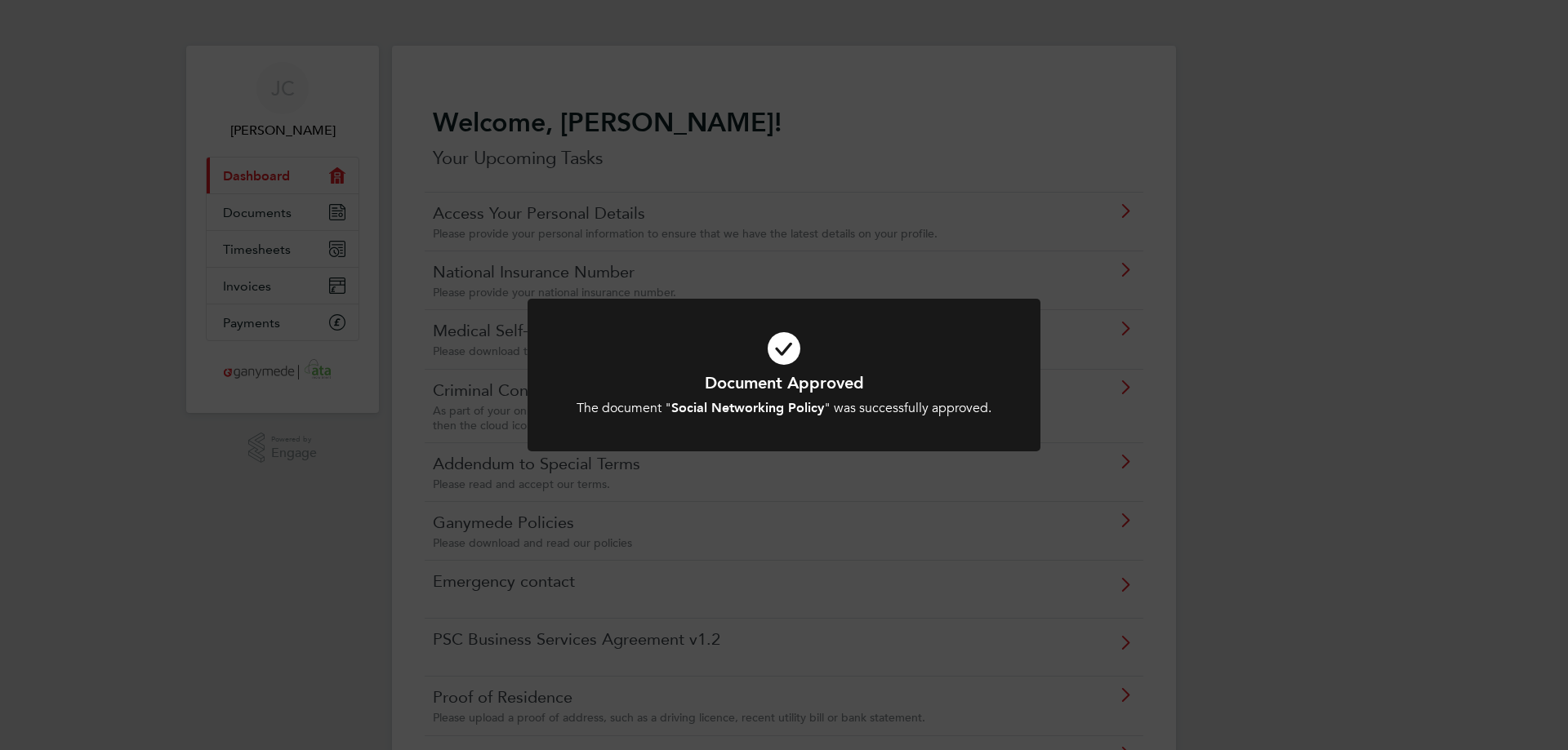
click at [1285, 467] on div "Document Approved The document " Social Networking Policy " was successfully ap…" at bounding box center [784, 375] width 1568 height 750
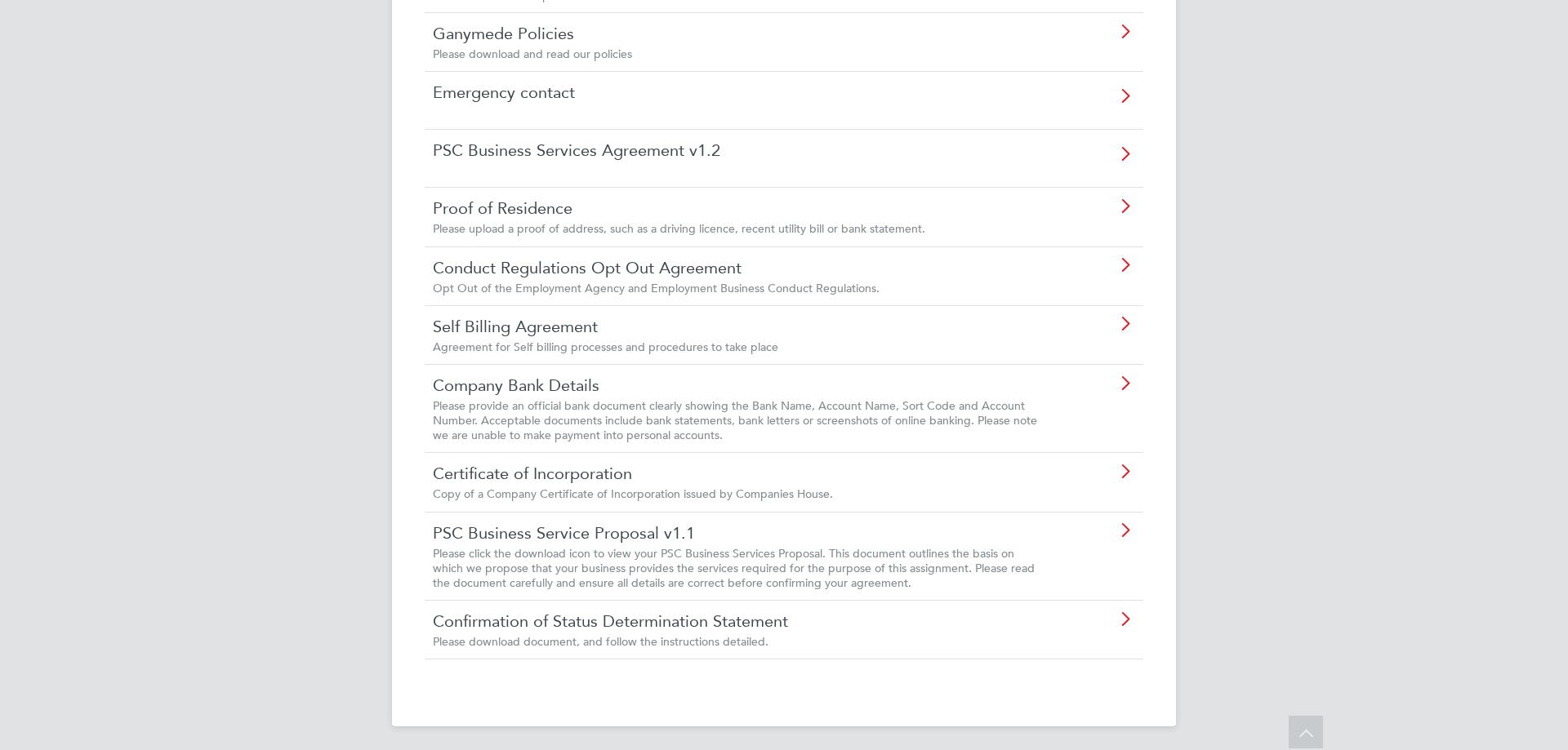
scroll to position [491, 0]
click at [672, 490] on span "Copy of a Company Certificate of Incorporation issued by Companies House." at bounding box center [632, 491] width 400 height 14
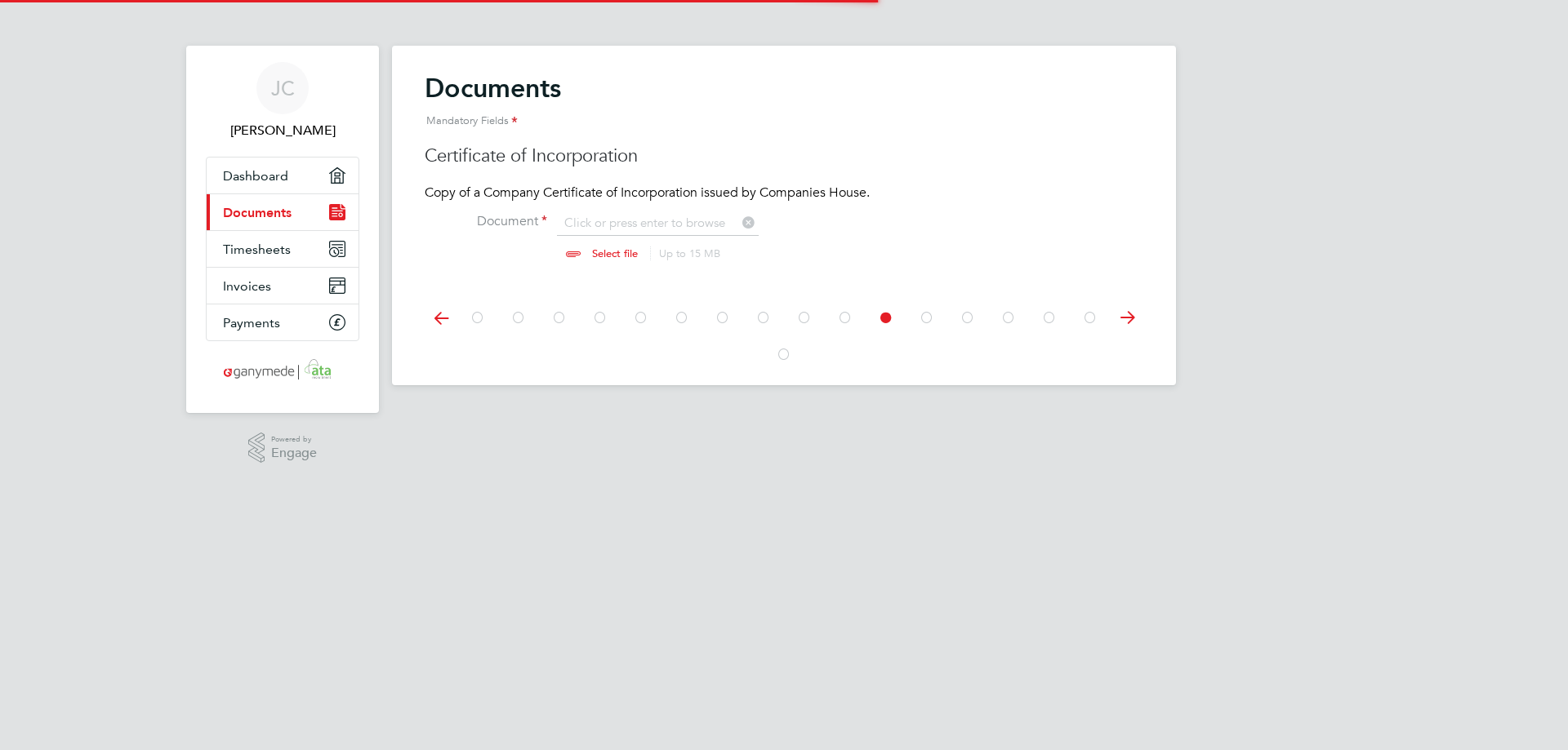
scroll to position [22, 203]
click at [683, 223] on input "file" at bounding box center [630, 239] width 256 height 49
type input "C:\fakepath\CLEARLAKE IT LTD cofi.pdf"
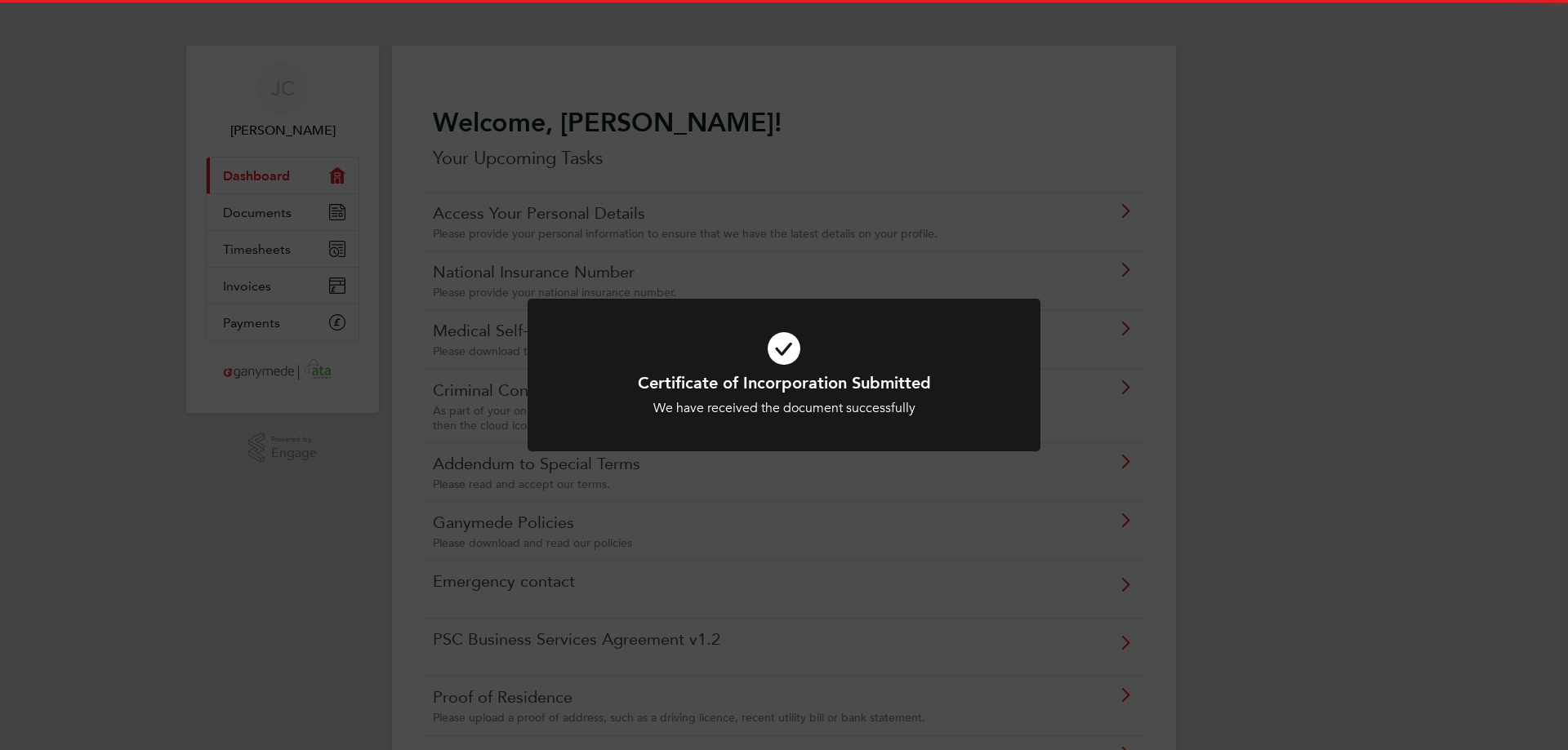
click at [1252, 441] on div "Certificate of Incorporation Submitted We have received the document successful…" at bounding box center [784, 375] width 1568 height 750
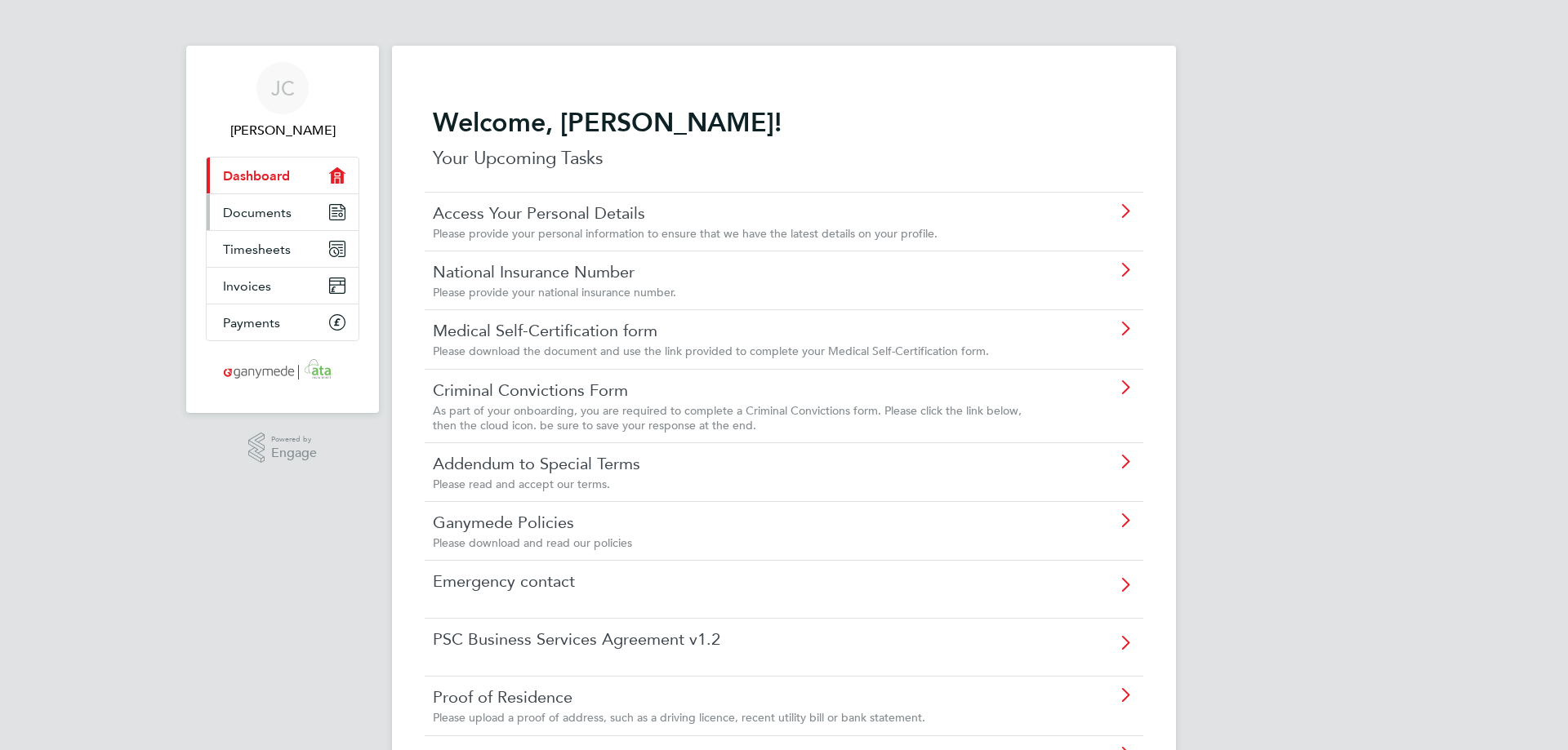
click at [273, 216] on span "Documents" at bounding box center [257, 213] width 69 height 15
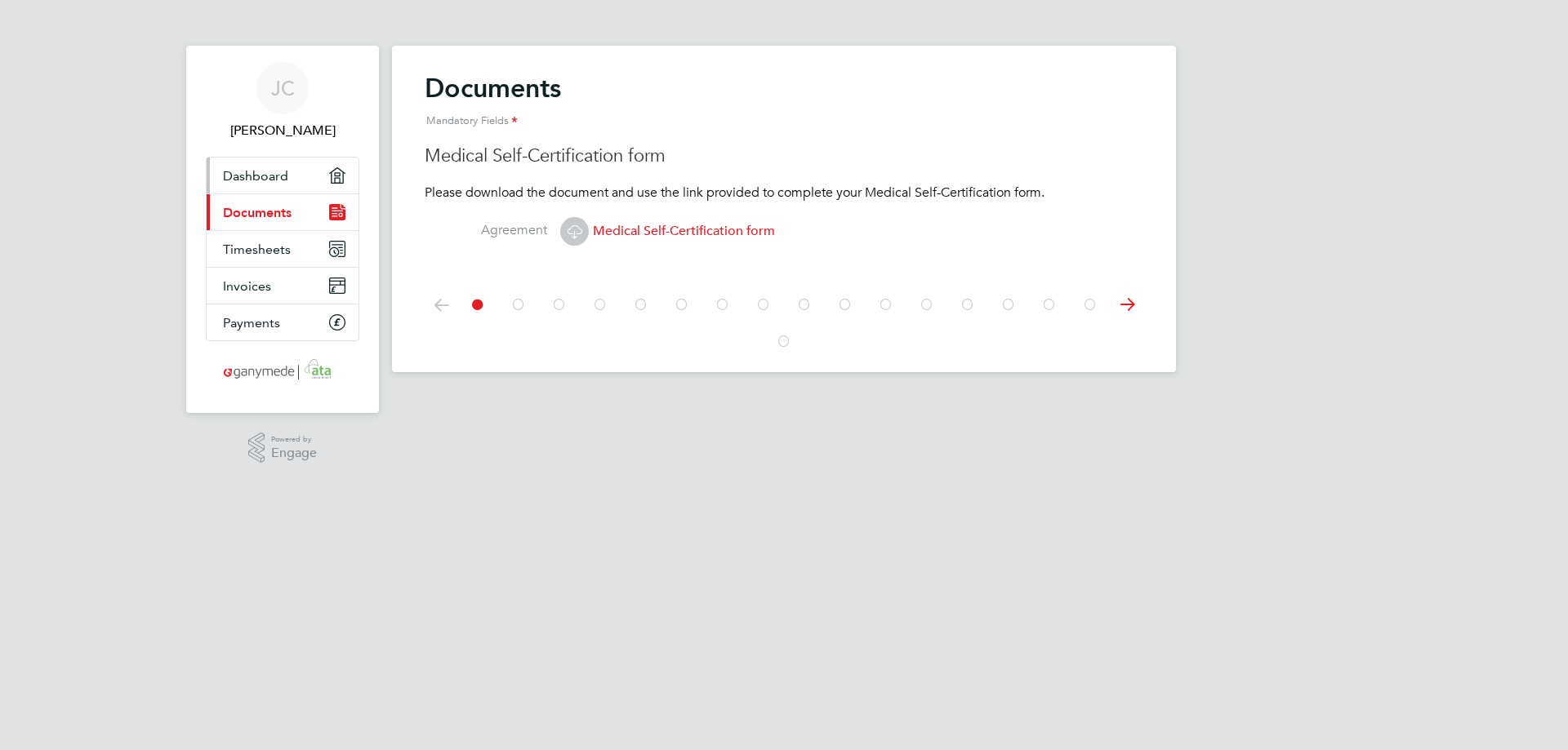
click at [277, 168] on span "Dashboard" at bounding box center [255, 176] width 65 height 15
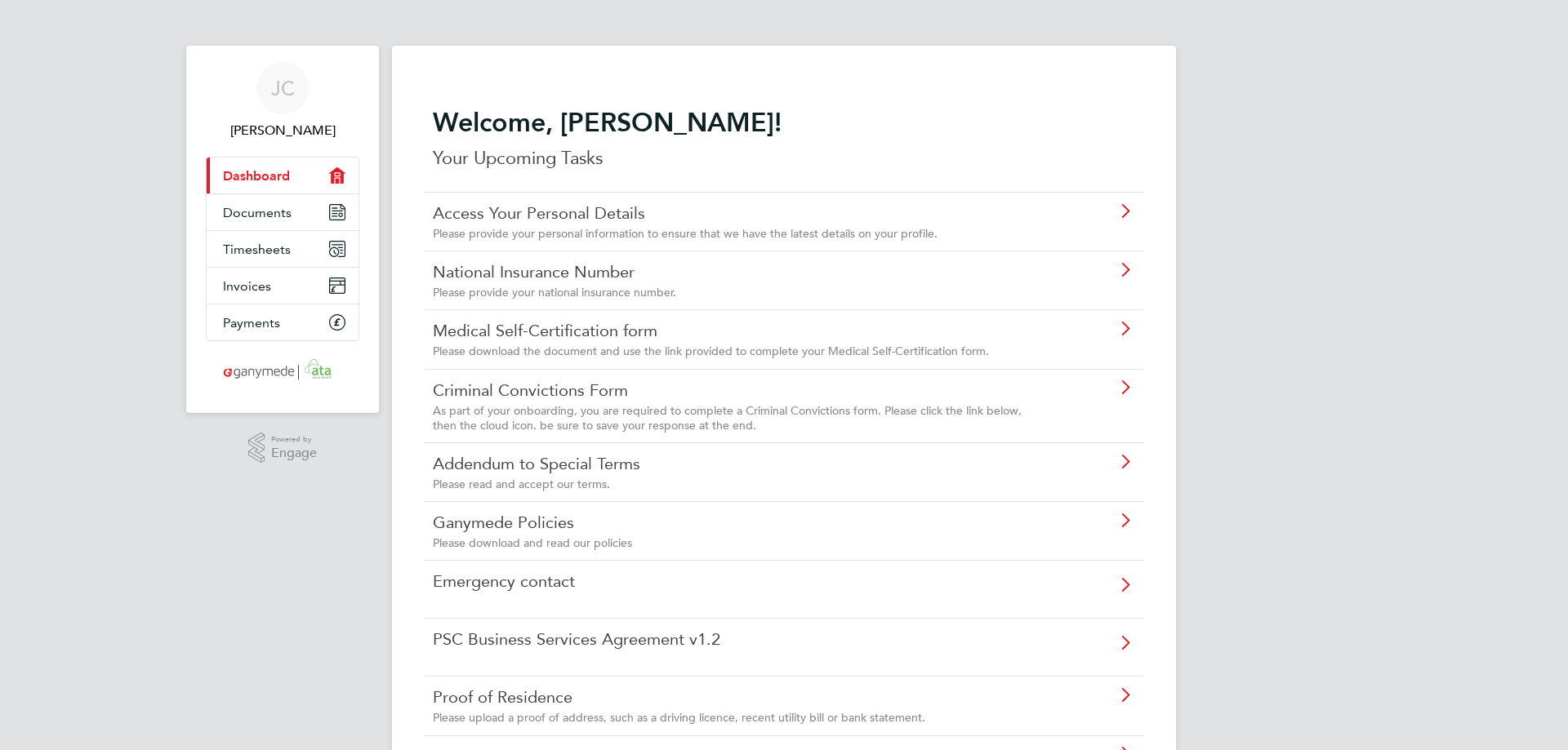
click at [1282, 452] on div "[PERSON_NAME] Applications: Current page: Dashboard Documents Timesheets Invoic…" at bounding box center [784, 592] width 1568 height 1183
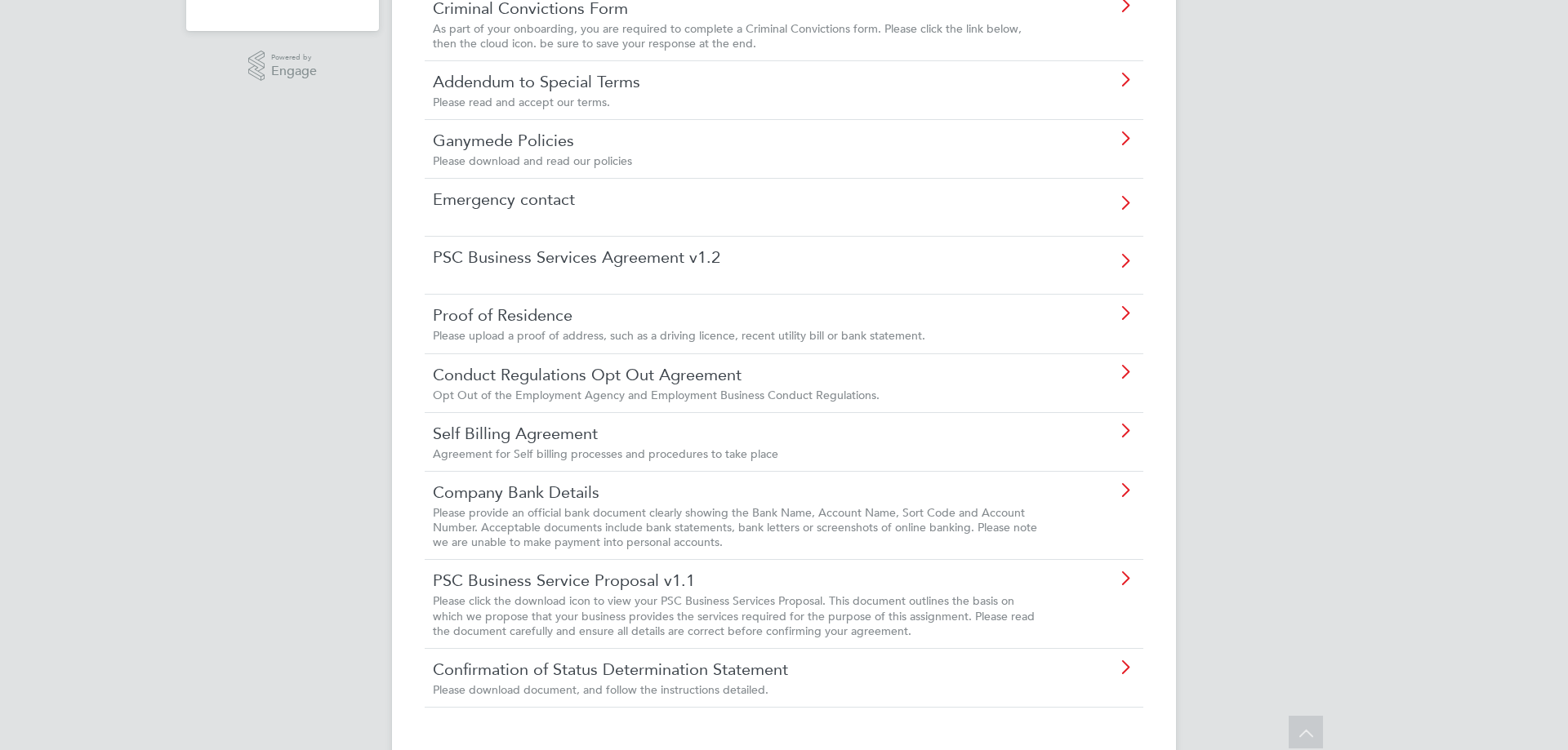
scroll to position [408, 0]
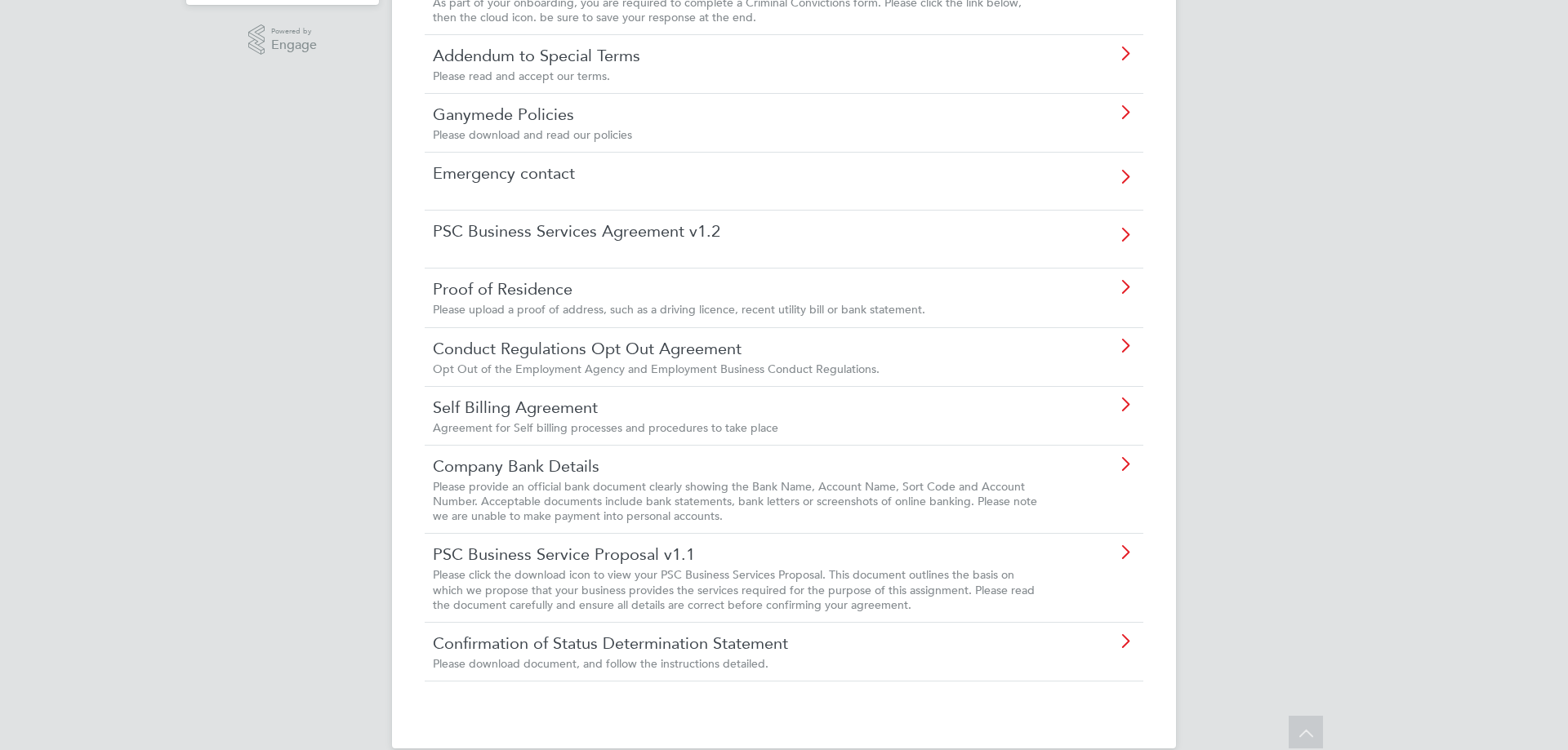
click at [816, 662] on div "Please download document, and follow the instructions detailed." at bounding box center [737, 664] width 610 height 14
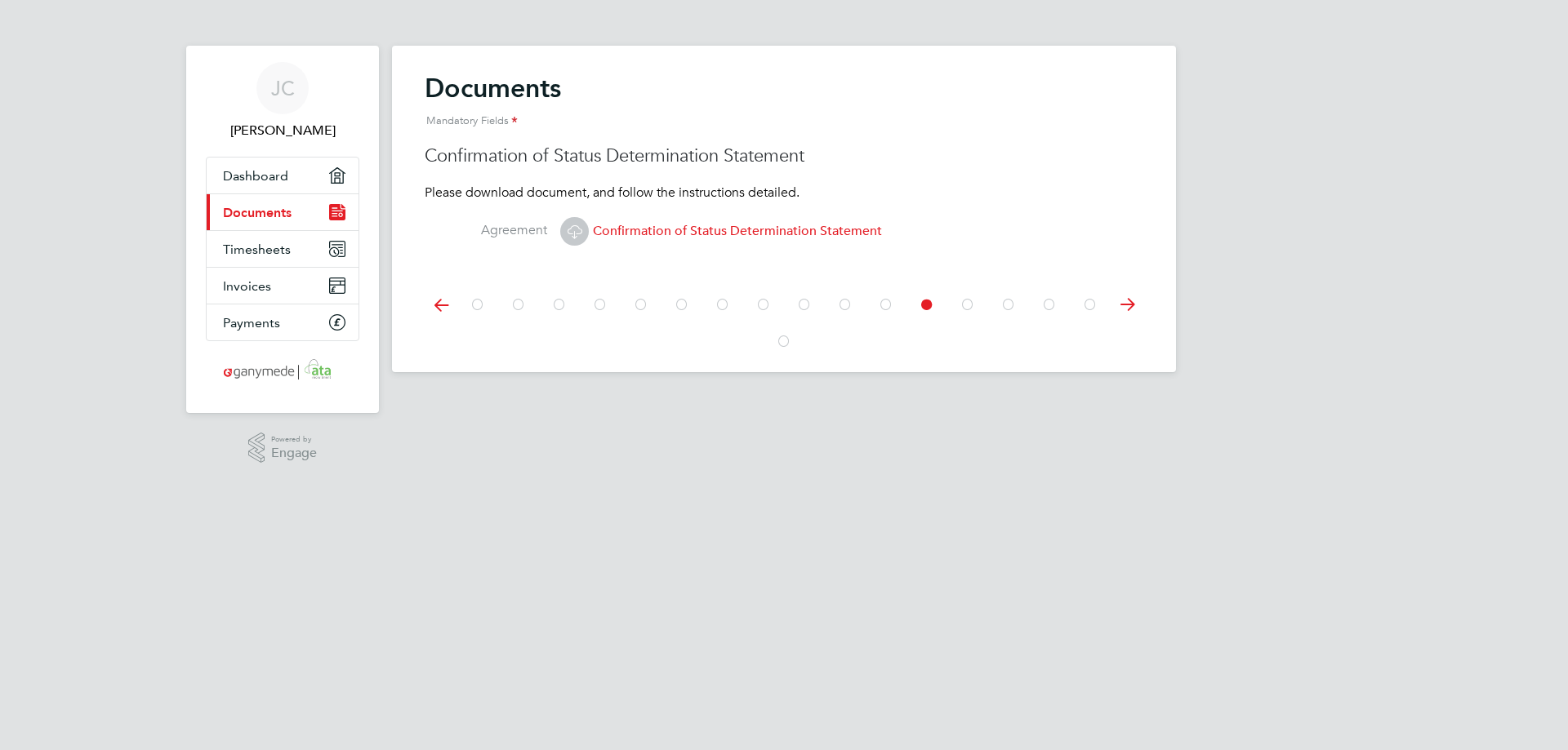
click at [779, 231] on span "Confirmation of Status Determination Statement" at bounding box center [721, 231] width 322 height 16
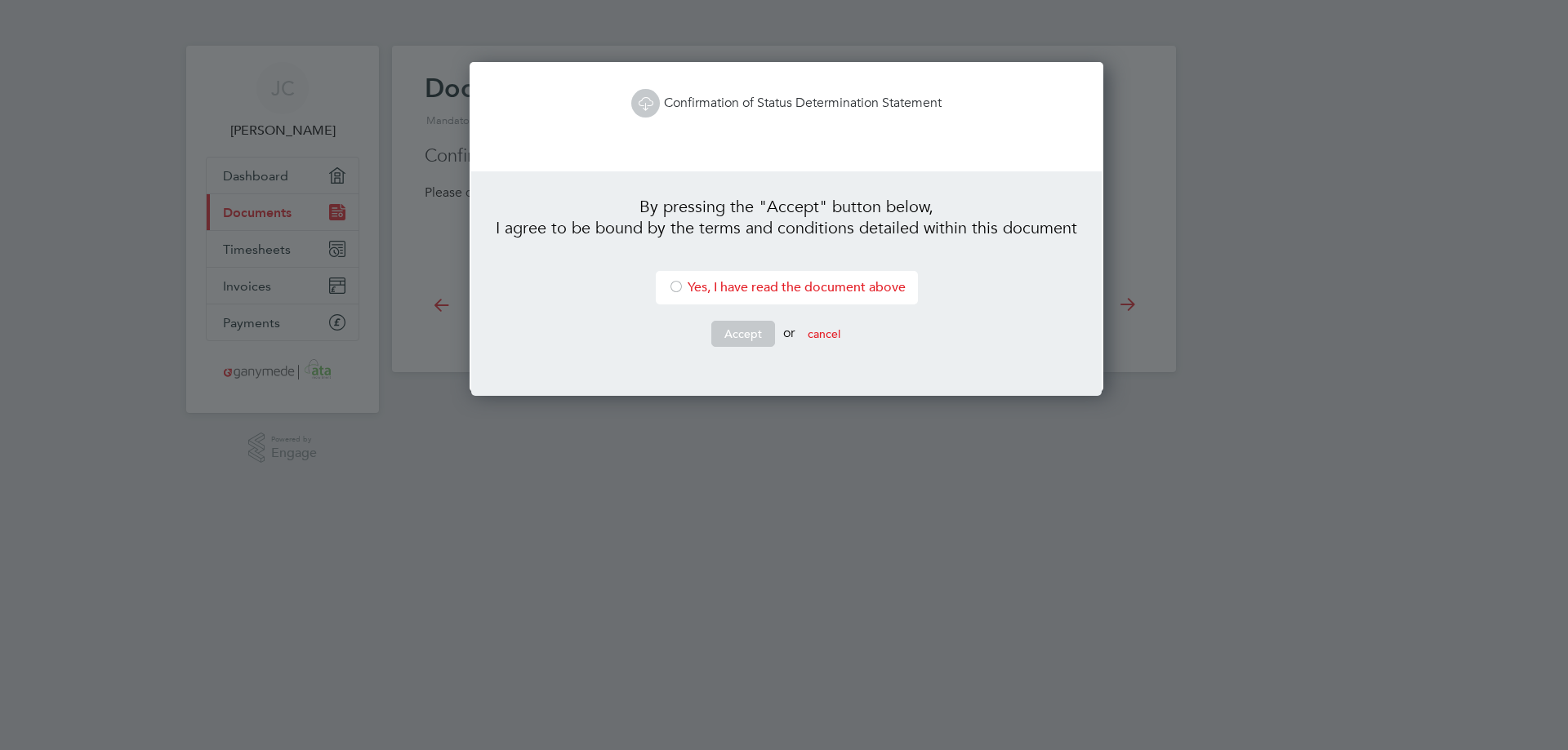
scroll to position [331, 628]
click at [777, 109] on link "Confirmation of Status Determination Statement" at bounding box center [786, 103] width 310 height 16
click at [1297, 353] on div at bounding box center [784, 375] width 1568 height 750
click at [845, 334] on button "cancel" at bounding box center [823, 334] width 59 height 26
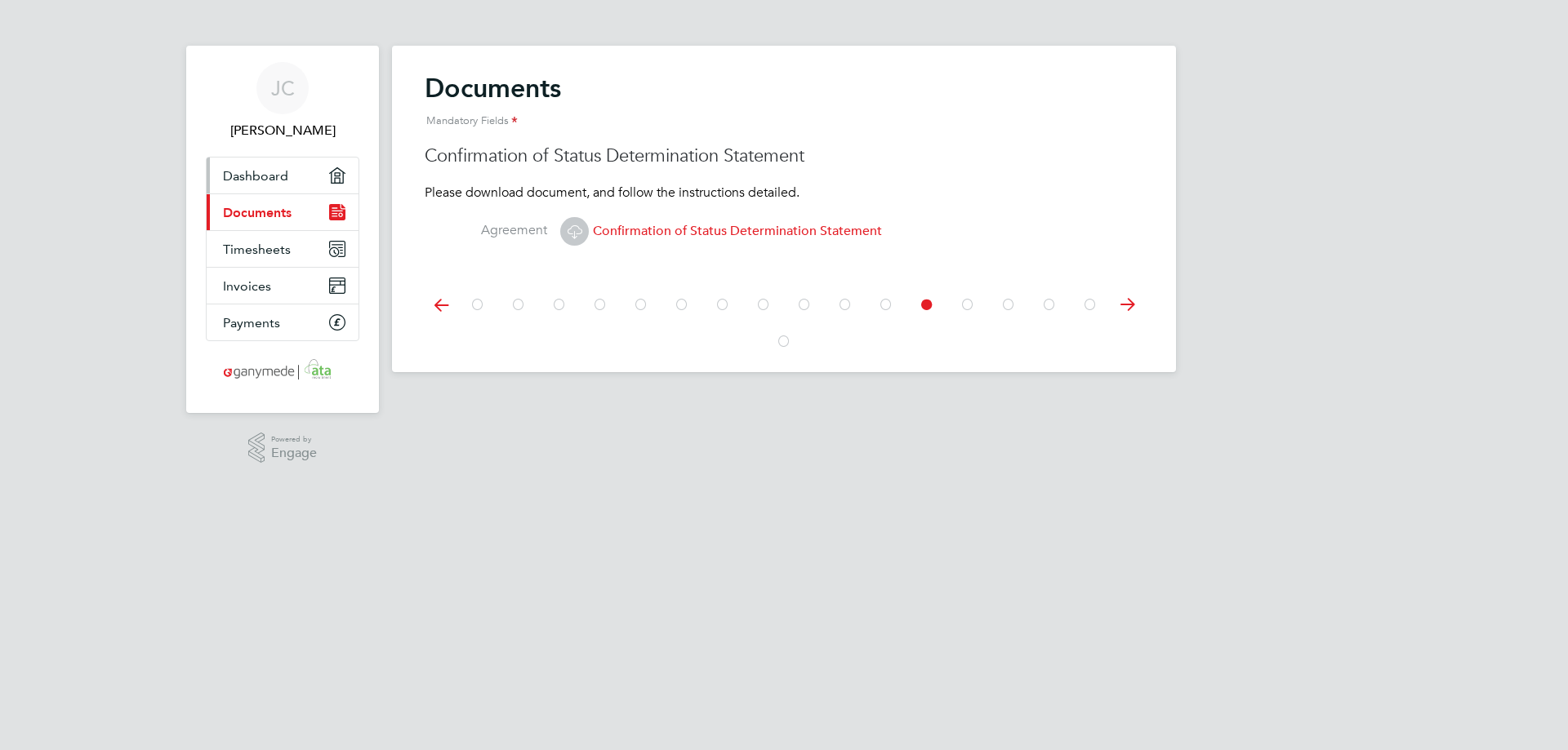
click at [285, 174] on span "Dashboard" at bounding box center [255, 176] width 65 height 15
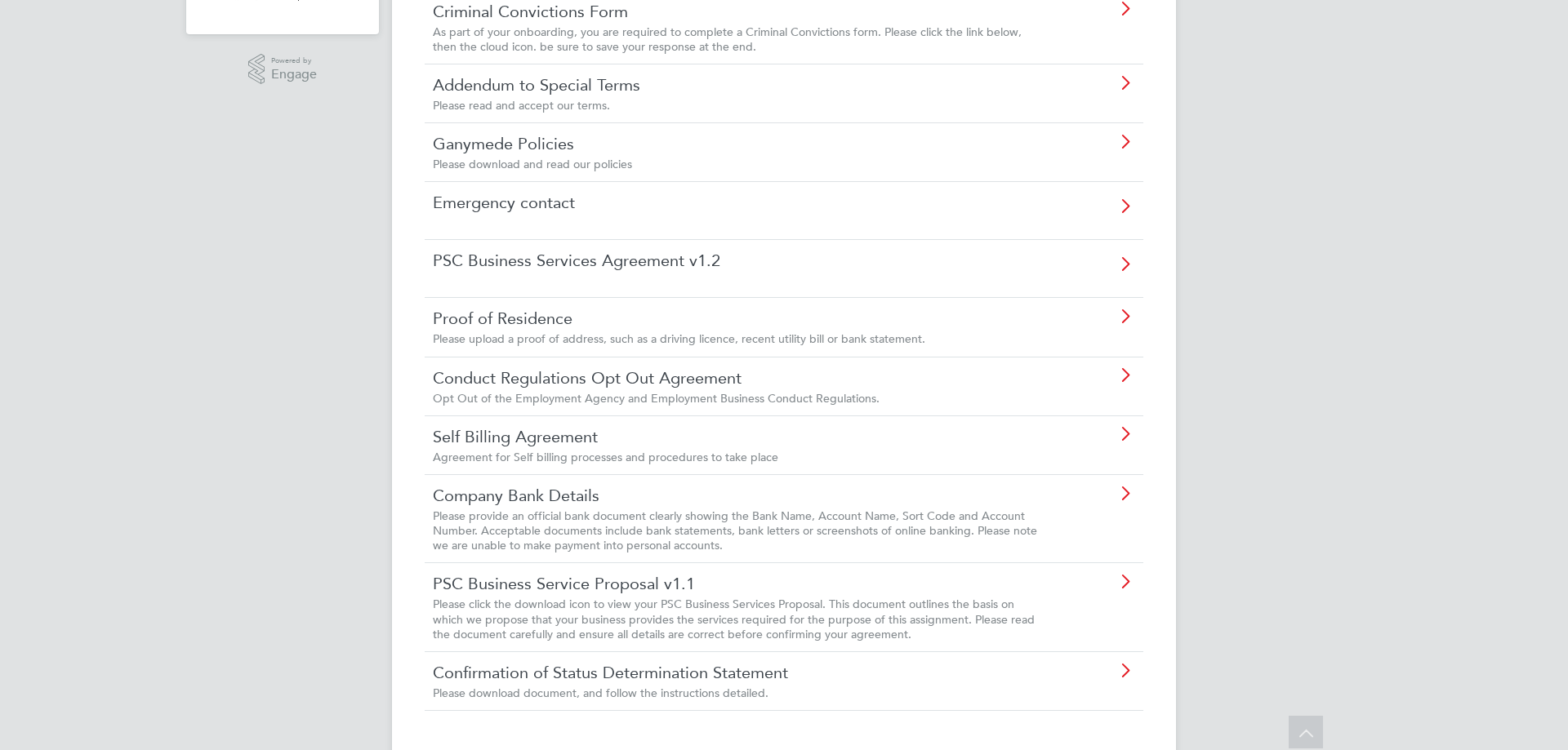
scroll to position [408, 0]
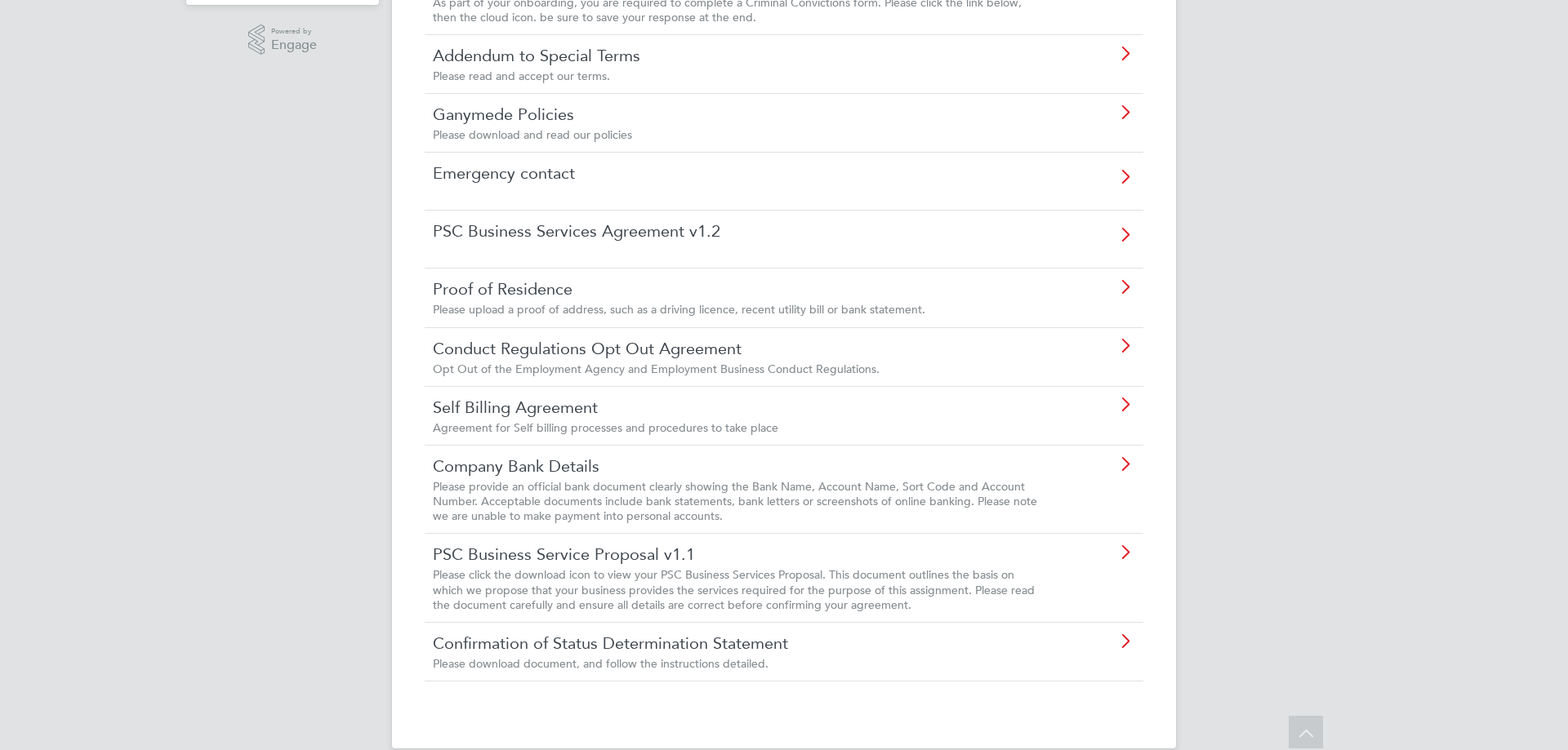
click at [809, 581] on span "Please click the download icon to view your PSC Business Services Proposal. Thi…" at bounding box center [733, 589] width 602 height 44
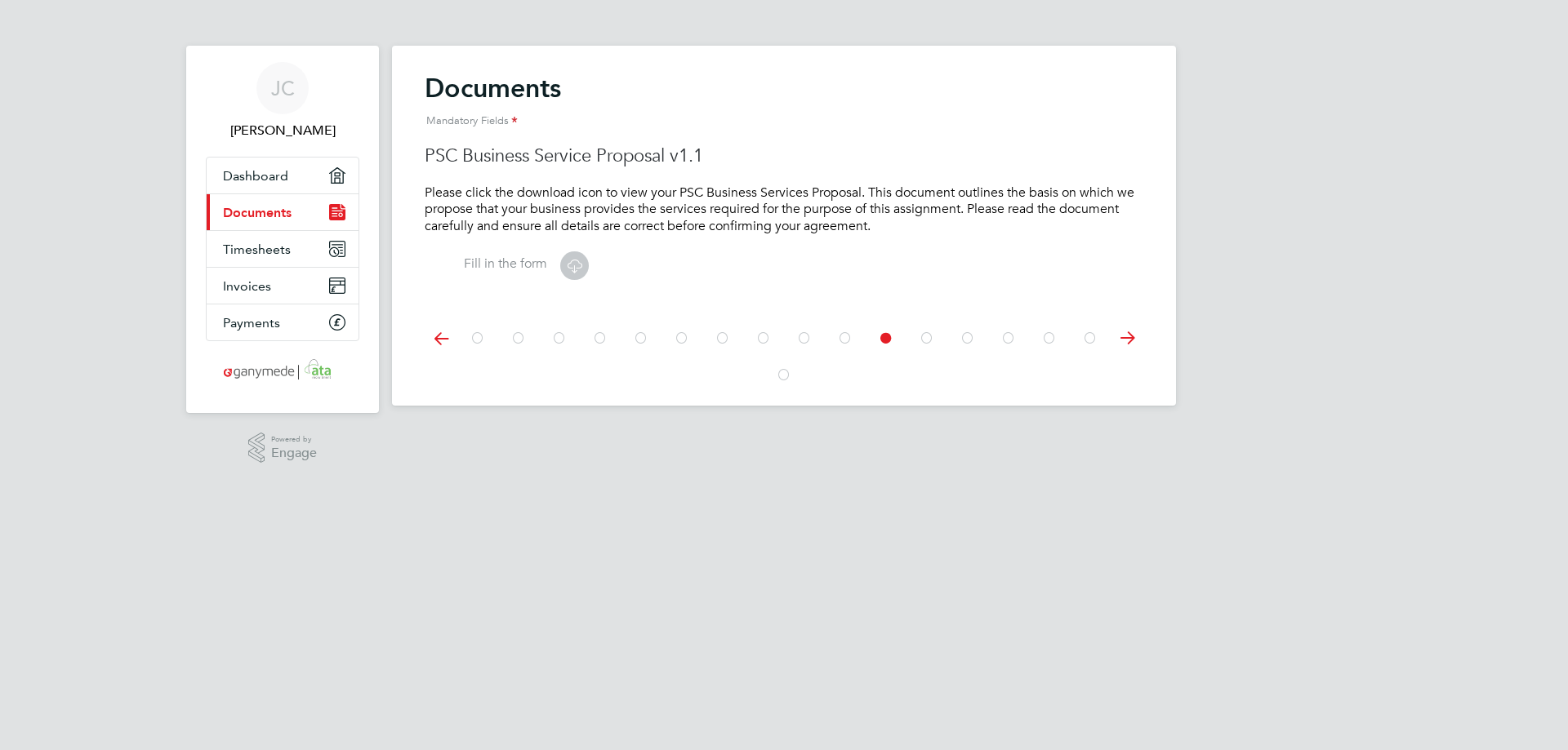
click at [571, 264] on icon at bounding box center [575, 265] width 21 height 21
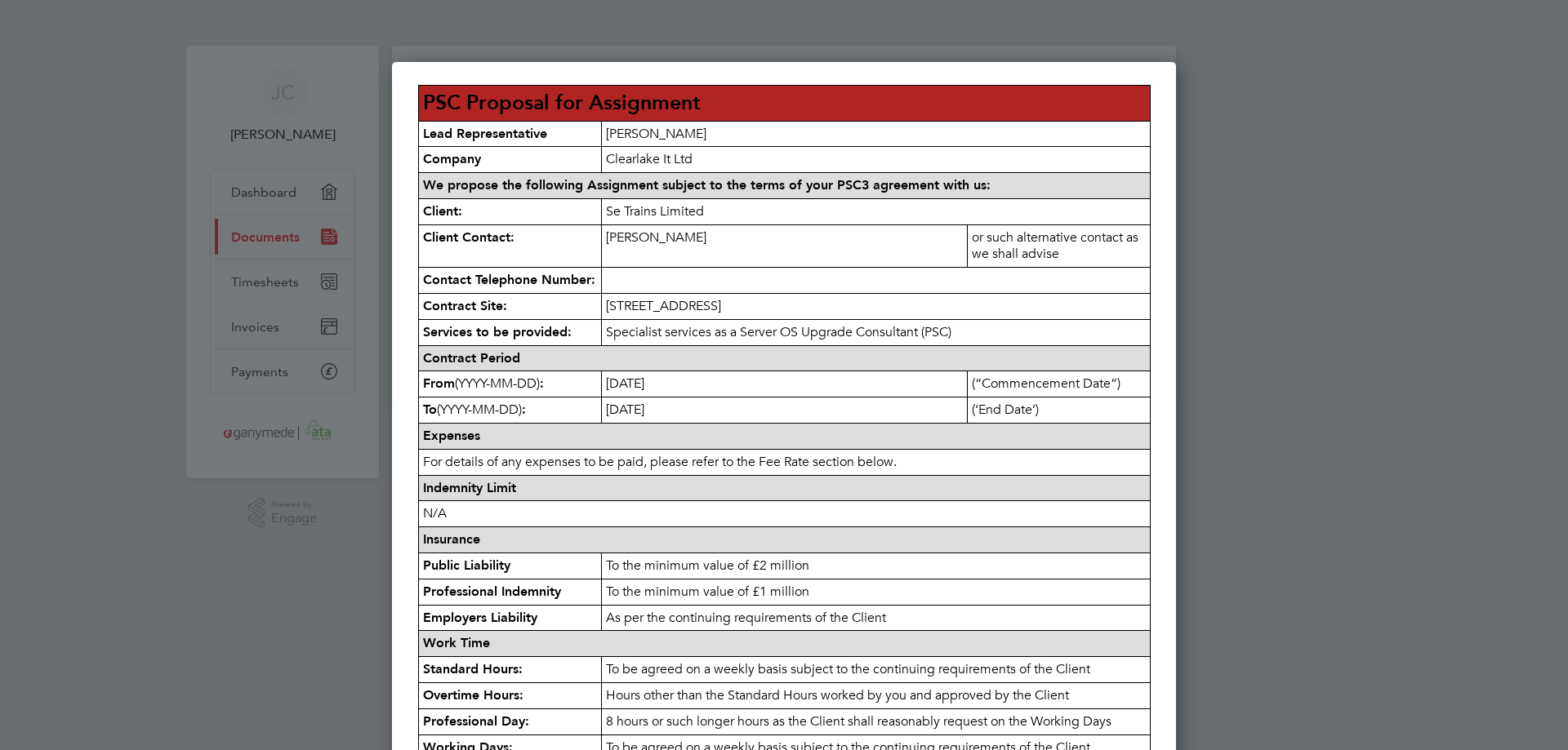
click at [1402, 364] on div at bounding box center [784, 375] width 1568 height 750
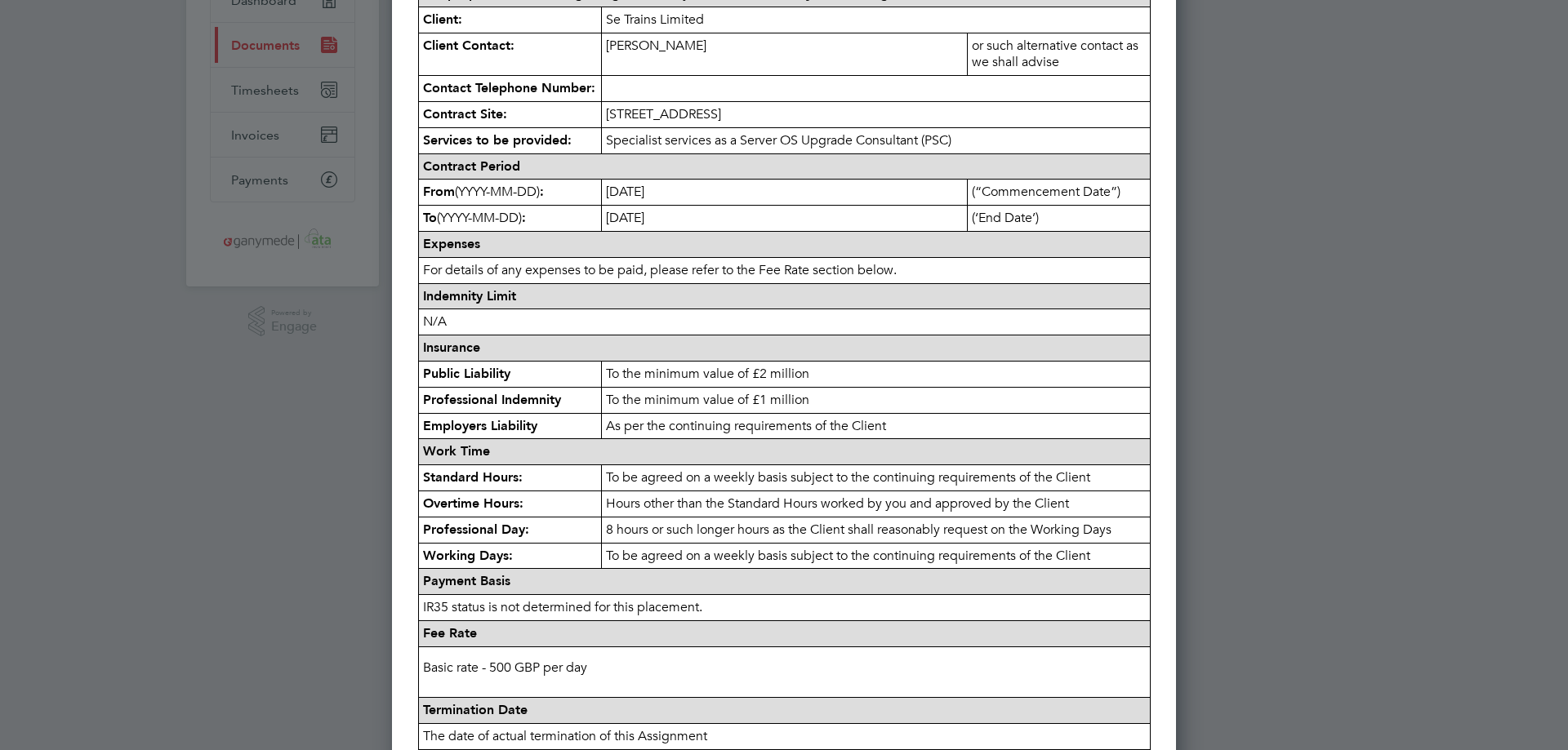
scroll to position [641, 0]
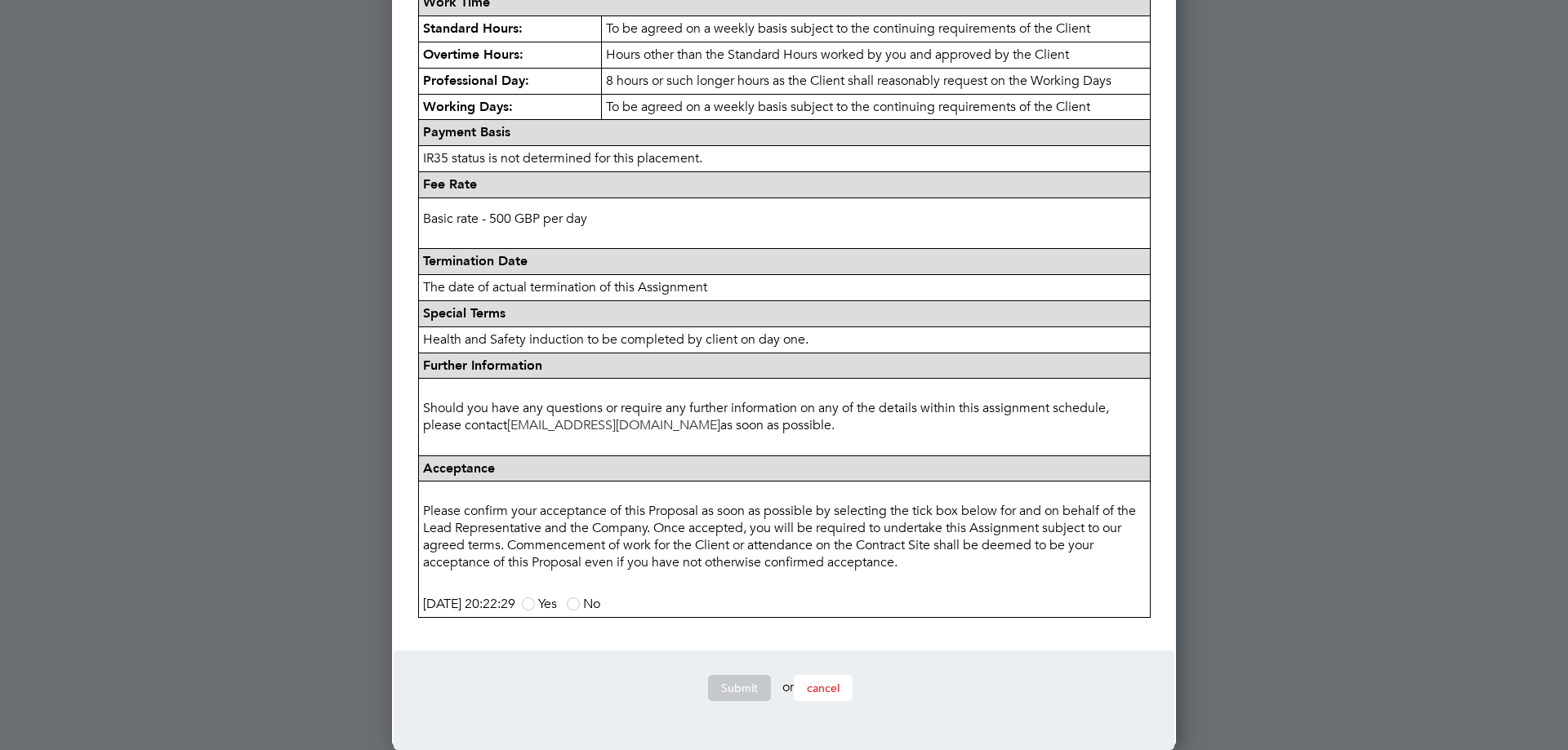
click at [833, 690] on span "cancel" at bounding box center [823, 688] width 33 height 14
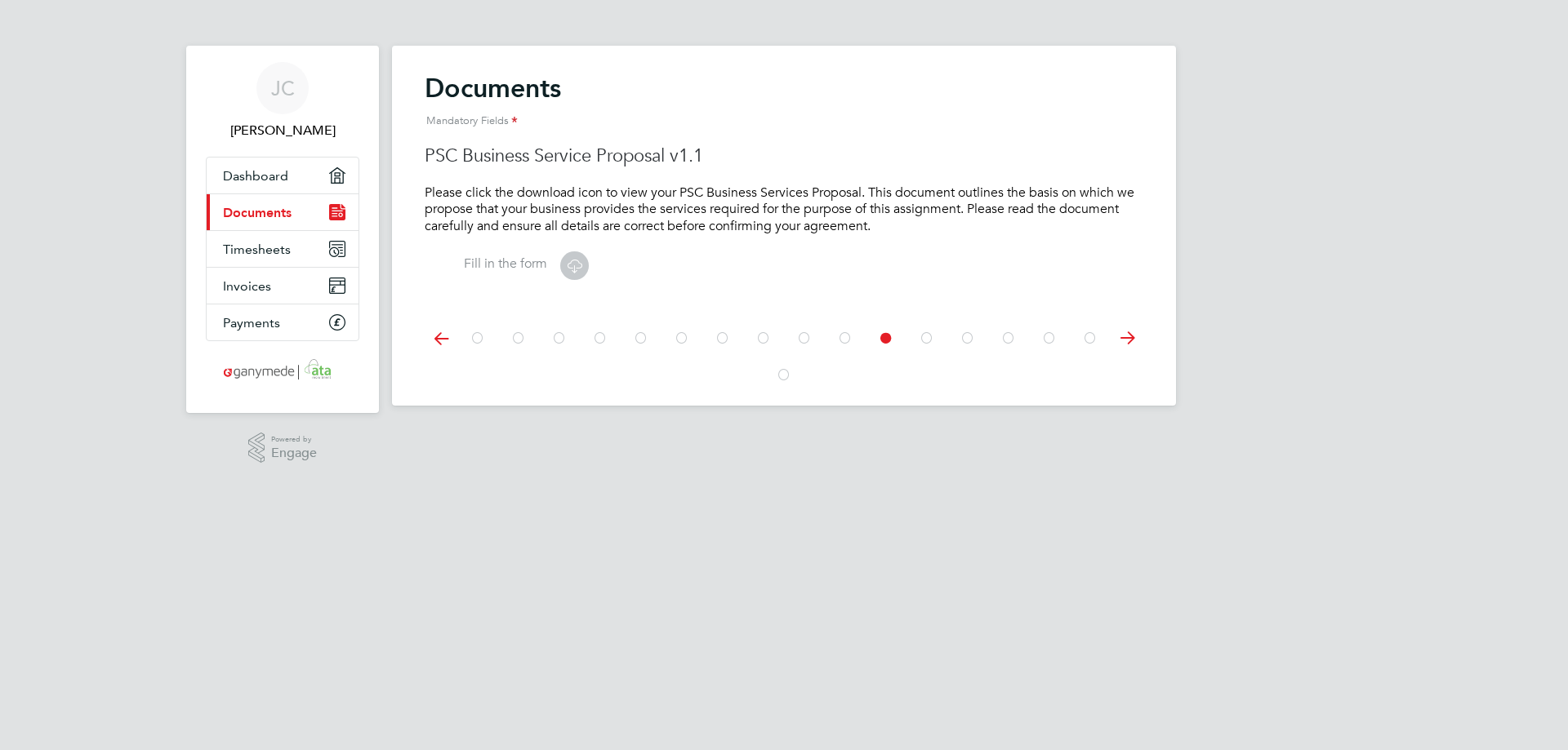
scroll to position [0, 0]
click at [294, 133] on span "[PERSON_NAME]" at bounding box center [282, 131] width 154 height 20
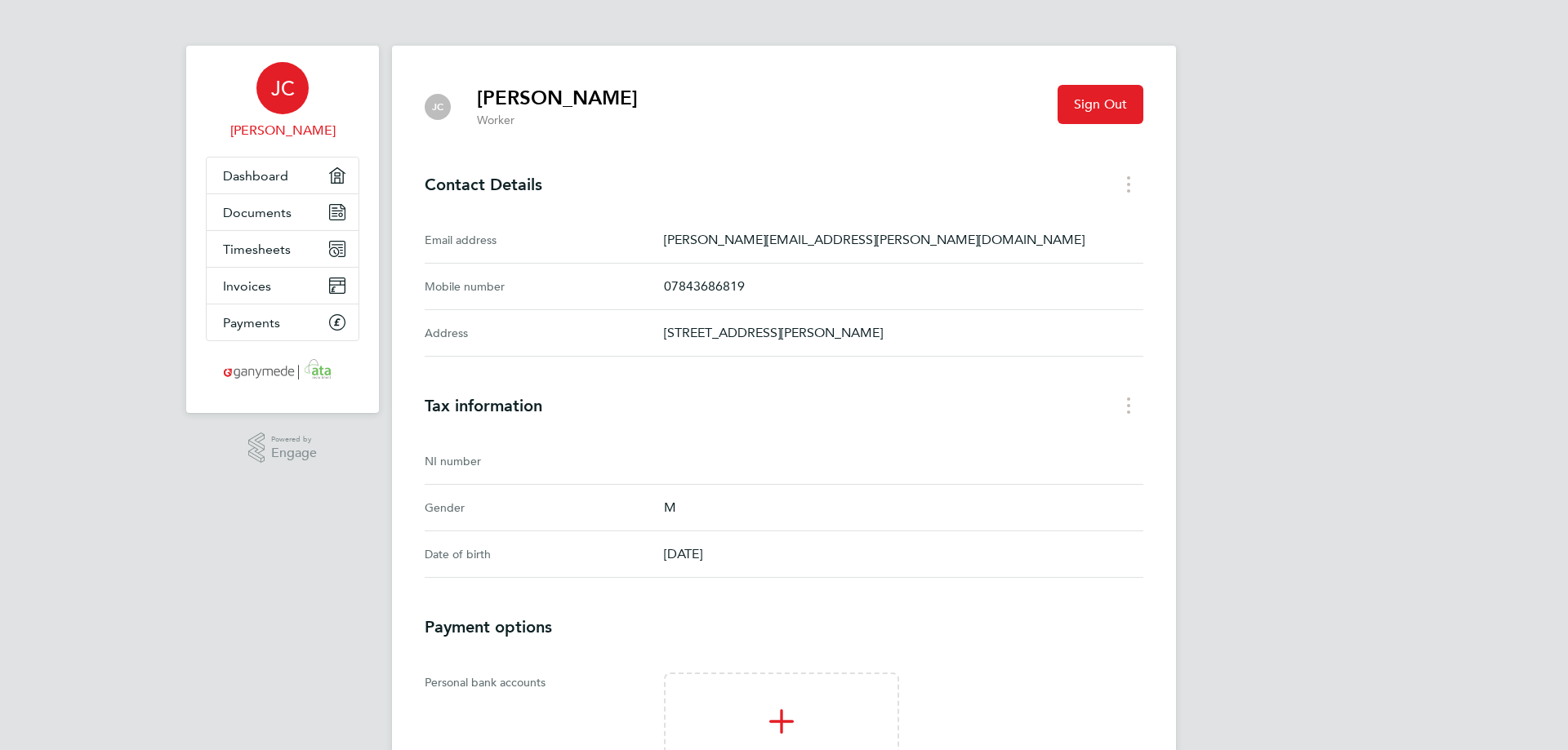
click at [1340, 403] on div "[PERSON_NAME] Applications: Dashboard Documents Timesheets Invoices Payments .s…" at bounding box center [784, 569] width 1568 height 1139
click at [1375, 280] on div "[PERSON_NAME] Applications: Dashboard Documents Timesheets Invoices Payments .s…" at bounding box center [784, 569] width 1568 height 1139
click at [249, 179] on span "Dashboard" at bounding box center [255, 176] width 65 height 15
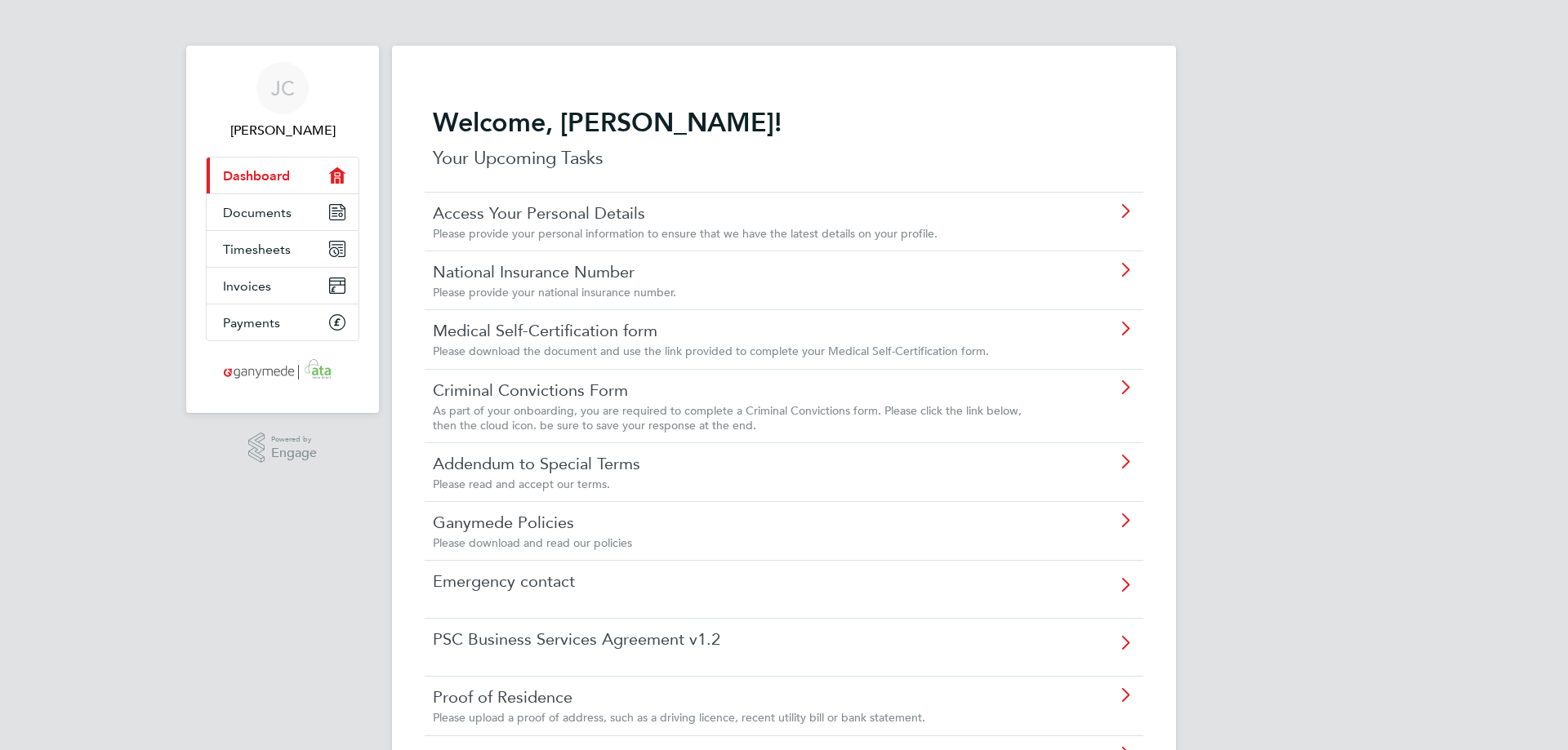
click at [1386, 148] on div "[PERSON_NAME] Applications: Current page: Dashboard Documents Timesheets Invoic…" at bounding box center [784, 592] width 1568 height 1183
